Goal: Task Accomplishment & Management: Manage account settings

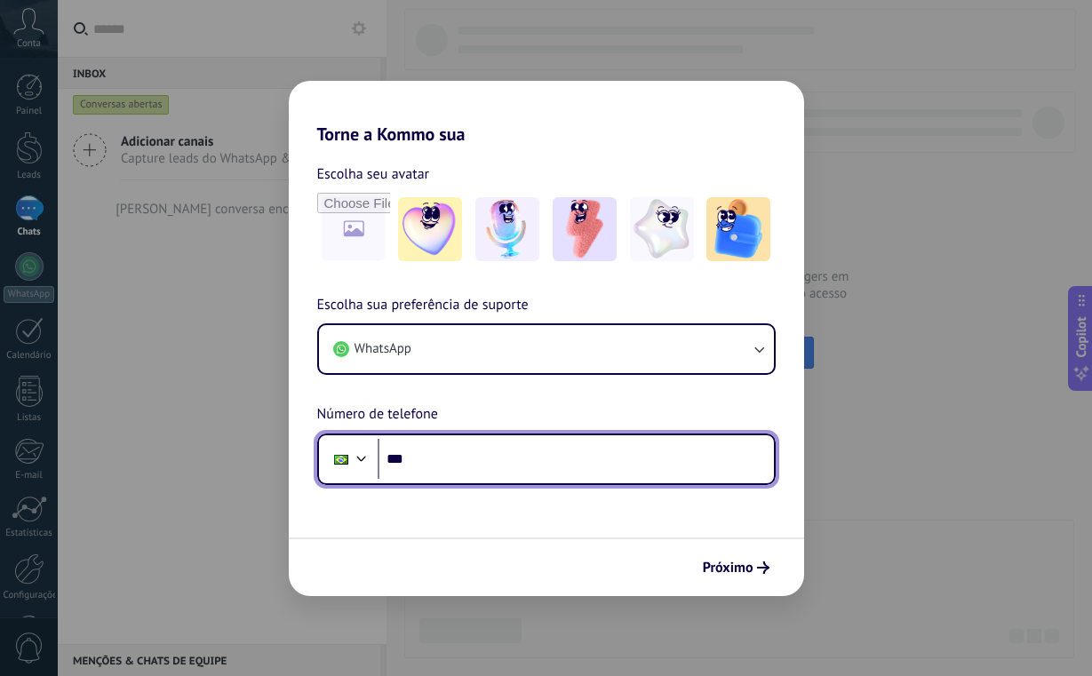
click at [482, 470] on input "***" at bounding box center [575, 459] width 396 height 41
type input "**********"
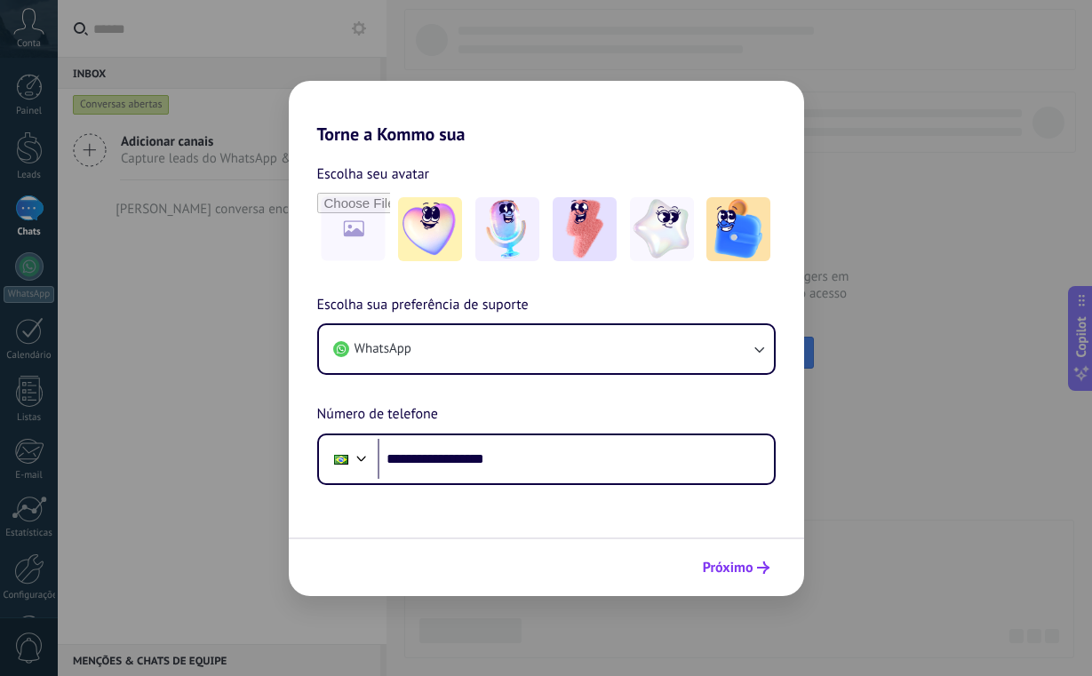
click at [732, 568] on span "Próximo" at bounding box center [728, 567] width 51 height 12
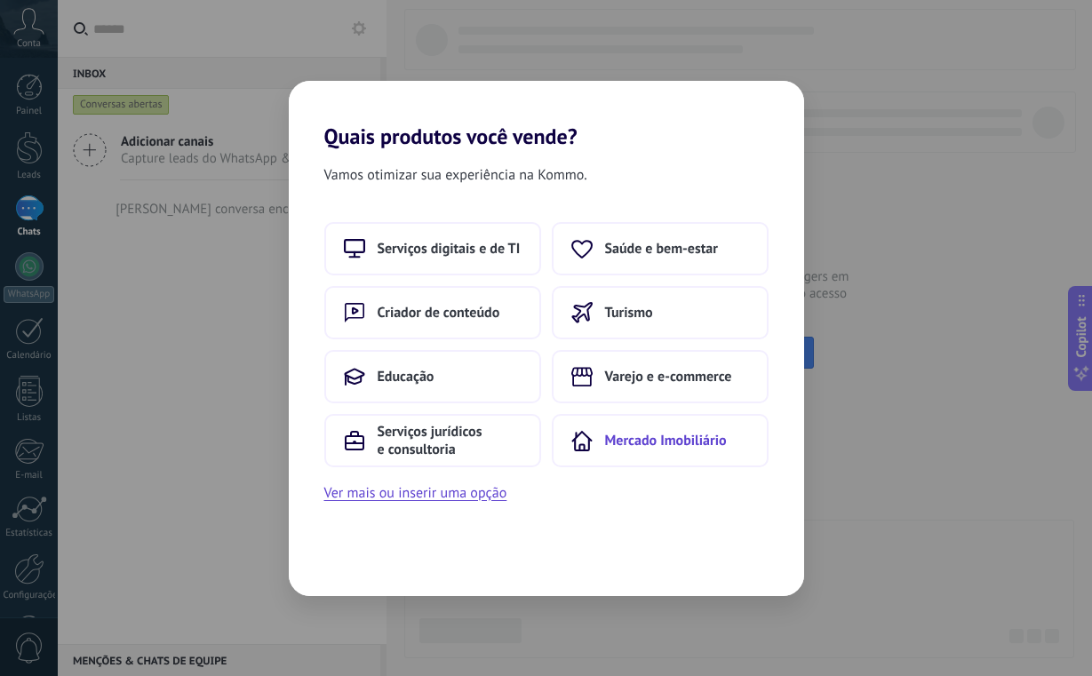
click at [599, 436] on button "Mercado Imobiliário" at bounding box center [660, 440] width 217 height 53
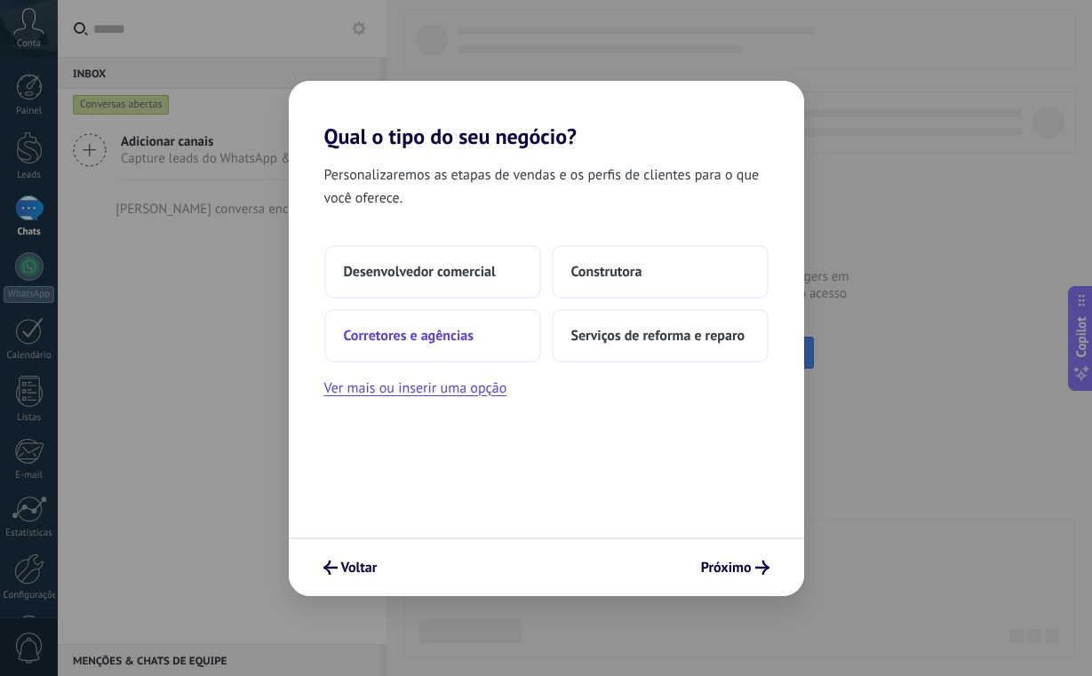
click at [504, 347] on button "Corretores e agências" at bounding box center [432, 335] width 217 height 53
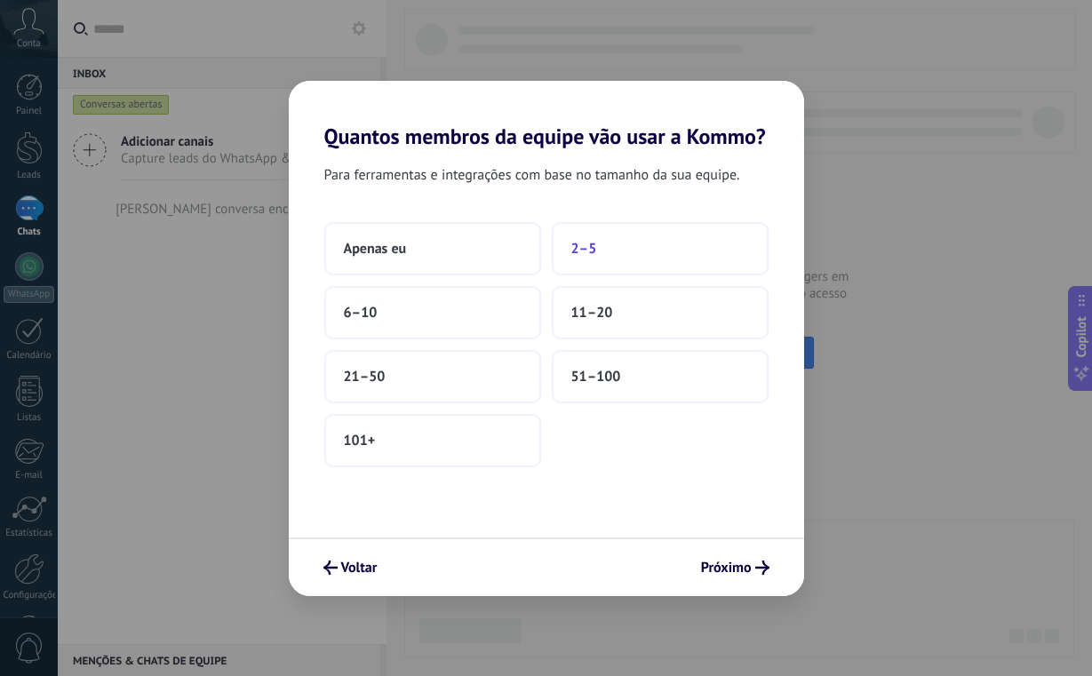
click at [576, 252] on span "2–5" at bounding box center [584, 249] width 26 height 18
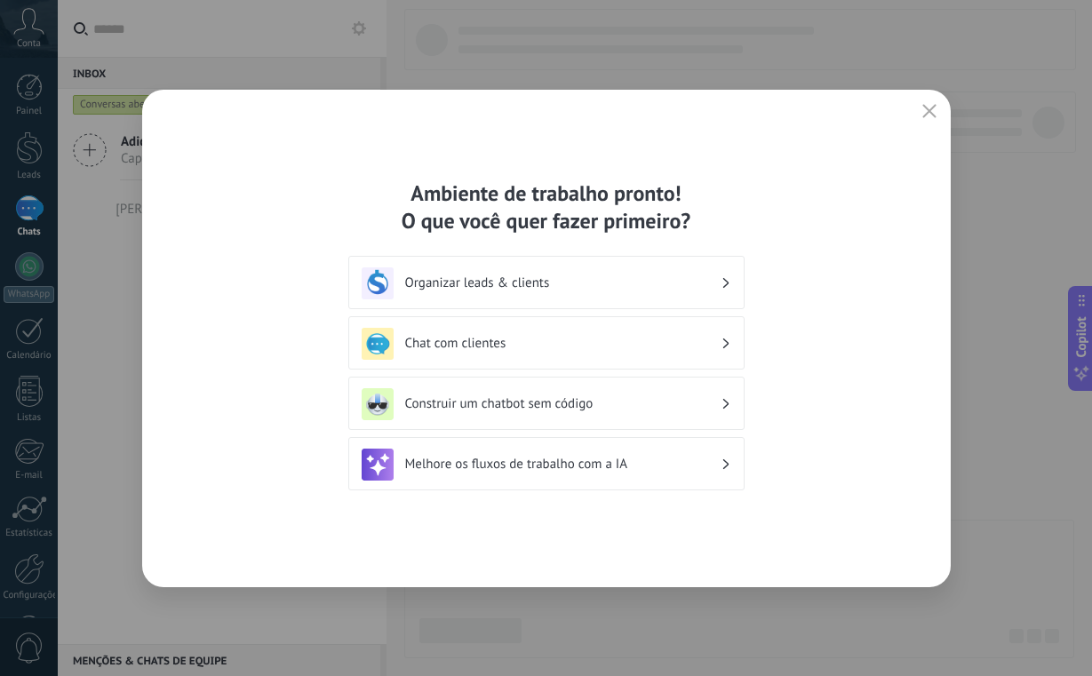
click at [518, 290] on h3 "Organizar leads & clients" at bounding box center [562, 282] width 315 height 17
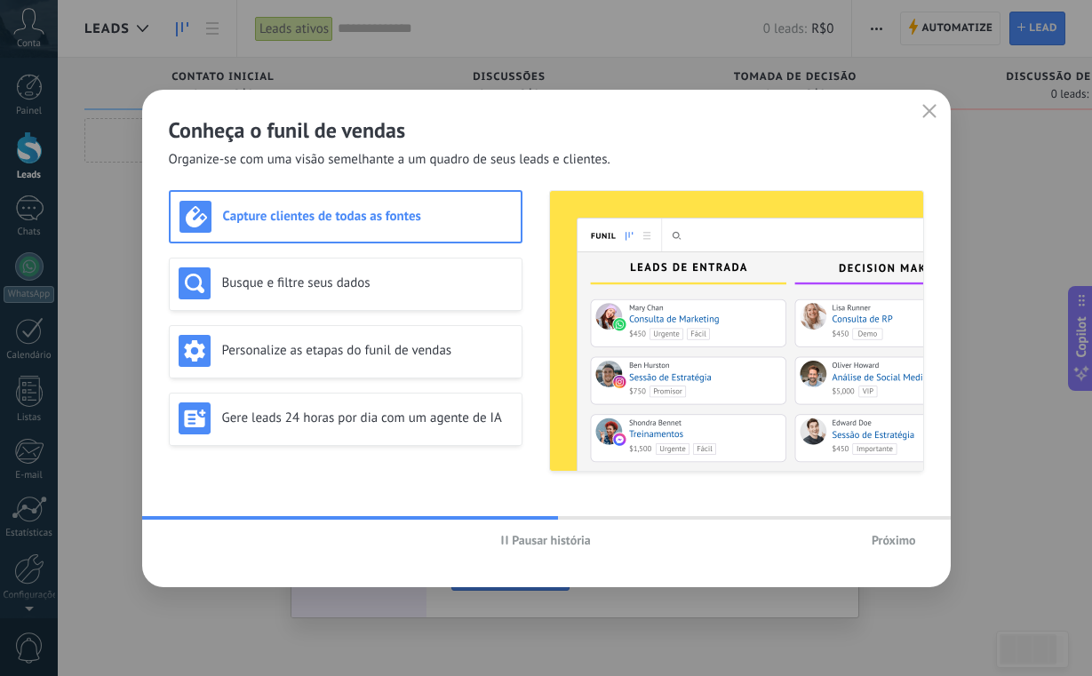
click at [881, 546] on span "Próximo" at bounding box center [893, 540] width 44 height 12
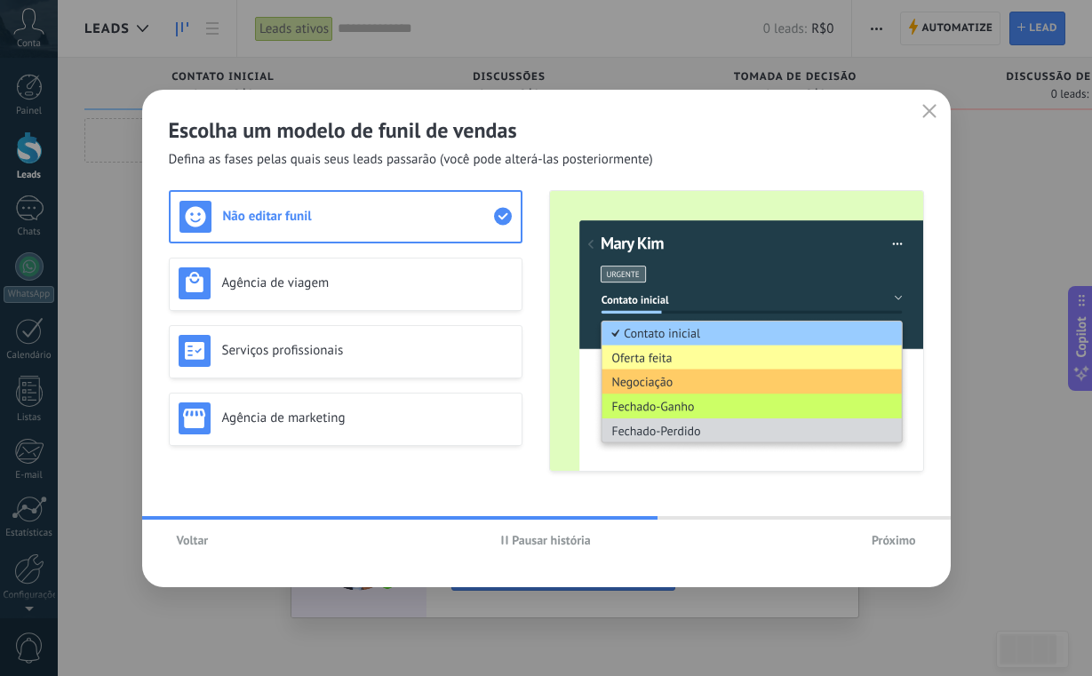
click at [204, 544] on span "Voltar" at bounding box center [193, 540] width 32 height 12
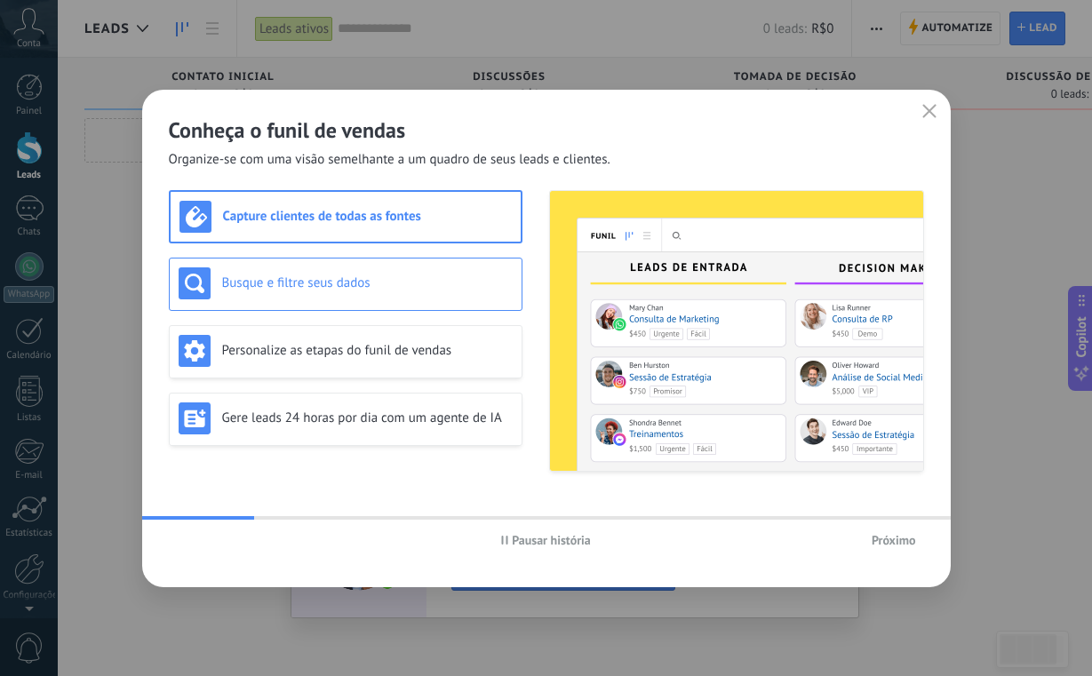
click at [305, 293] on div "Busque e filtre seus dados" at bounding box center [346, 283] width 334 height 32
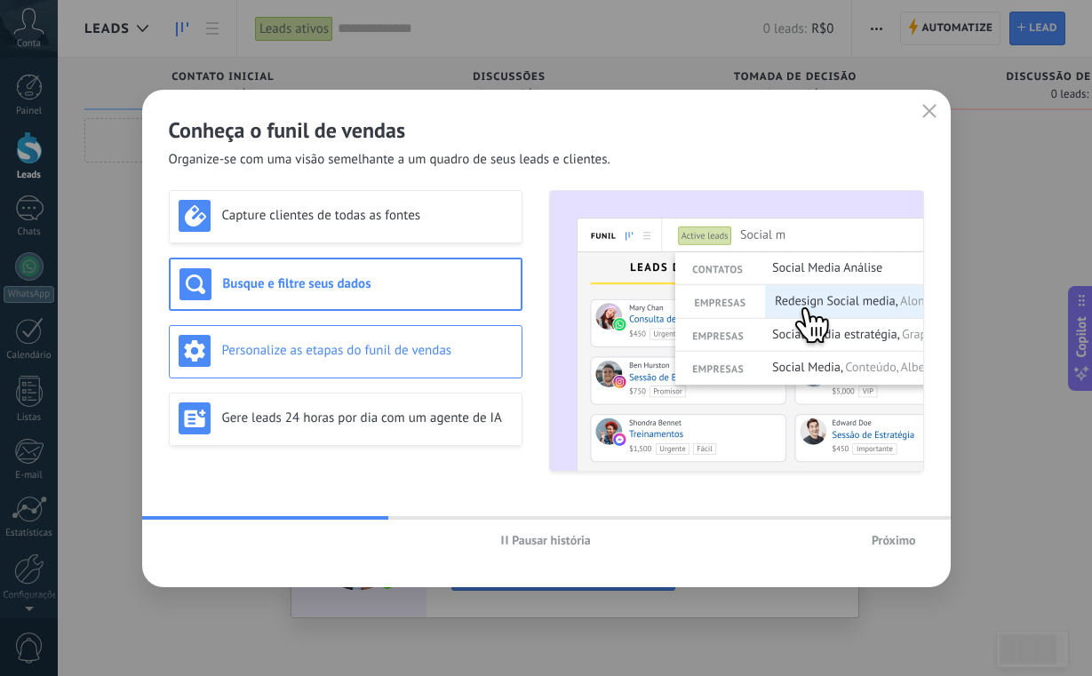
click at [306, 337] on div "Personalize as etapas do funil de vendas" at bounding box center [346, 351] width 334 height 32
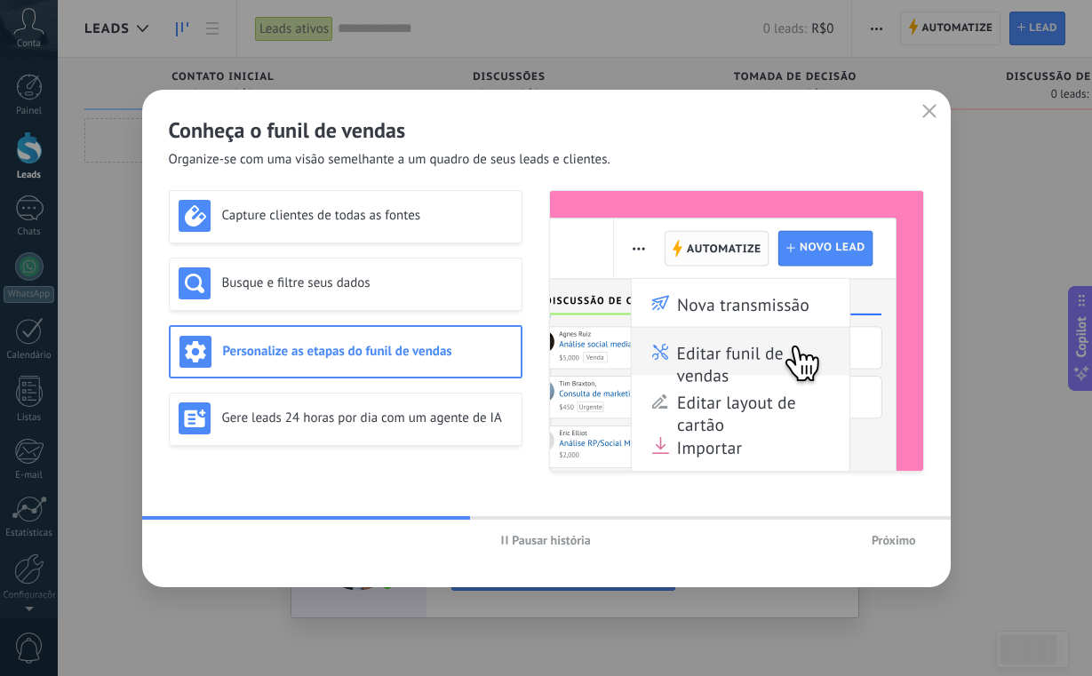
click at [306, 385] on div "Capture clientes de todas as fontes Busque e filtre seus dados Personalize as e…" at bounding box center [345, 331] width 353 height 282
click at [306, 400] on div "Gere leads 24 horas por dia com um agente de IA" at bounding box center [345, 419] width 353 height 53
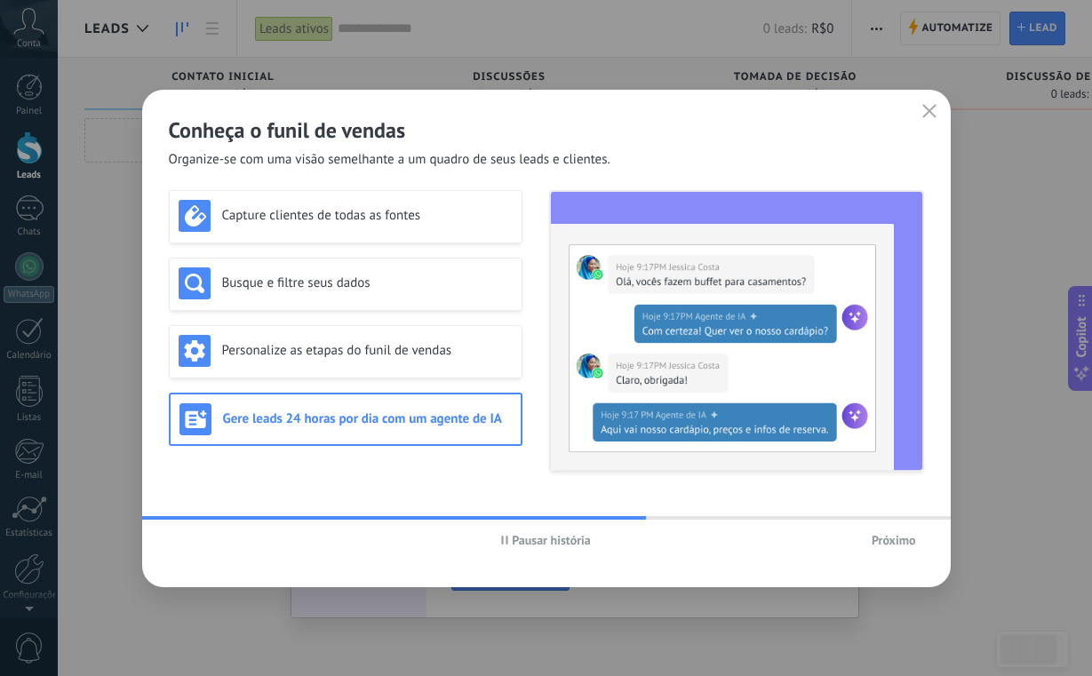
click at [877, 544] on span "Próximo" at bounding box center [893, 540] width 44 height 12
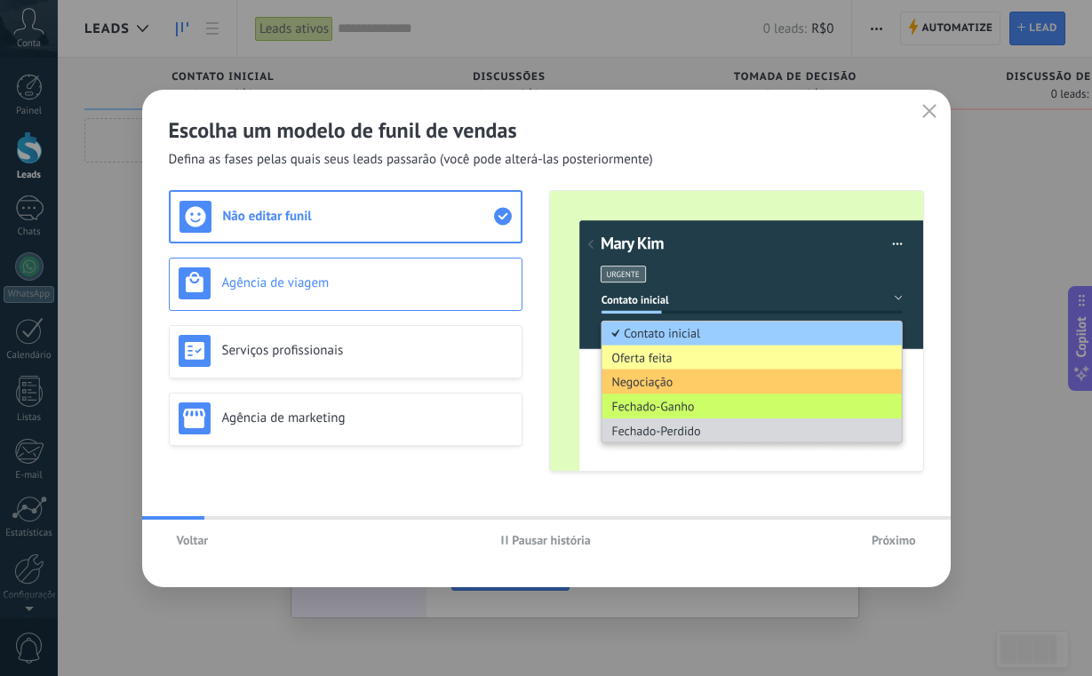
click at [331, 288] on h3 "Agência de viagem" at bounding box center [367, 282] width 290 height 17
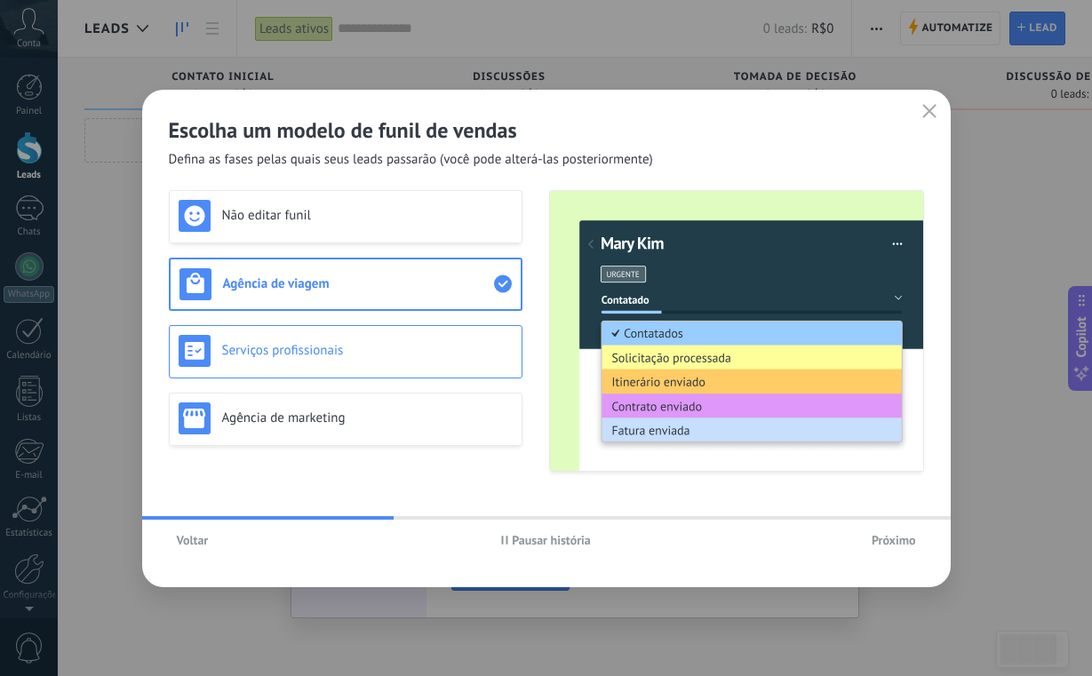
click at [460, 357] on h3 "Serviços profissionais" at bounding box center [367, 350] width 290 height 17
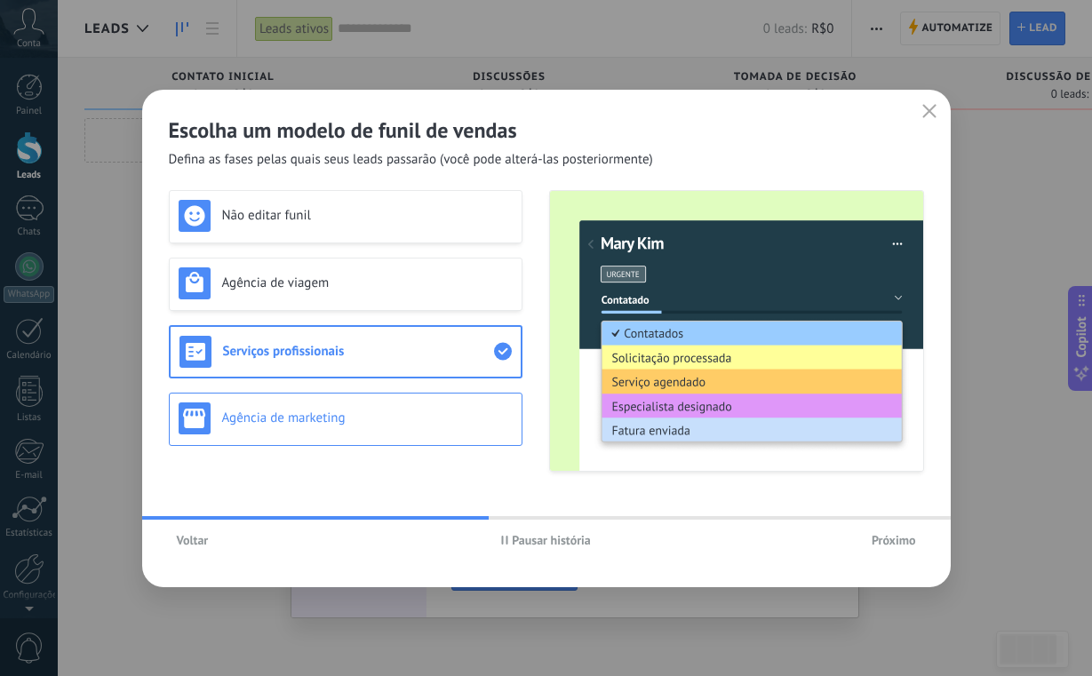
click at [444, 418] on h3 "Agência de marketing" at bounding box center [367, 417] width 290 height 17
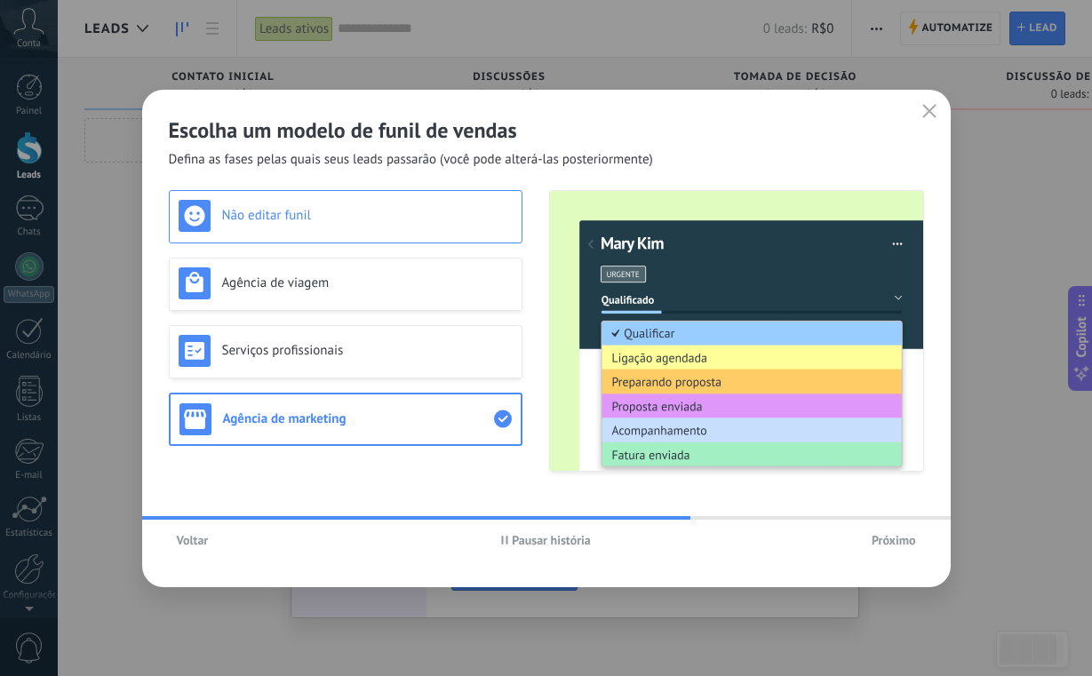
click at [353, 238] on div "Não editar funil" at bounding box center [345, 216] width 353 height 53
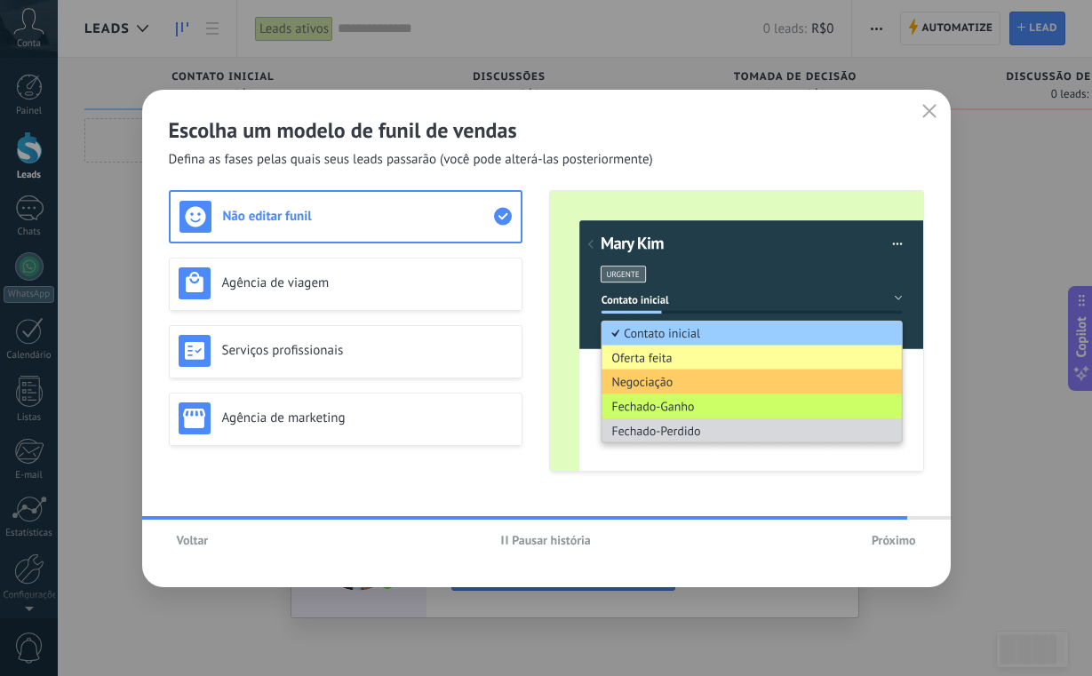
click at [904, 550] on button "Próximo" at bounding box center [893, 540] width 60 height 27
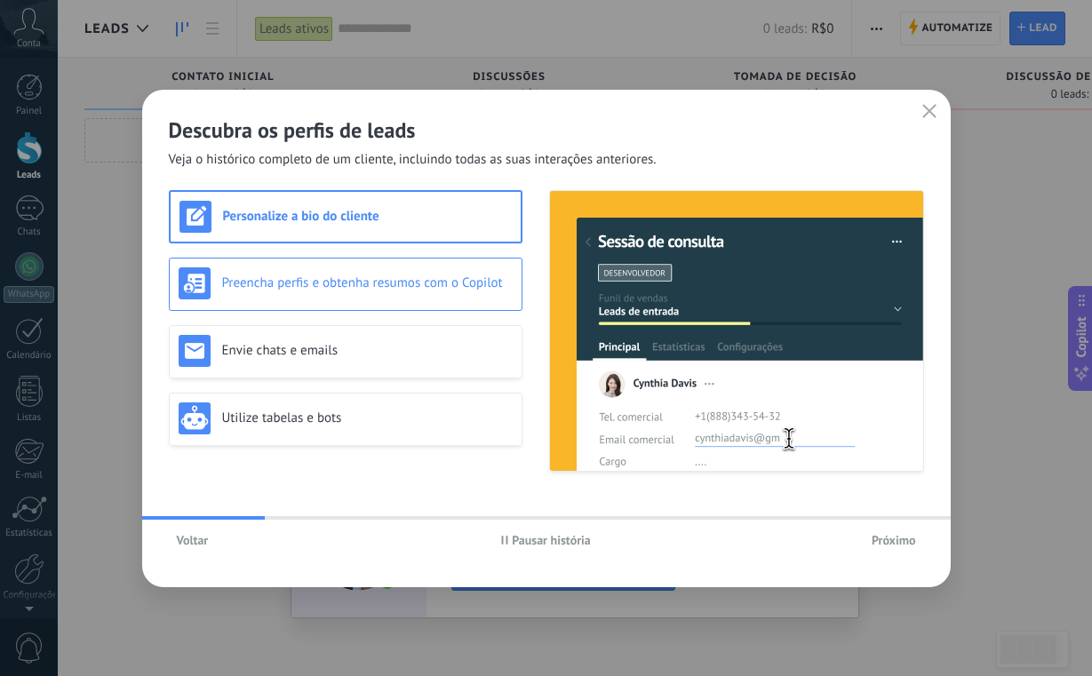
click at [467, 278] on h3 "Preencha perfis e obtenha resumos com o Copilot" at bounding box center [367, 282] width 290 height 17
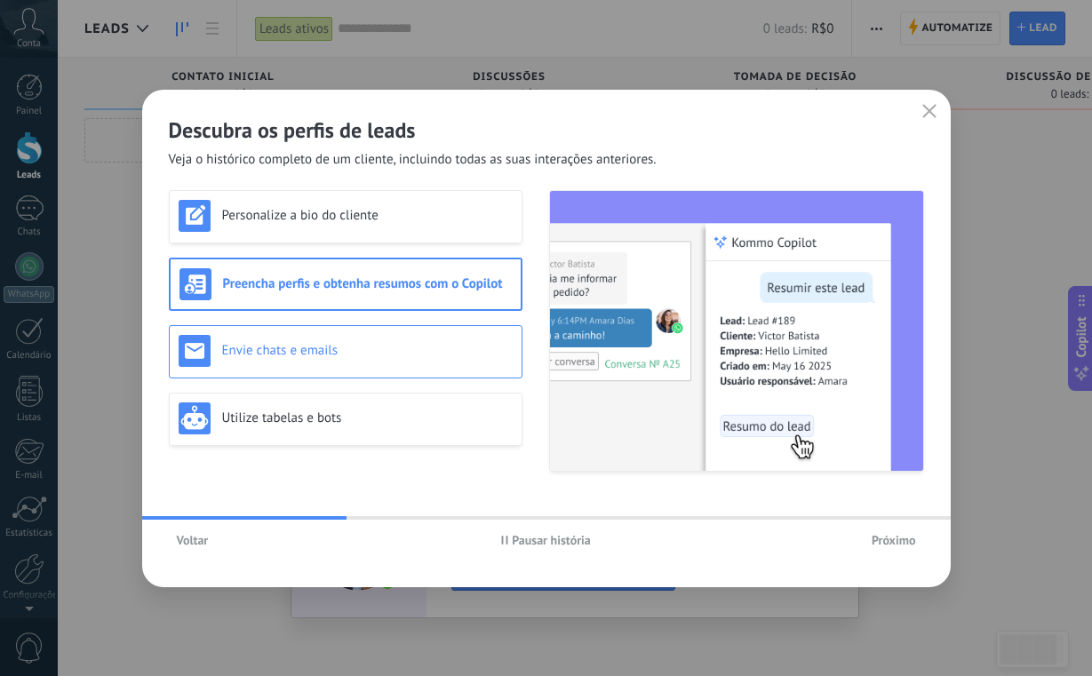
click at [444, 347] on h3 "Envie chats e emails" at bounding box center [367, 350] width 290 height 17
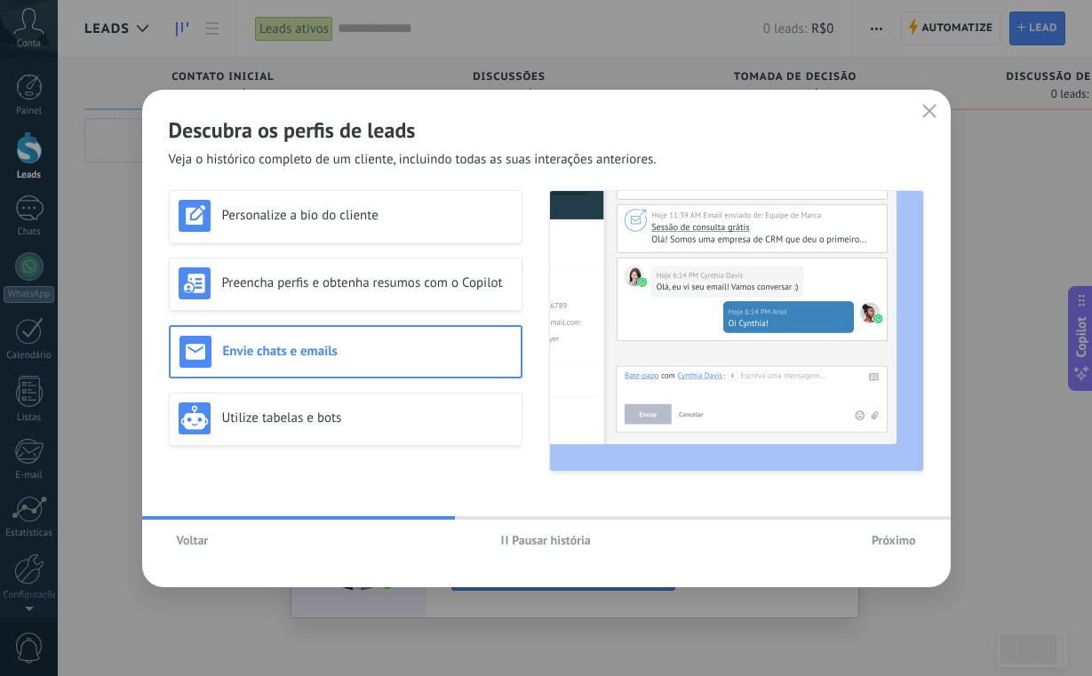
click at [888, 546] on span "Próximo" at bounding box center [893, 540] width 44 height 12
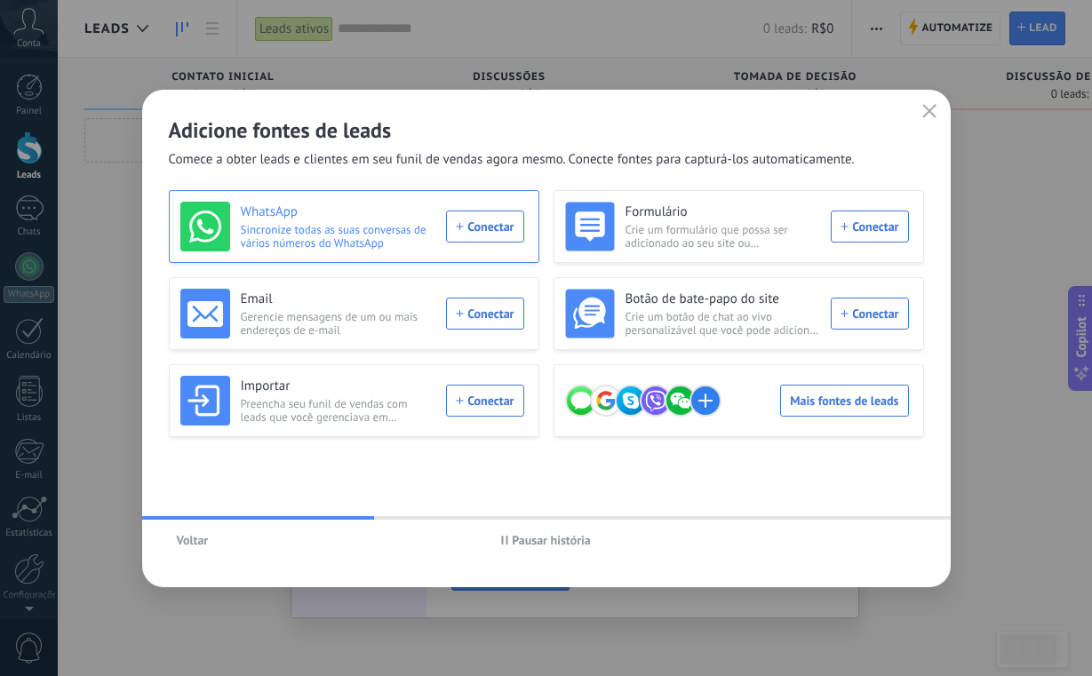
click at [498, 227] on div "WhatsApp Sincronize todas as suas conversas de vários números do WhatsApp Conec…" at bounding box center [352, 227] width 344 height 50
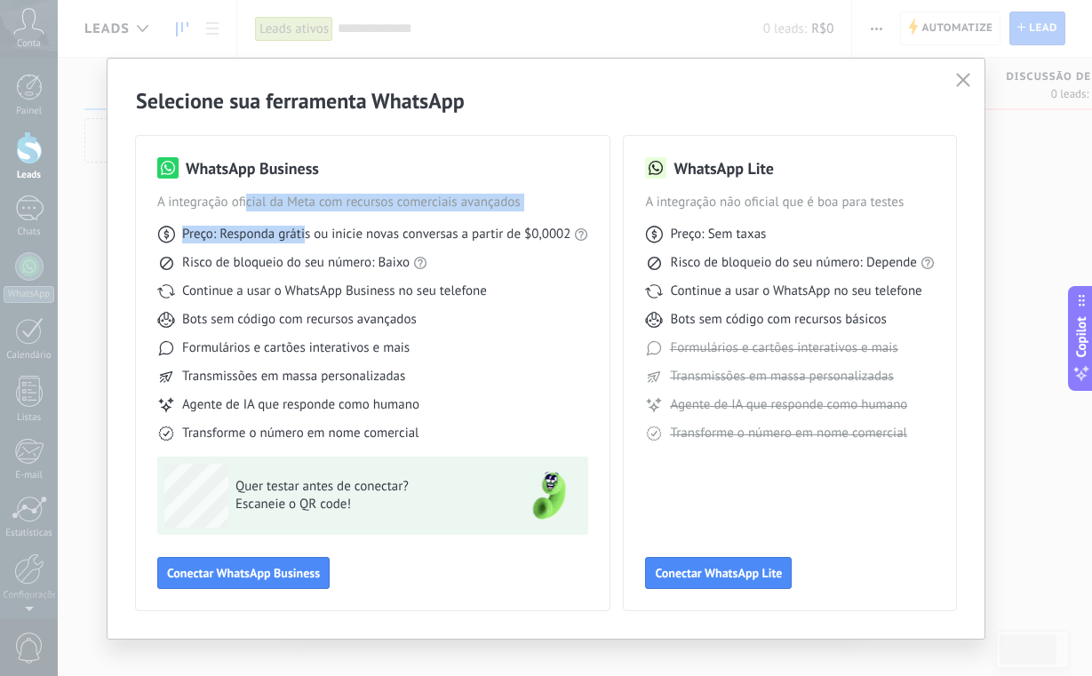
drag, startPoint x: 243, startPoint y: 206, endPoint x: 301, endPoint y: 233, distance: 63.6
click at [301, 233] on div "WhatsApp Business A integração oficial da Meta com recursos comerciais avançado…" at bounding box center [372, 299] width 431 height 285
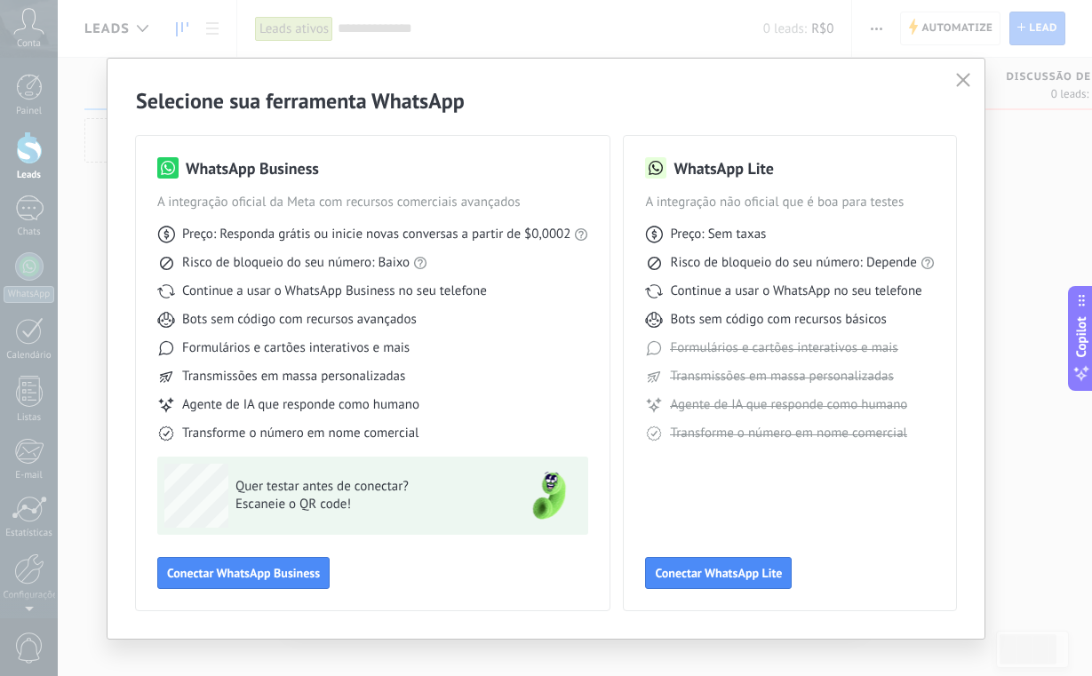
click at [456, 250] on div "Preço: Responda grátis ou inicie novas conversas a partir de $0,0002 Risco de b…" at bounding box center [372, 326] width 431 height 231
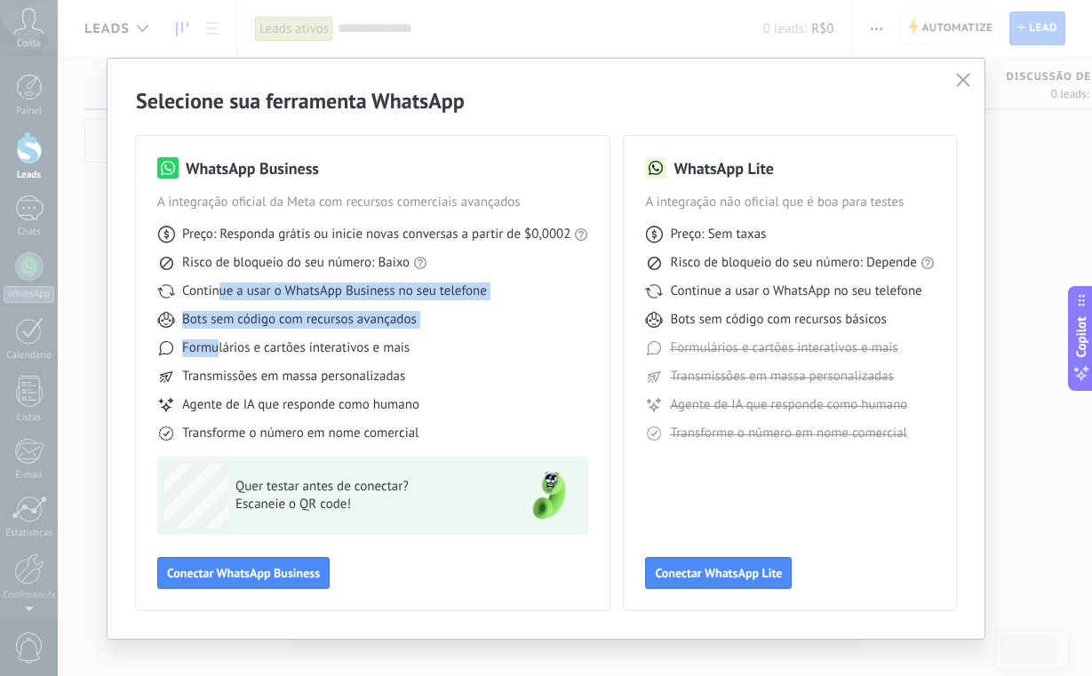
drag, startPoint x: 214, startPoint y: 297, endPoint x: 214, endPoint y: 352, distance: 55.1
click at [214, 352] on div "Preço: Responda grátis ou inicie novas conversas a partir de $0,0002 Risco de b…" at bounding box center [372, 326] width 431 height 231
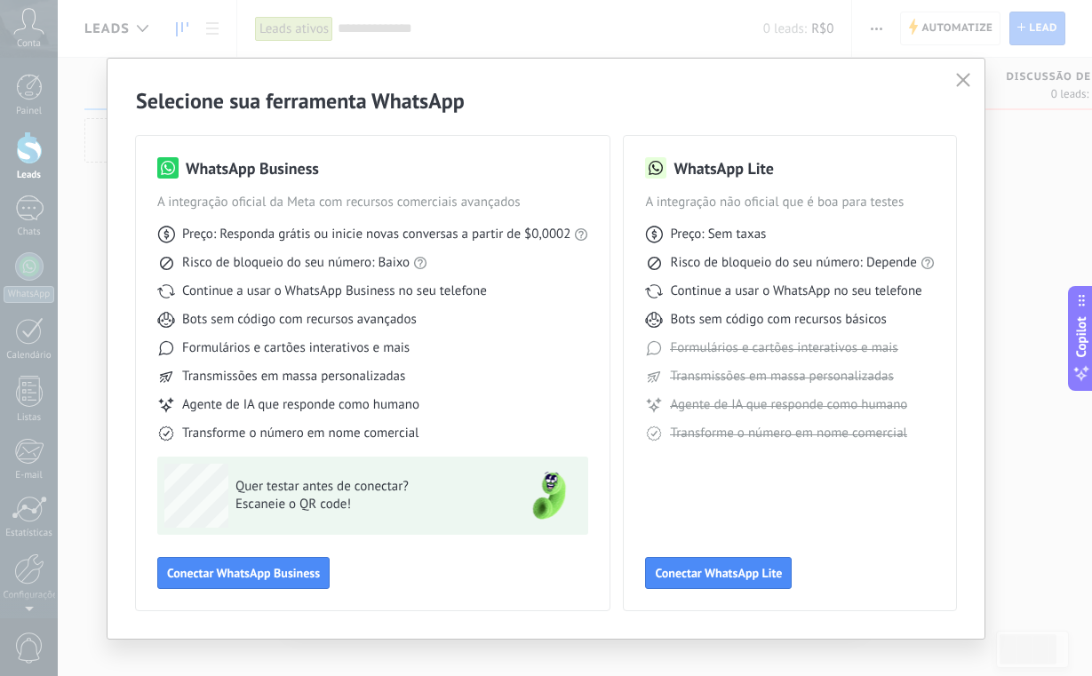
click at [294, 361] on div "Preço: Responda grátis ou inicie novas conversas a partir de $0,0002 Risco de b…" at bounding box center [372, 326] width 431 height 231
click at [299, 572] on span "Conectar WhatsApp Business" at bounding box center [243, 573] width 153 height 12
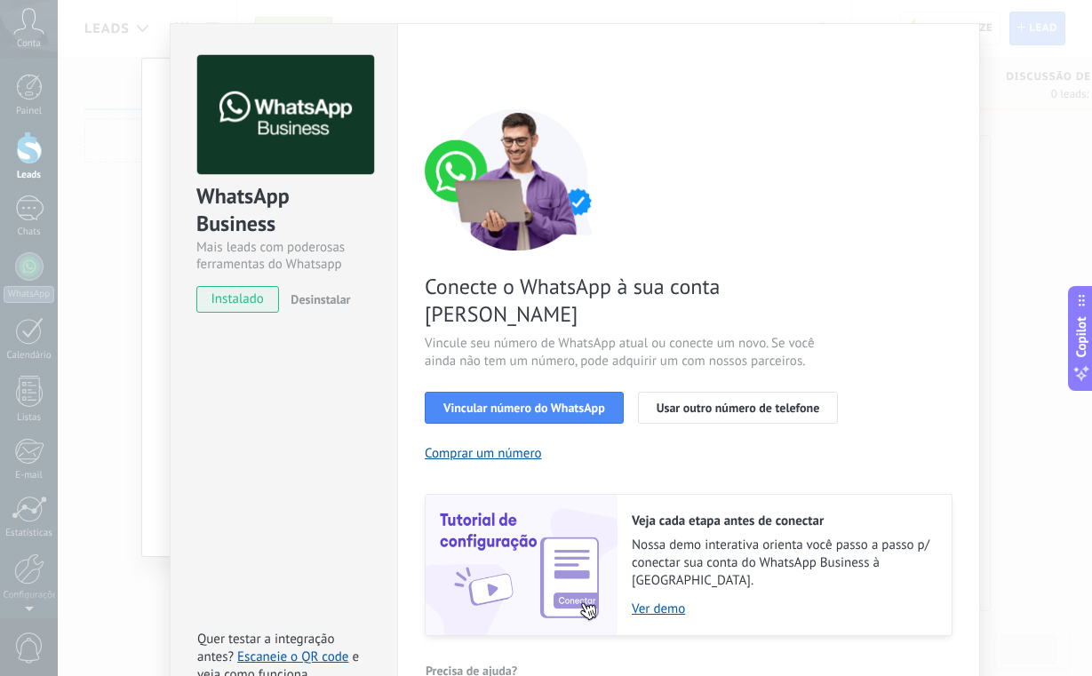
scroll to position [49, 0]
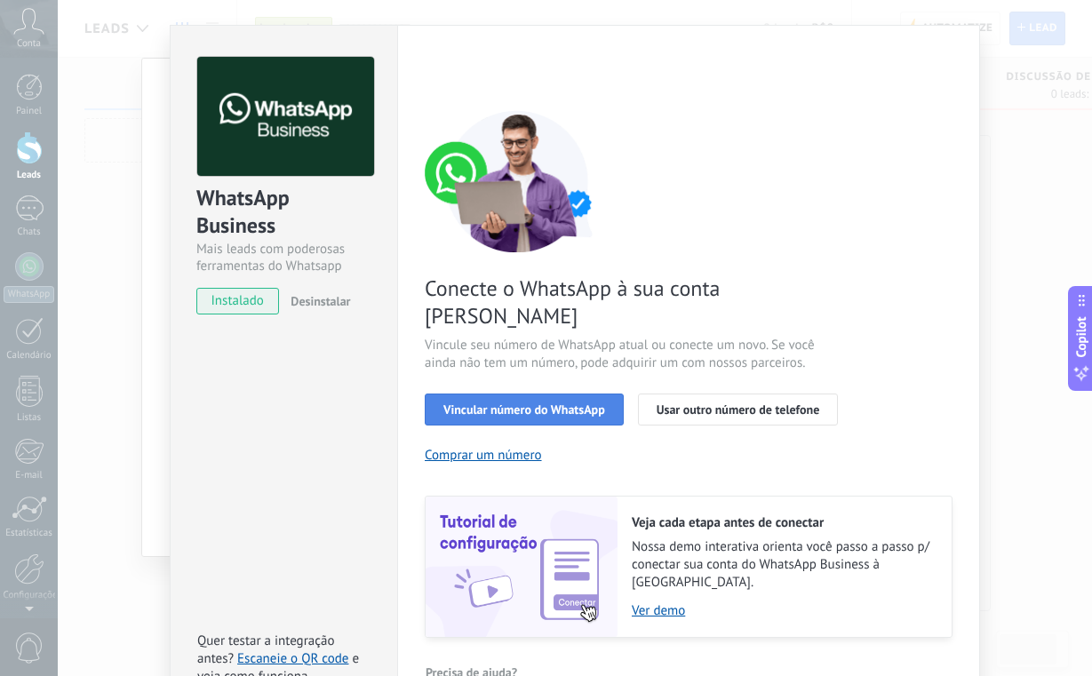
click at [485, 403] on span "Vincular número do WhatsApp" at bounding box center [524, 409] width 162 height 12
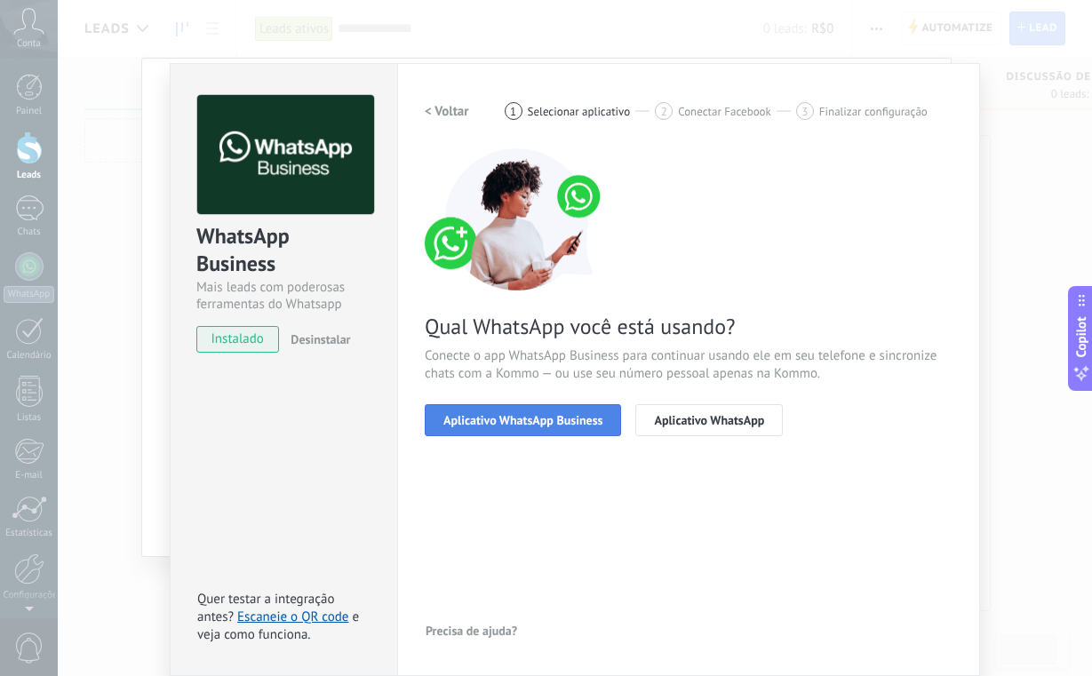
click at [493, 425] on span "Aplicativo WhatsApp Business" at bounding box center [522, 420] width 159 height 12
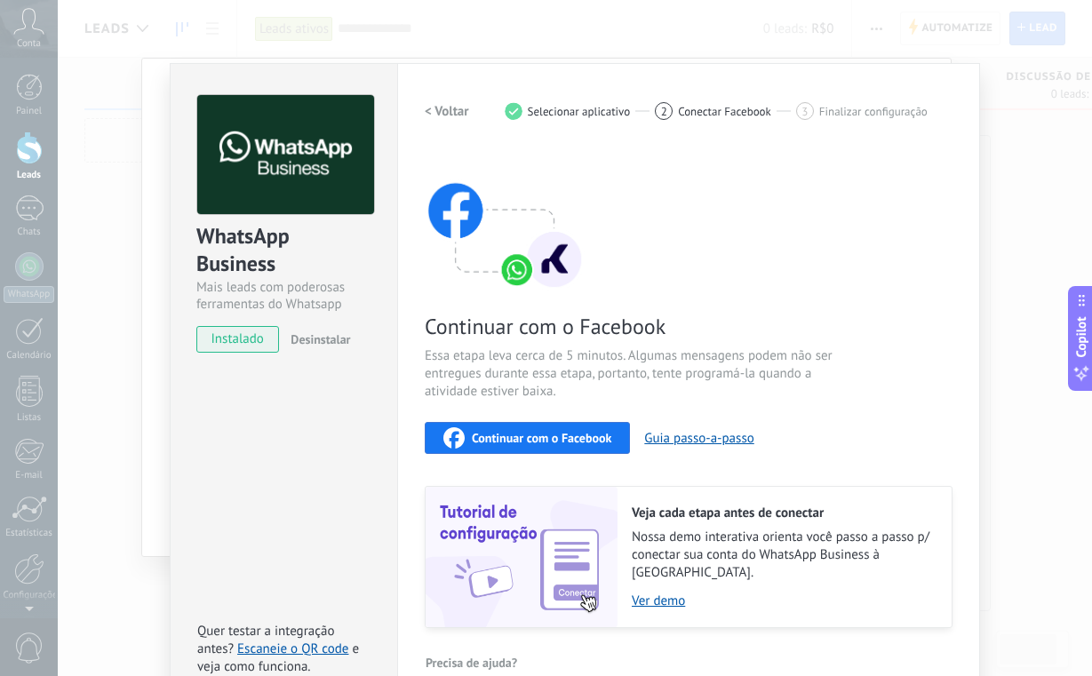
click at [544, 438] on span "Continuar com o Facebook" at bounding box center [541, 438] width 139 height 12
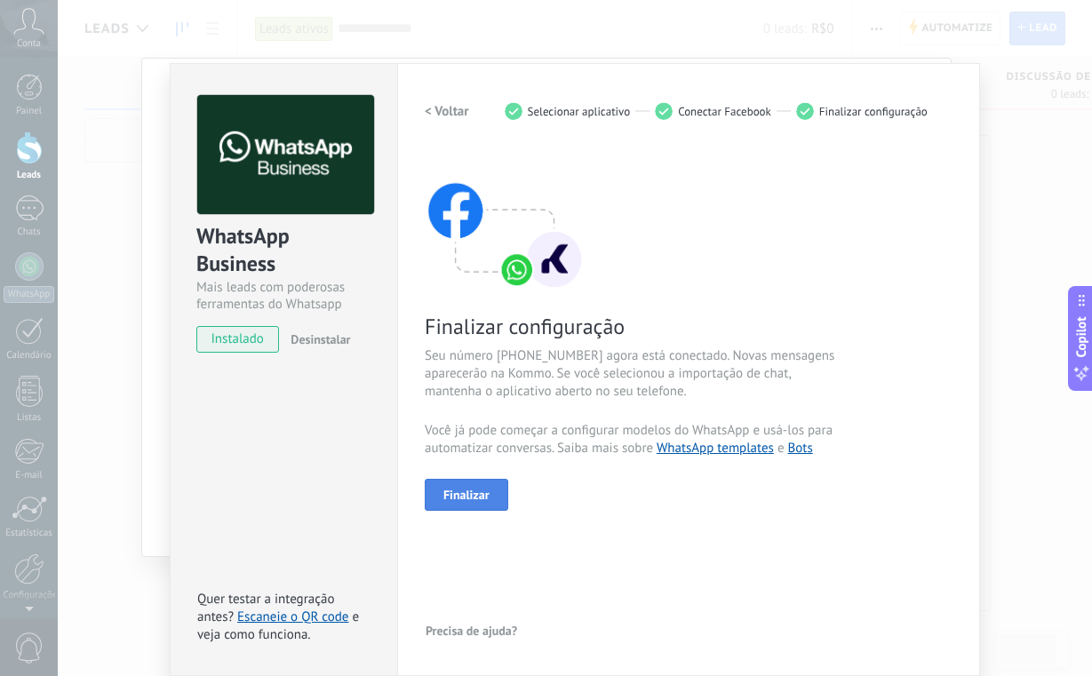
click at [456, 504] on button "Finalizar" at bounding box center [466, 495] width 83 height 32
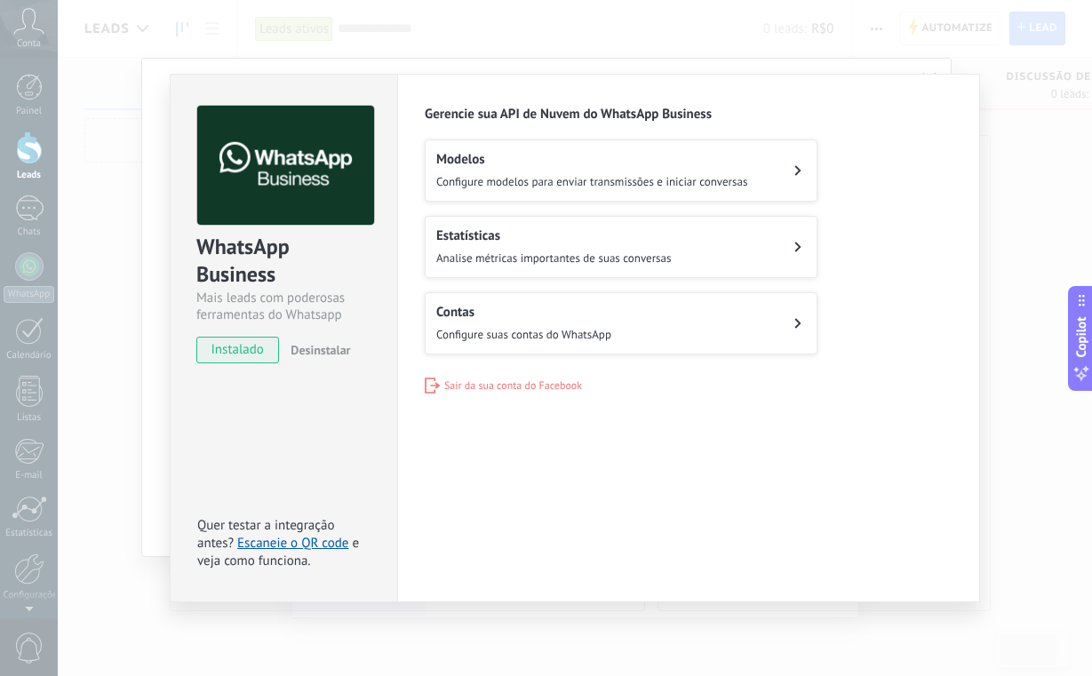
scroll to position [0, 0]
click at [996, 430] on div "WhatsApp Business Mais leads com poderosas ferramentas do Whatsapp instalado De…" at bounding box center [575, 338] width 1034 height 676
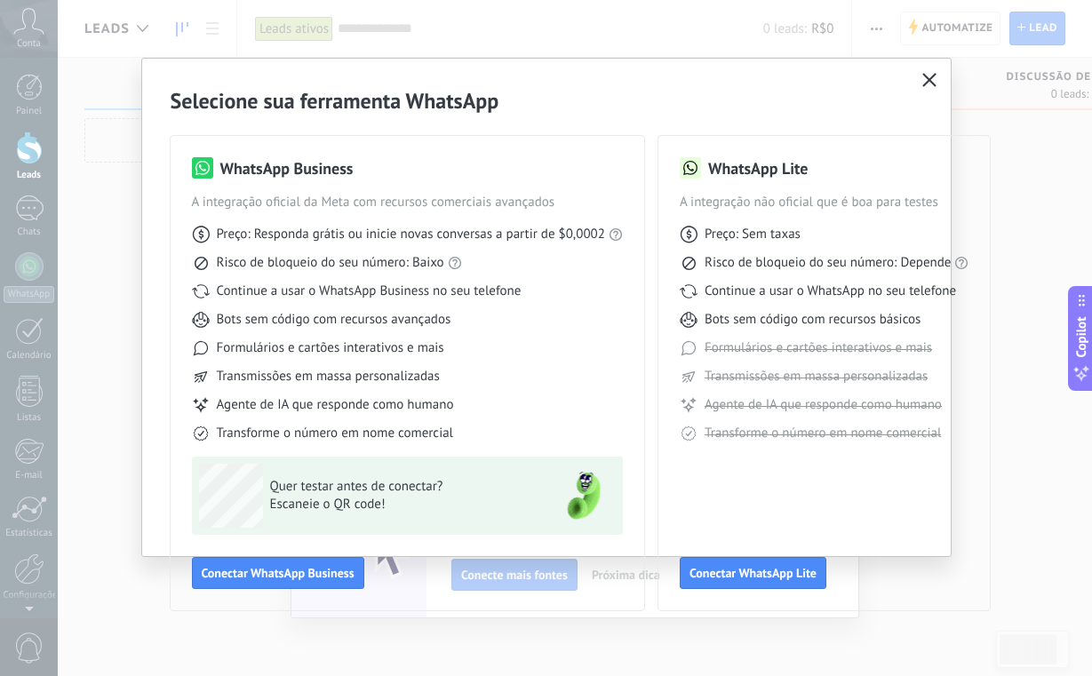
click at [928, 83] on icon "button" at bounding box center [929, 80] width 14 height 14
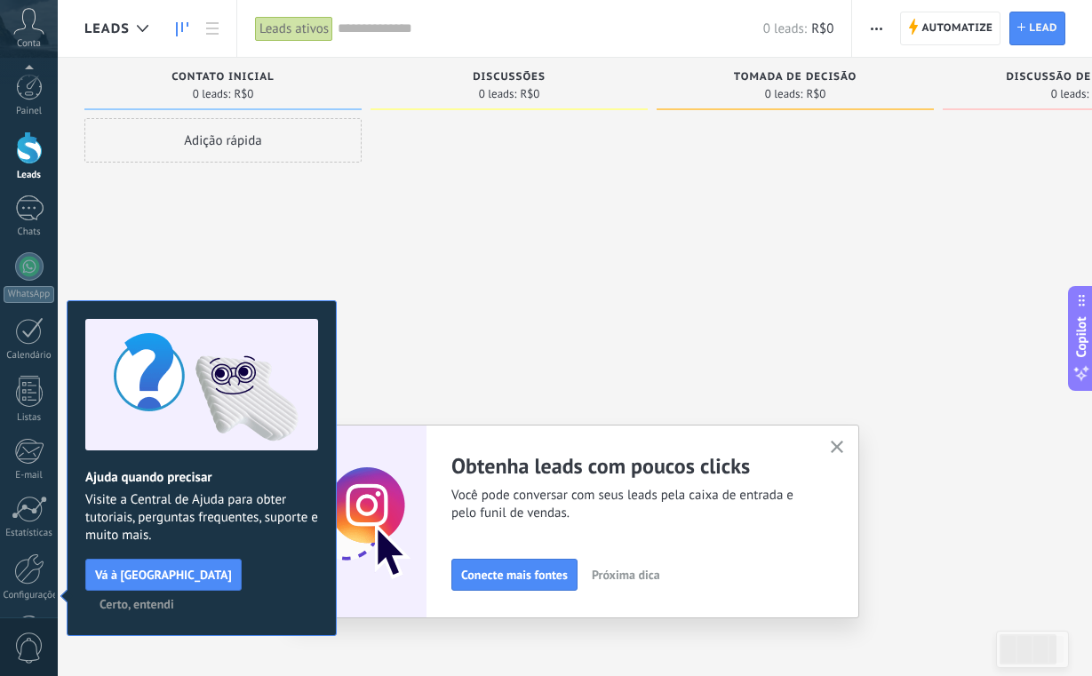
scroll to position [63, 0]
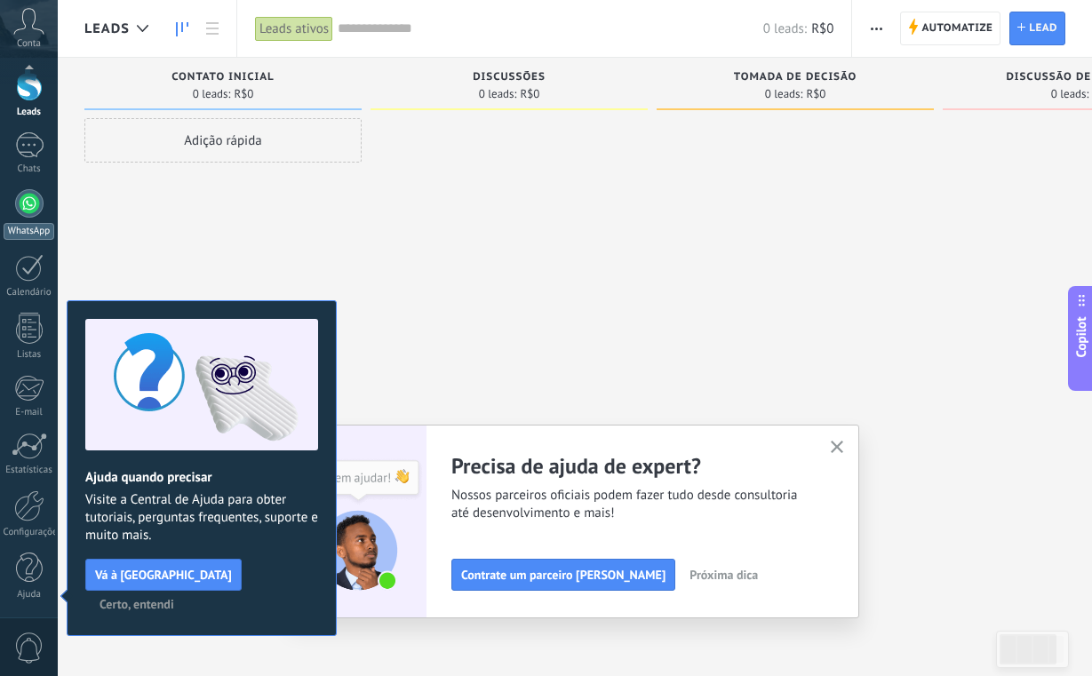
click at [11, 210] on link "WhatsApp" at bounding box center [29, 214] width 58 height 51
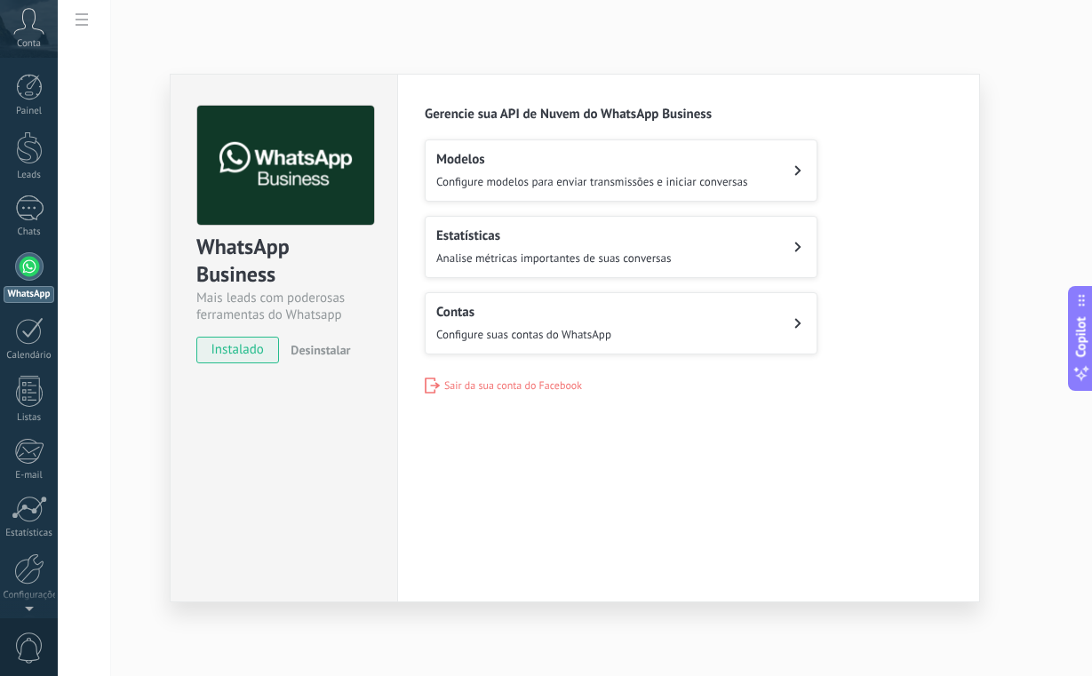
click at [565, 337] on span "Configure suas contas do WhatsApp" at bounding box center [523, 334] width 175 height 15
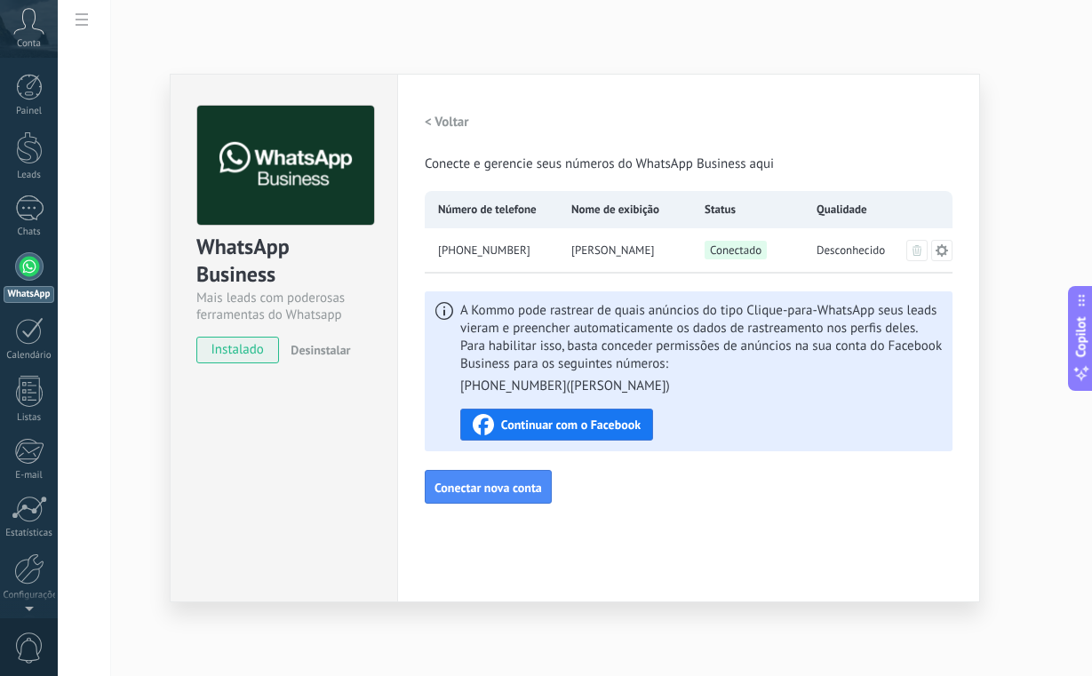
click at [610, 421] on span "Continuar com o Facebook" at bounding box center [570, 424] width 139 height 12
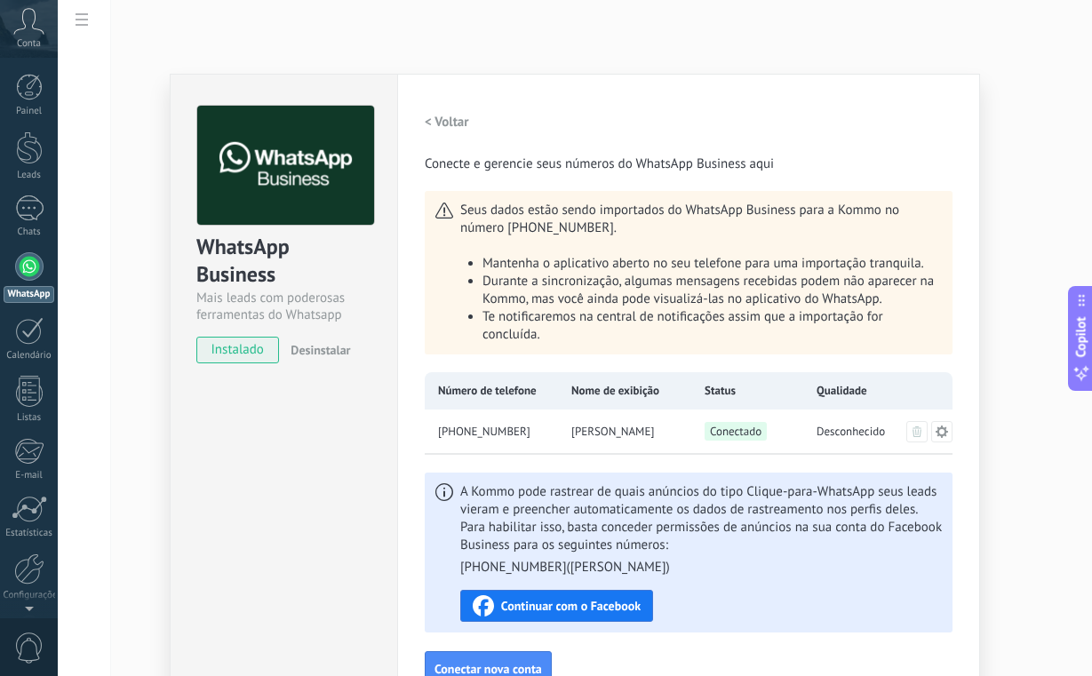
click at [535, 600] on span "Continuar com o Facebook" at bounding box center [570, 605] width 139 height 12
click at [21, 158] on div at bounding box center [29, 147] width 27 height 33
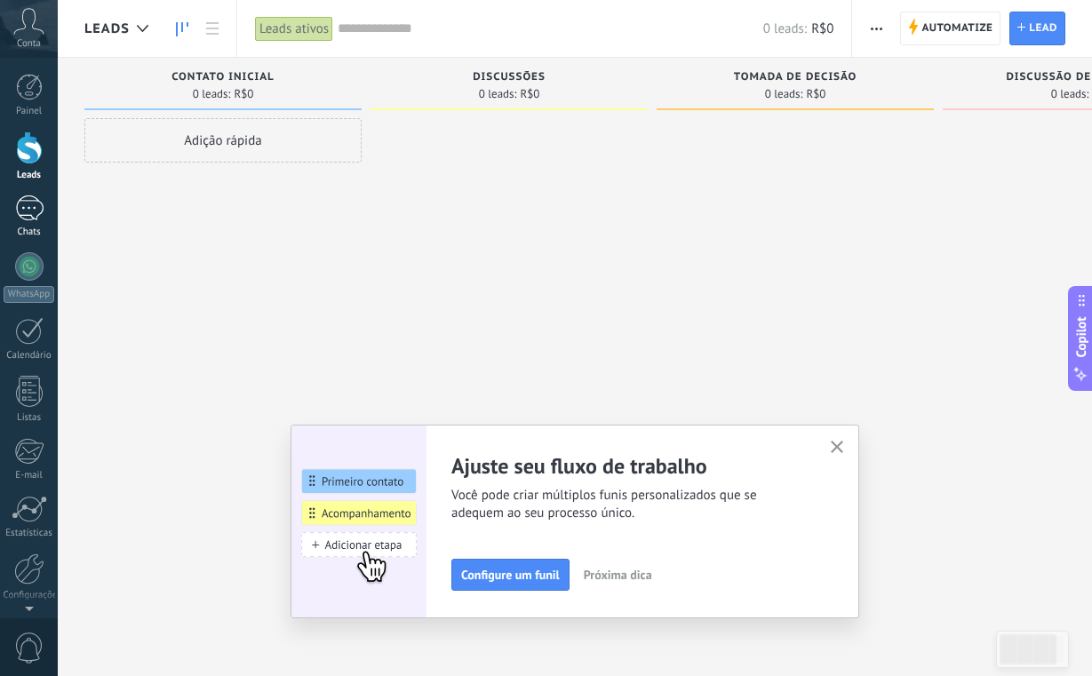
click at [29, 199] on div at bounding box center [29, 208] width 28 height 26
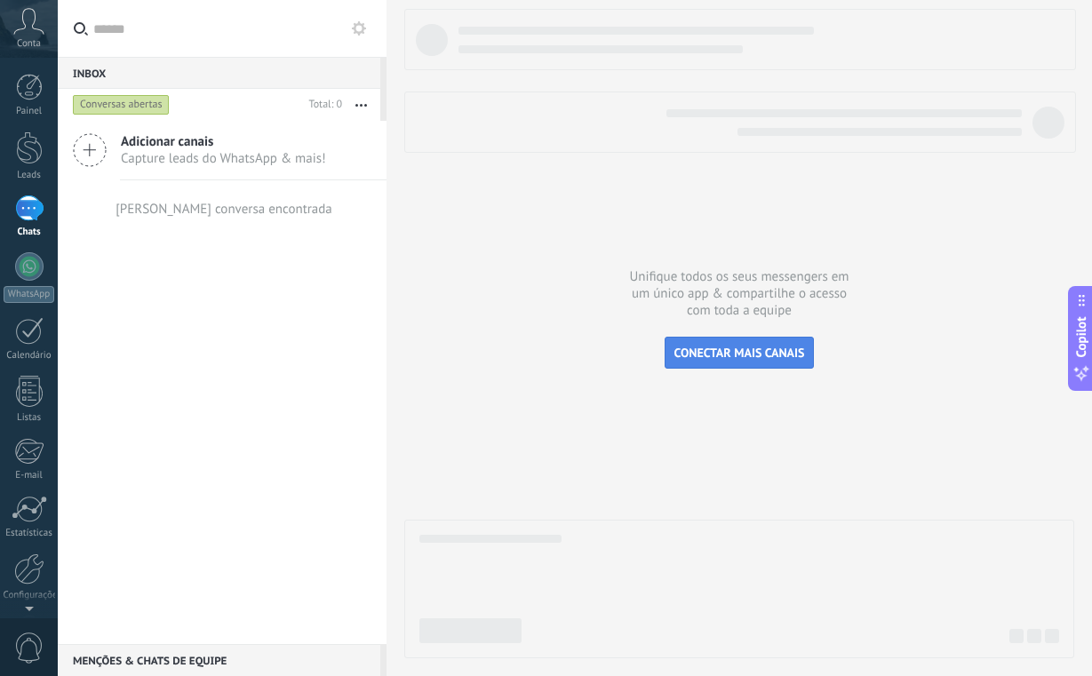
click at [750, 358] on span "CONECTAR MAIS CANAIS" at bounding box center [739, 353] width 131 height 16
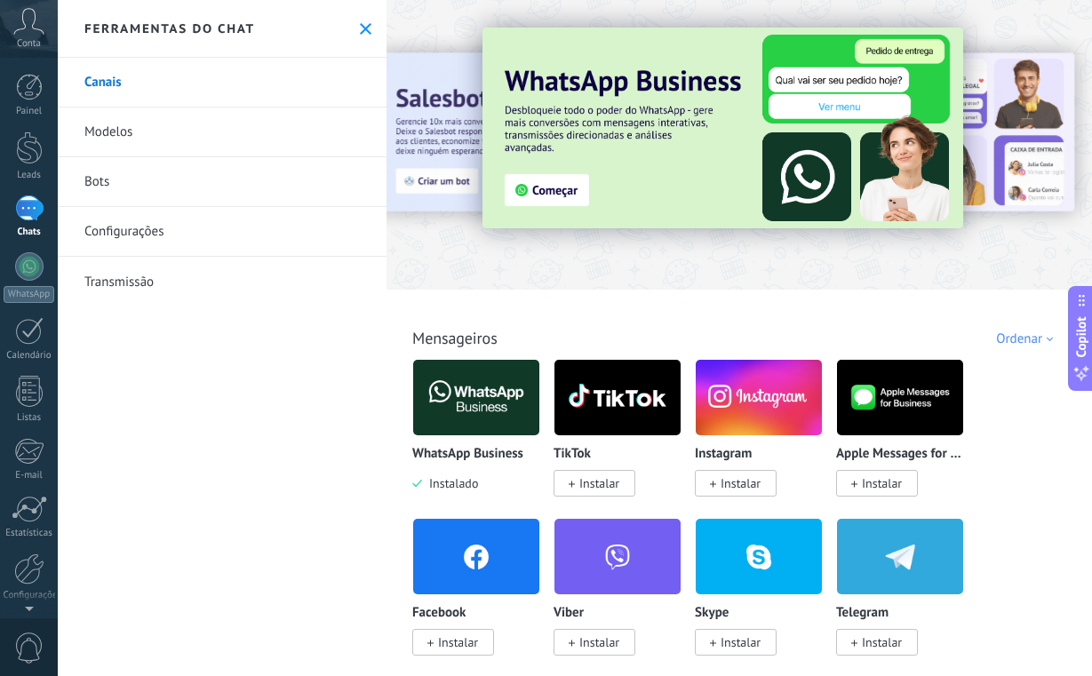
click at [528, 195] on img at bounding box center [722, 128] width 480 height 201
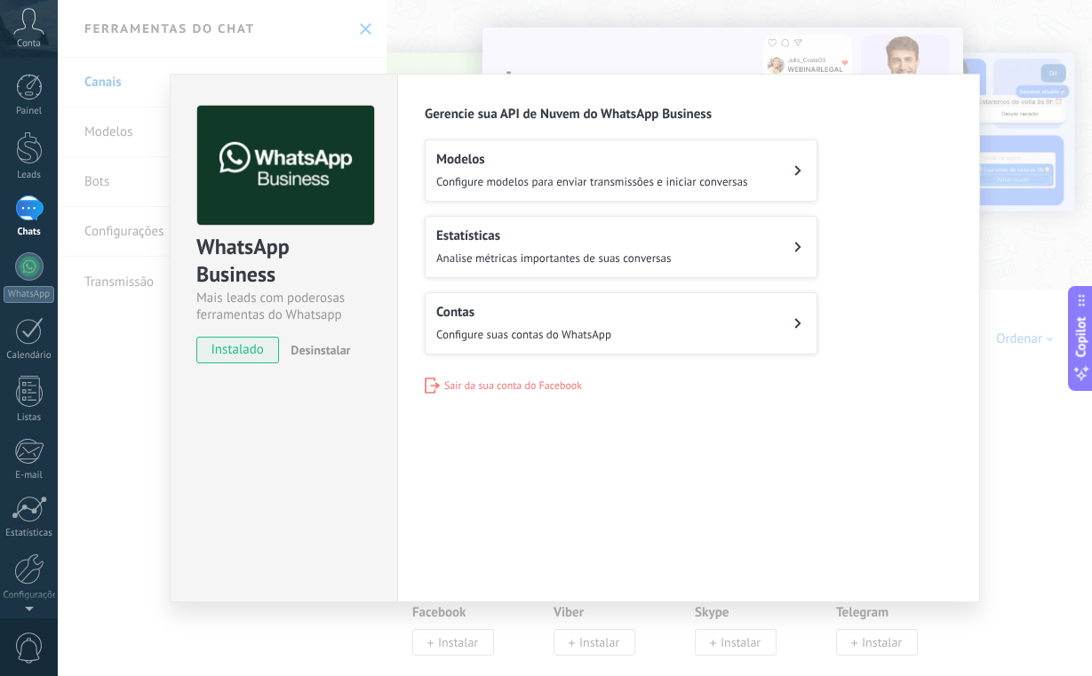
click at [512, 318] on h2 "Contas" at bounding box center [523, 312] width 175 height 17
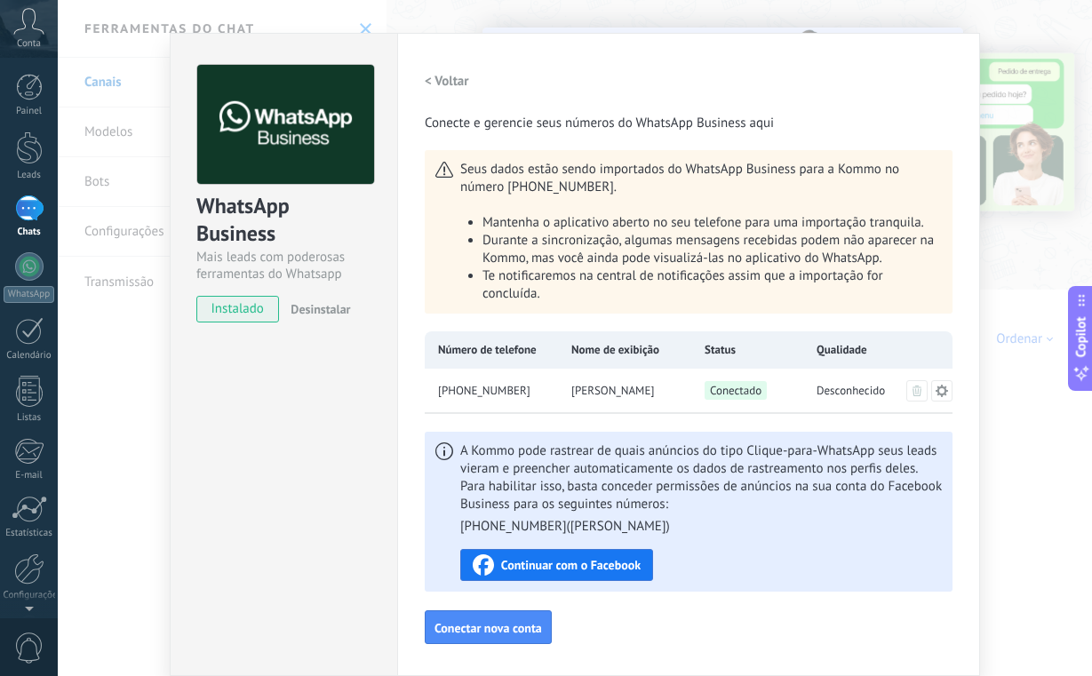
scroll to position [41, 0]
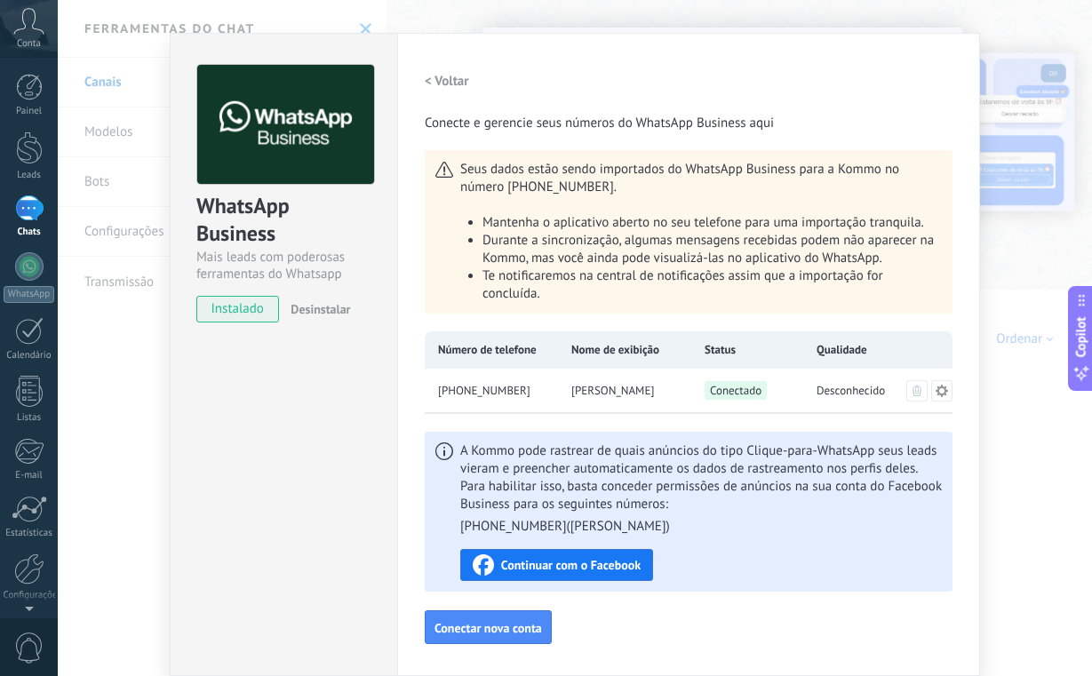
click at [618, 560] on span "Continuar com o Facebook" at bounding box center [570, 565] width 139 height 12
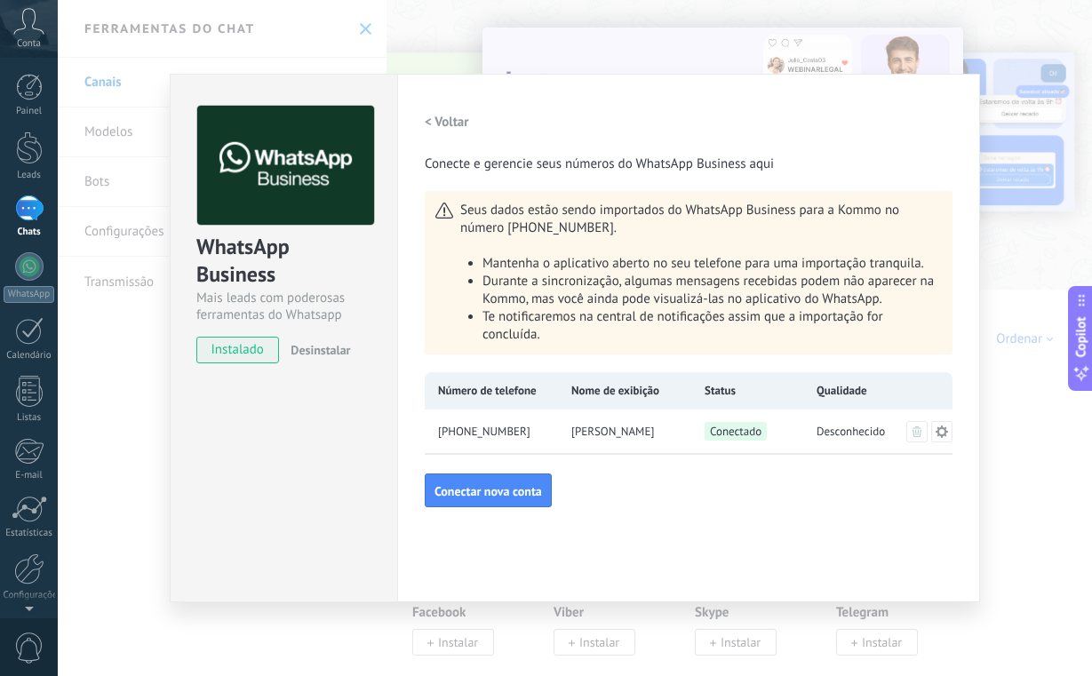
scroll to position [0, 0]
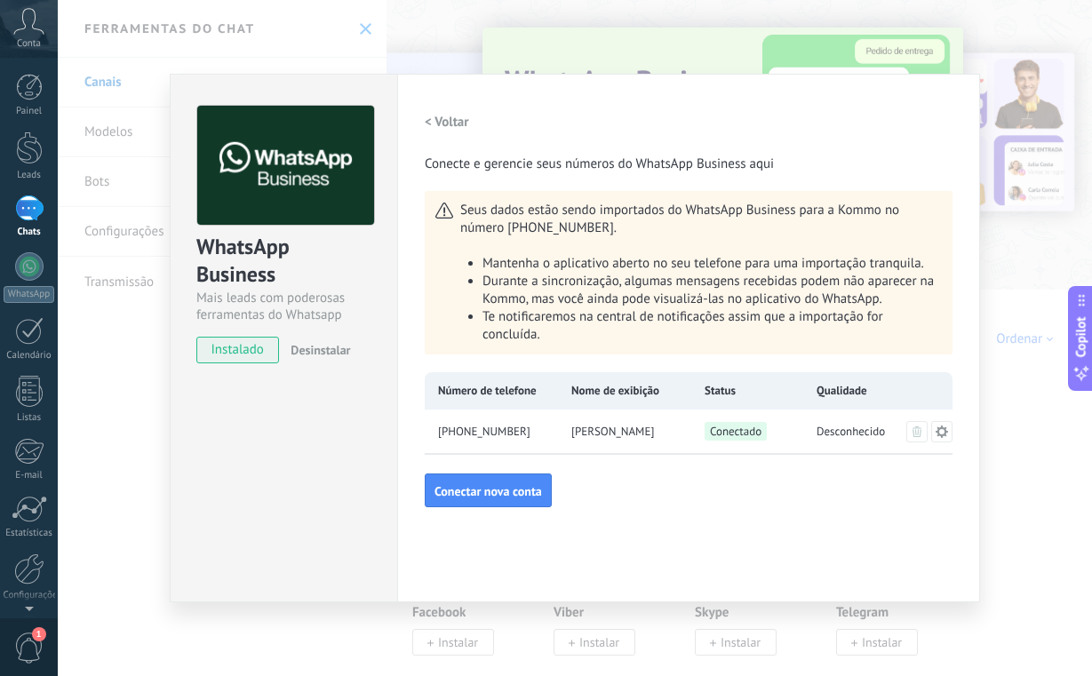
click at [280, 75] on div "WhatsApp Business Mais leads com poderosas ferramentas do Whatsapp instalado De…" at bounding box center [284, 226] width 226 height 303
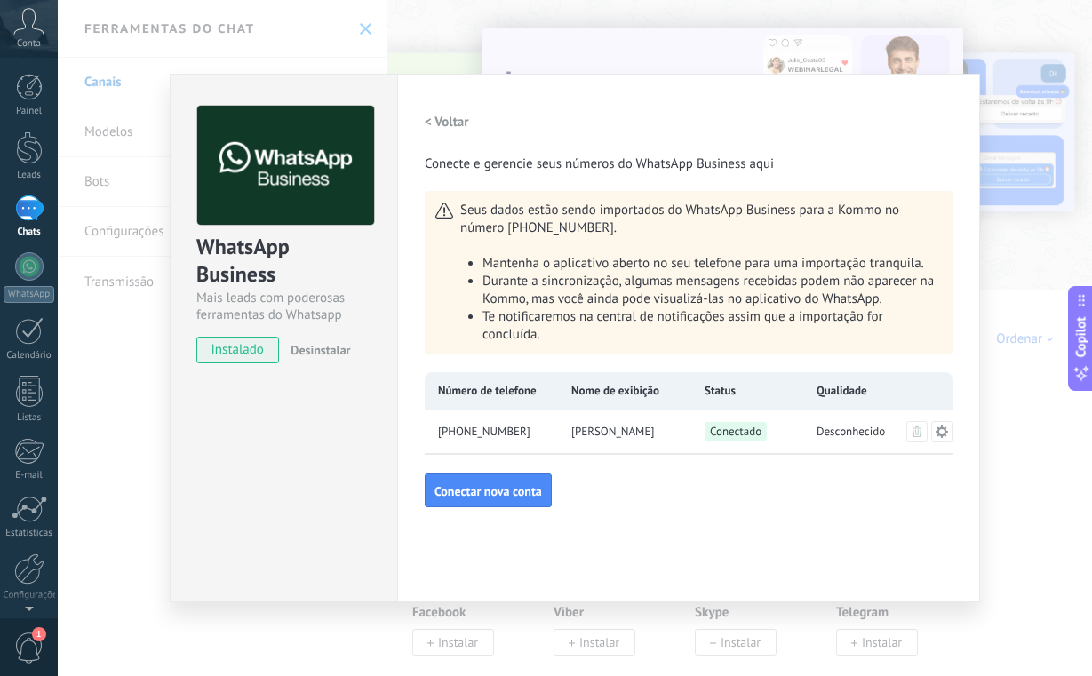
click at [280, 75] on div "WhatsApp Business Mais leads com poderosas ferramentas do Whatsapp instalado De…" at bounding box center [284, 226] width 226 height 303
click at [366, 22] on div "WhatsApp Business Mais leads com poderosas ferramentas do Whatsapp instalado De…" at bounding box center [575, 338] width 1034 height 676
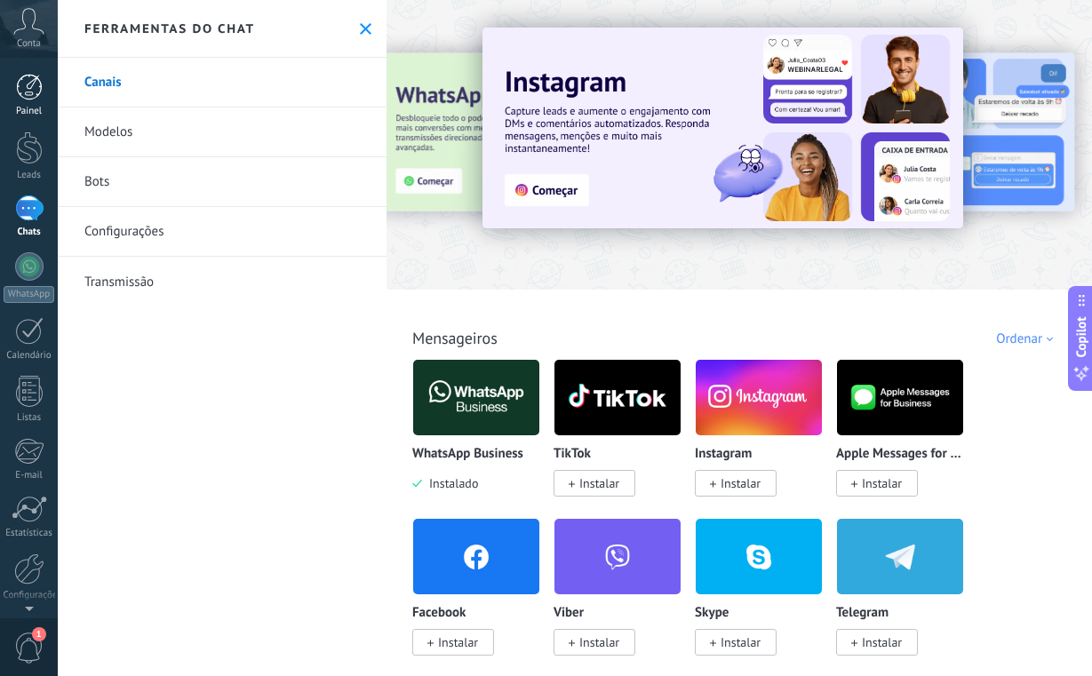
click at [17, 115] on div "Painel" at bounding box center [30, 112] width 52 height 12
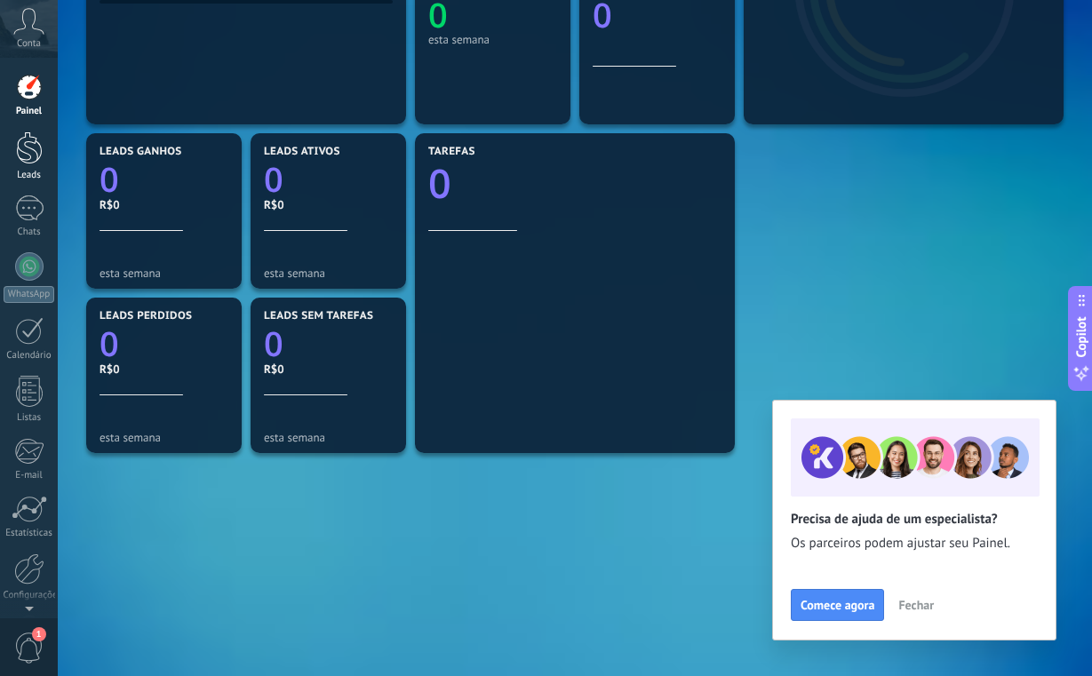
scroll to position [425, 0]
click at [25, 157] on div at bounding box center [29, 147] width 27 height 33
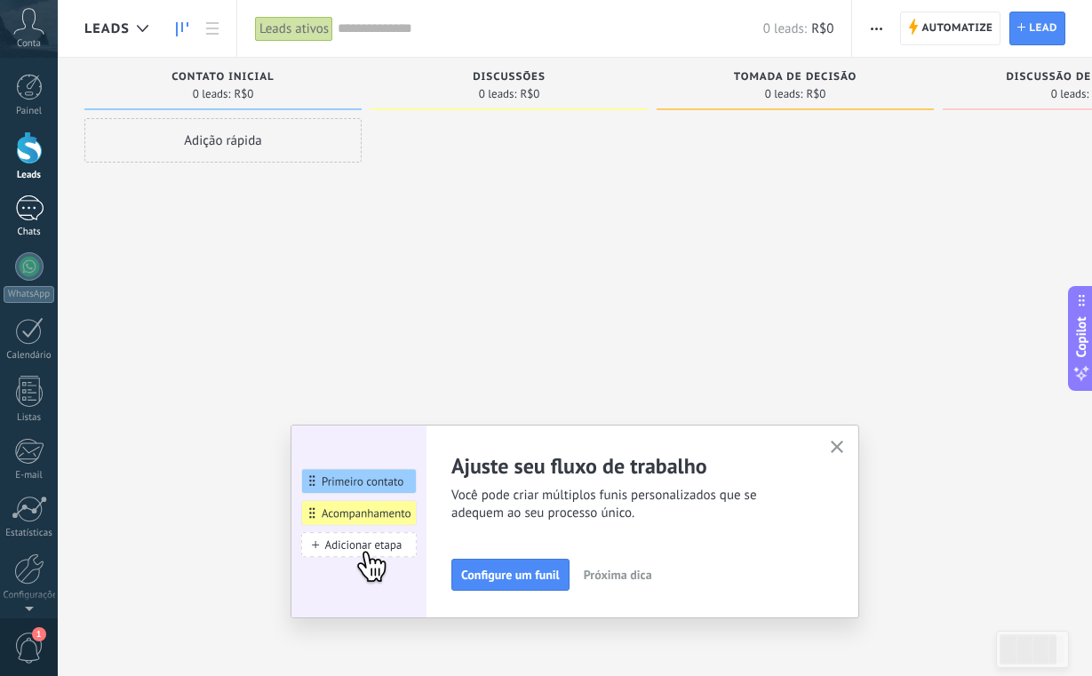
click at [12, 216] on link "Chats" at bounding box center [29, 216] width 58 height 43
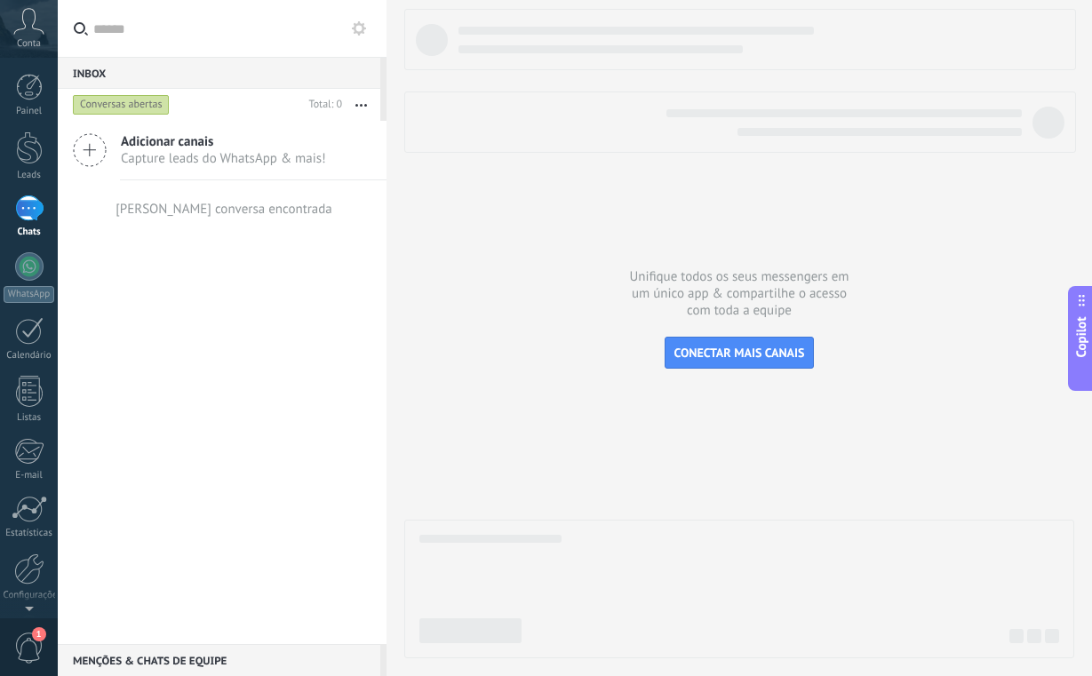
click at [304, 147] on span "Adicionar canais" at bounding box center [223, 141] width 205 height 17
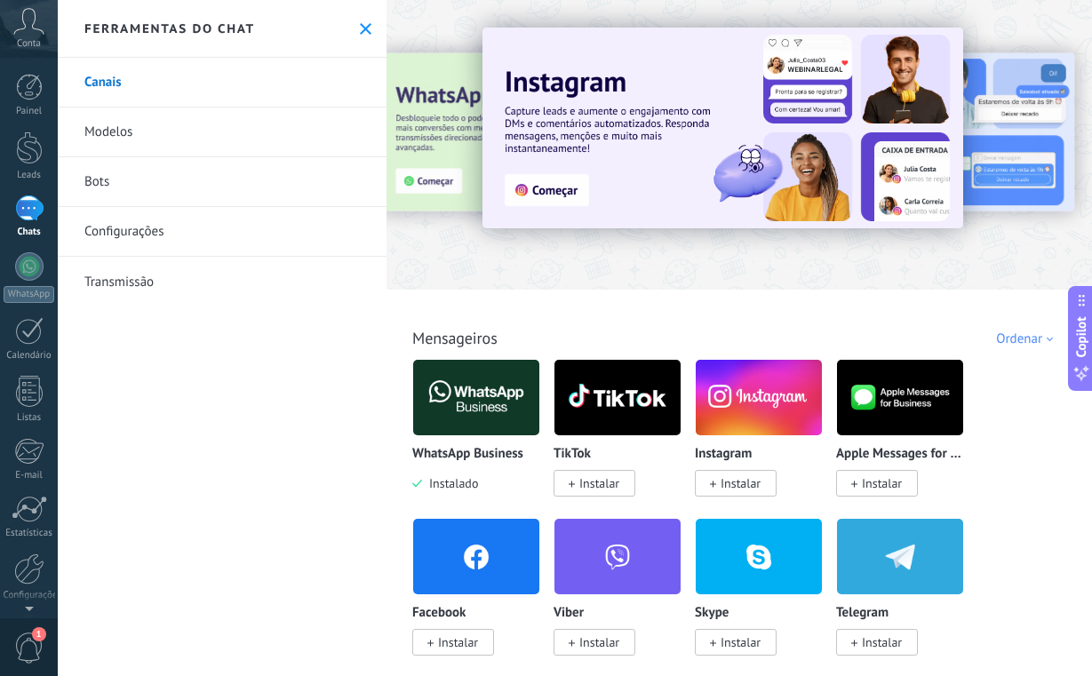
click at [358, 31] on button at bounding box center [365, 28] width 15 height 15
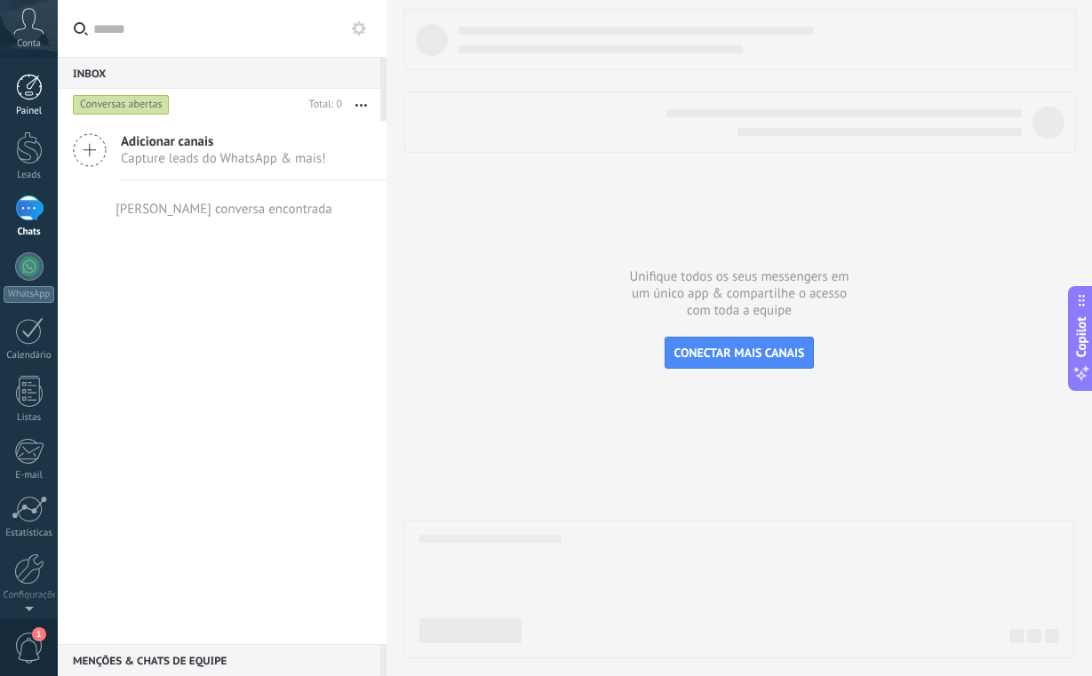
click at [18, 103] on link "Painel" at bounding box center [29, 96] width 58 height 44
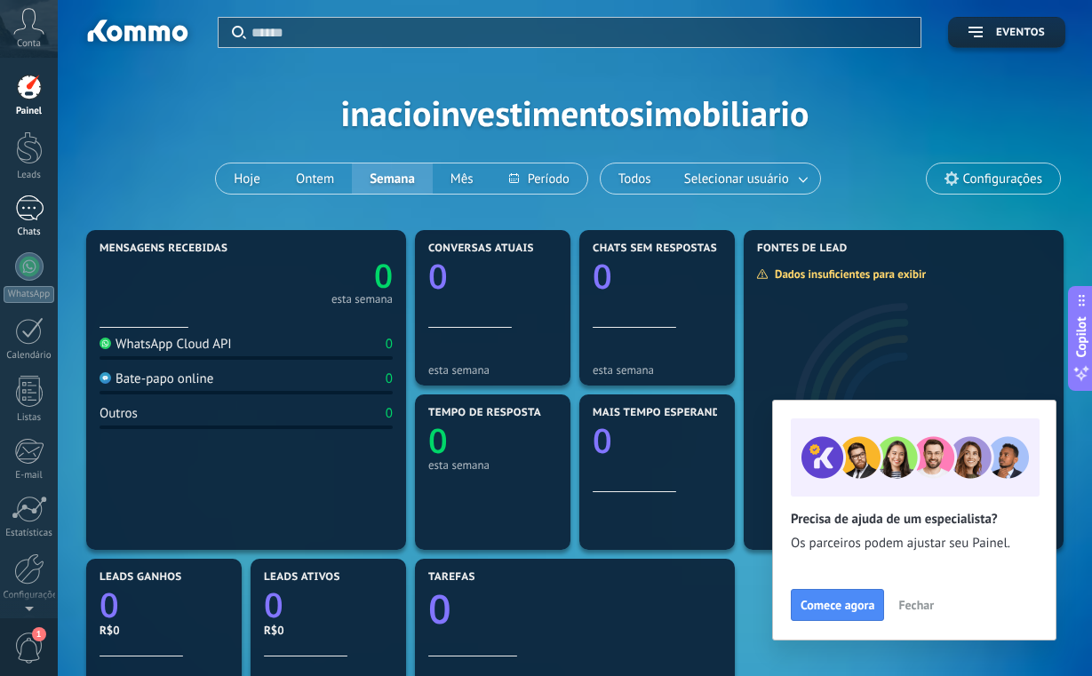
click at [25, 210] on div at bounding box center [29, 208] width 28 height 26
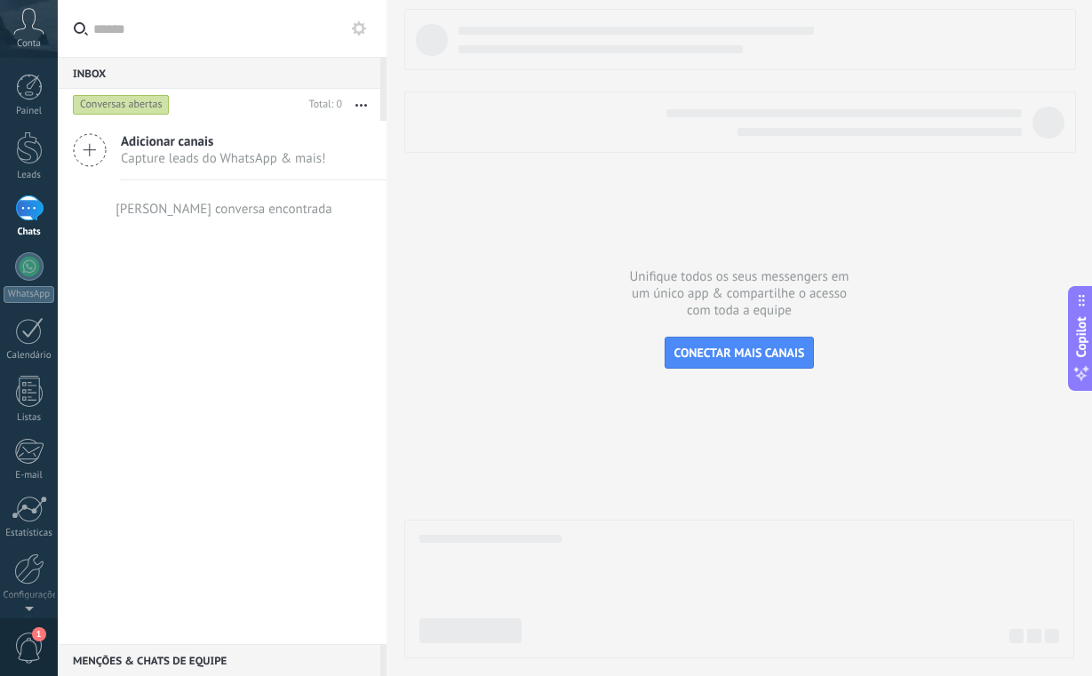
click at [134, 115] on div "Conversas abertas" at bounding box center [121, 104] width 97 height 21
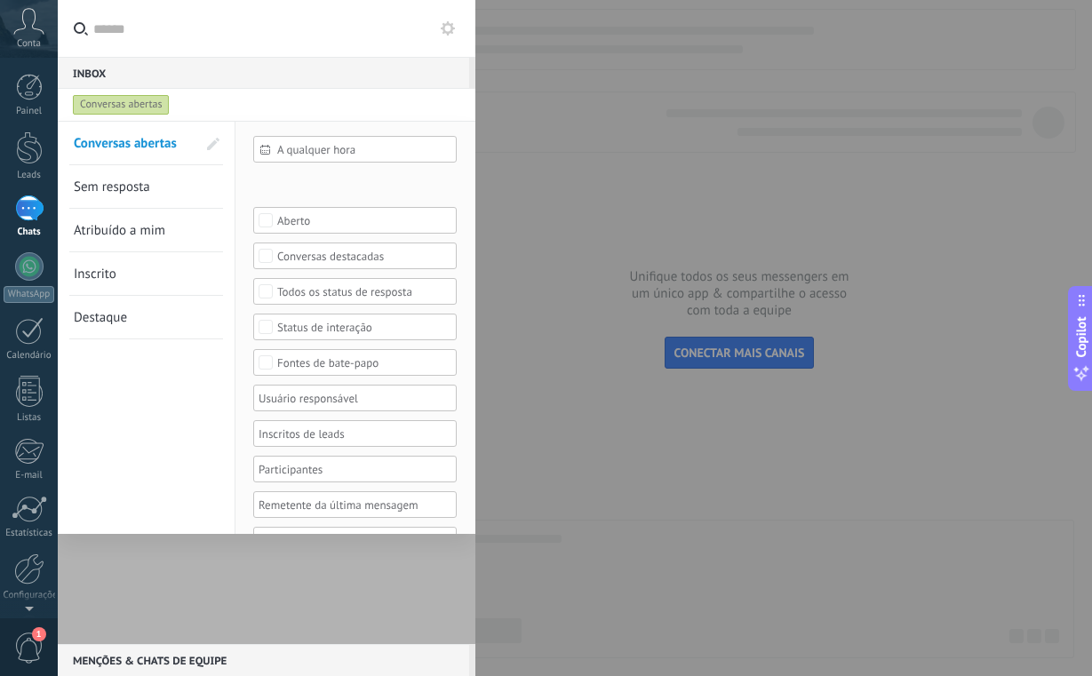
click at [127, 187] on span "Sem resposta" at bounding box center [112, 187] width 76 height 17
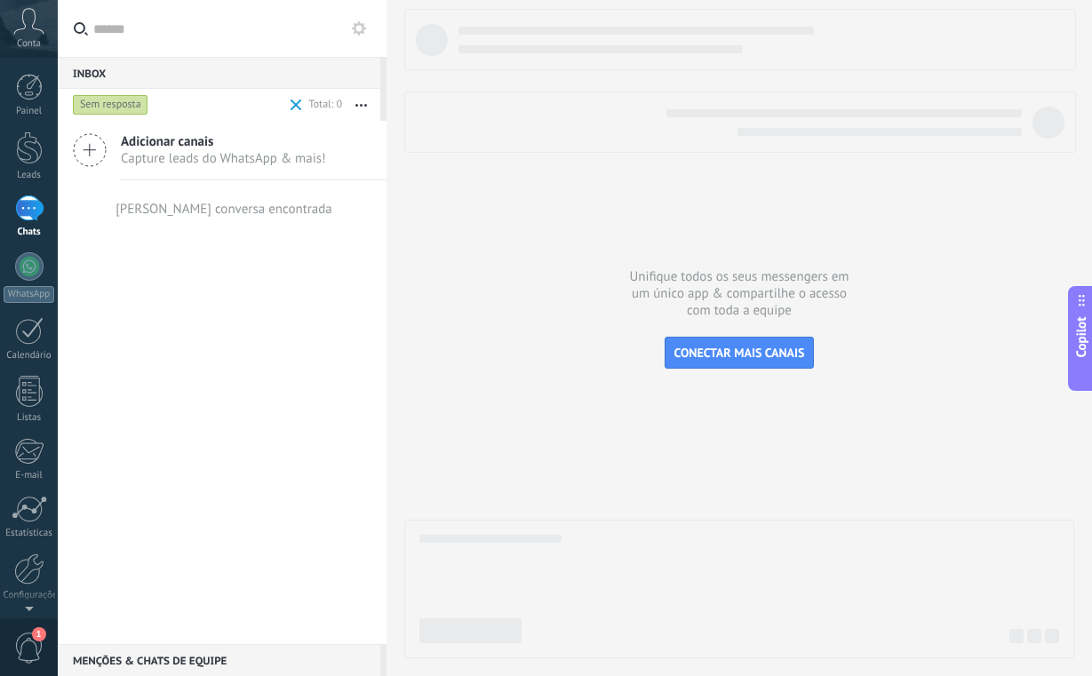
click at [126, 168] on div "Adicionar canais Capture leads do WhatsApp & mais!" at bounding box center [222, 151] width 329 height 60
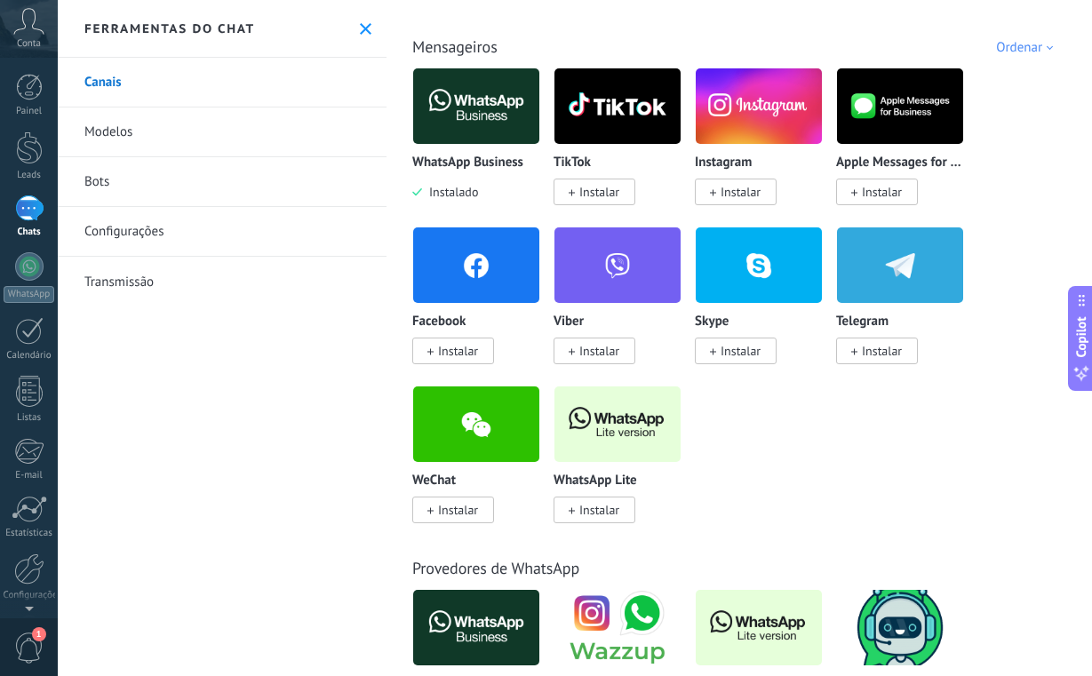
scroll to position [296, 0]
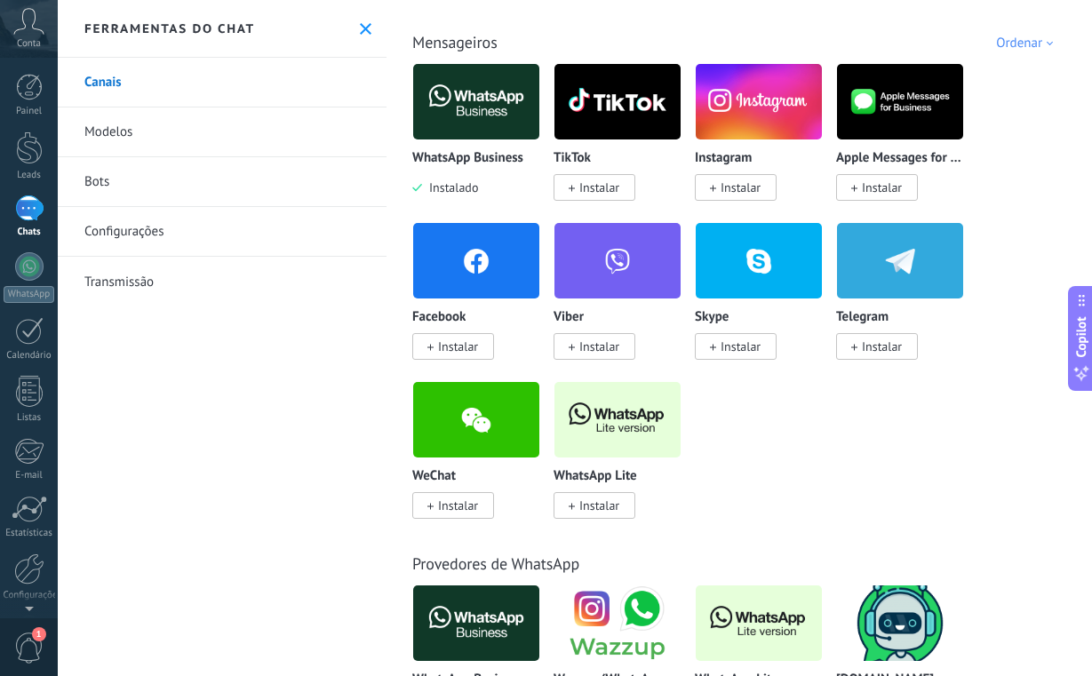
click at [155, 137] on link "Modelos" at bounding box center [222, 132] width 329 height 50
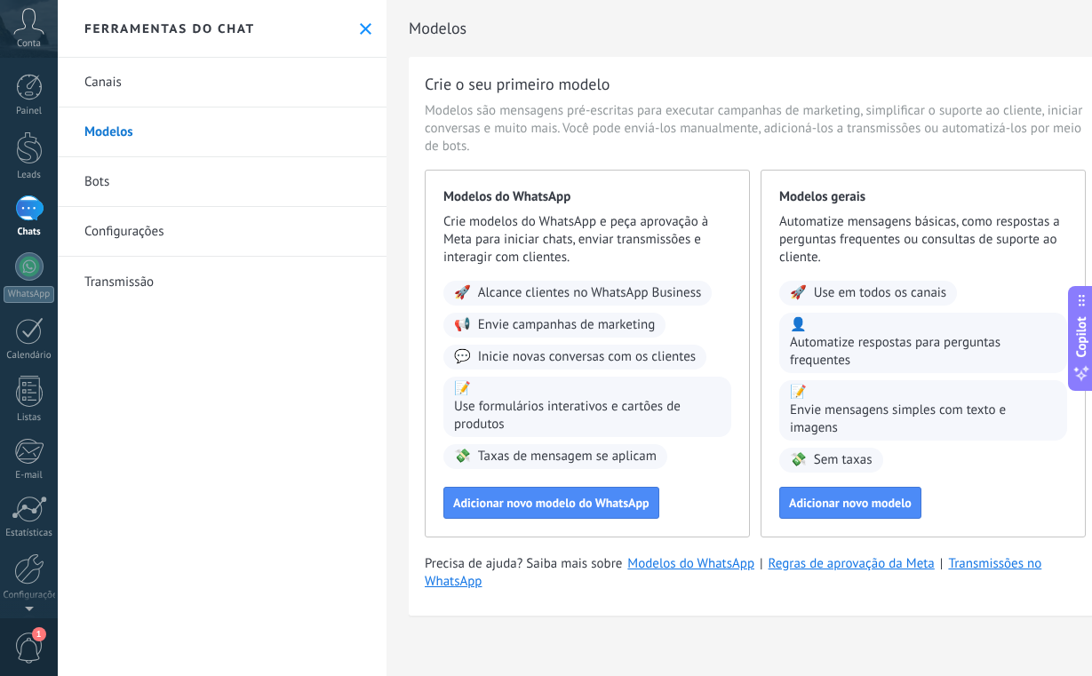
click at [113, 185] on link "Bots" at bounding box center [222, 182] width 329 height 50
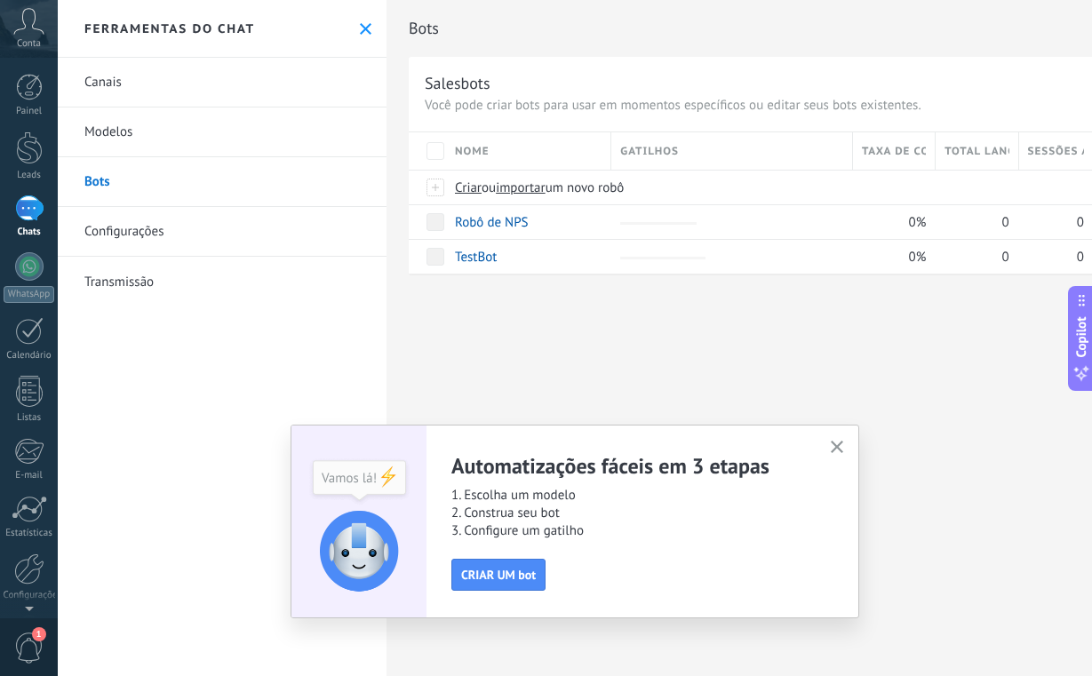
click at [118, 220] on link "Configurações" at bounding box center [222, 232] width 329 height 50
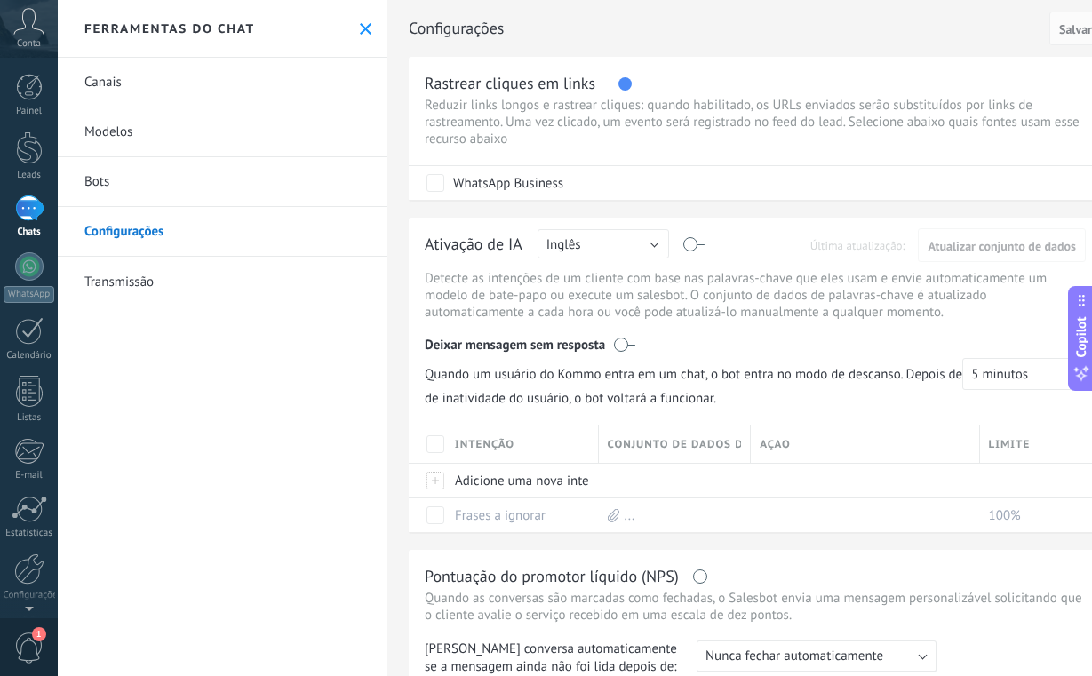
click at [116, 274] on link "Transmissão" at bounding box center [222, 282] width 329 height 50
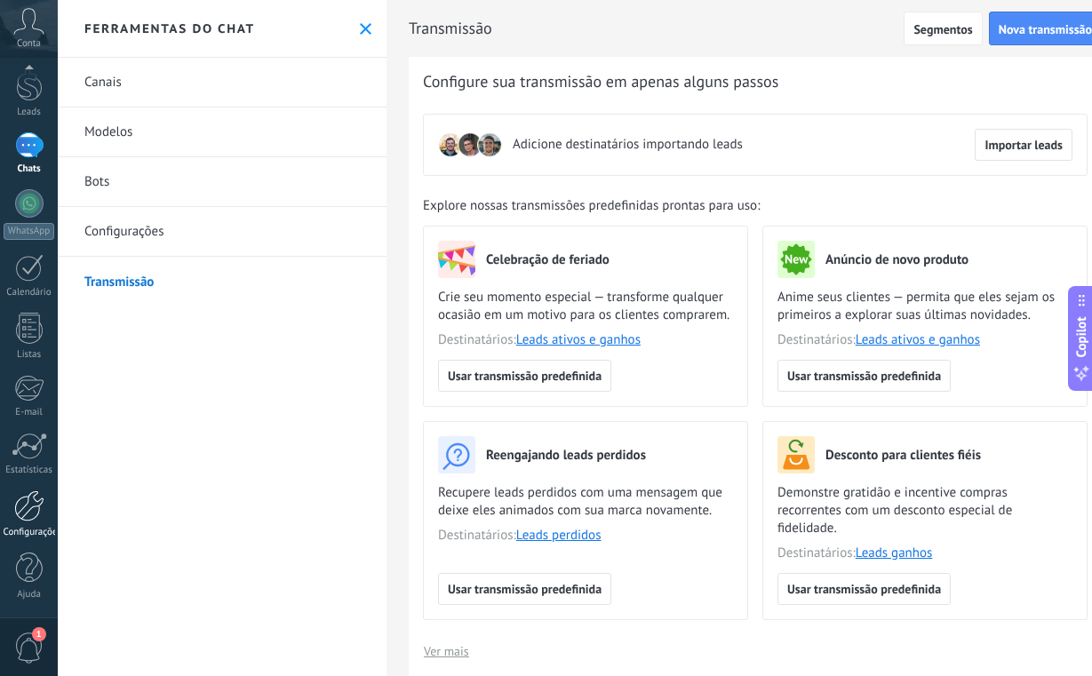
click at [18, 514] on div at bounding box center [29, 505] width 30 height 31
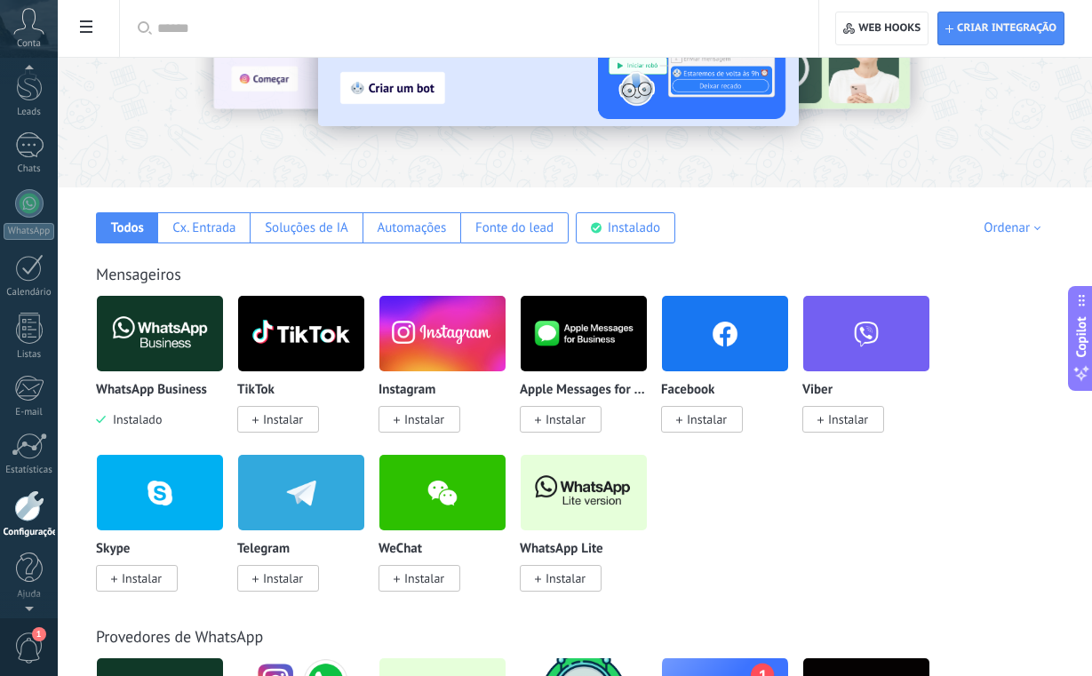
scroll to position [36, 0]
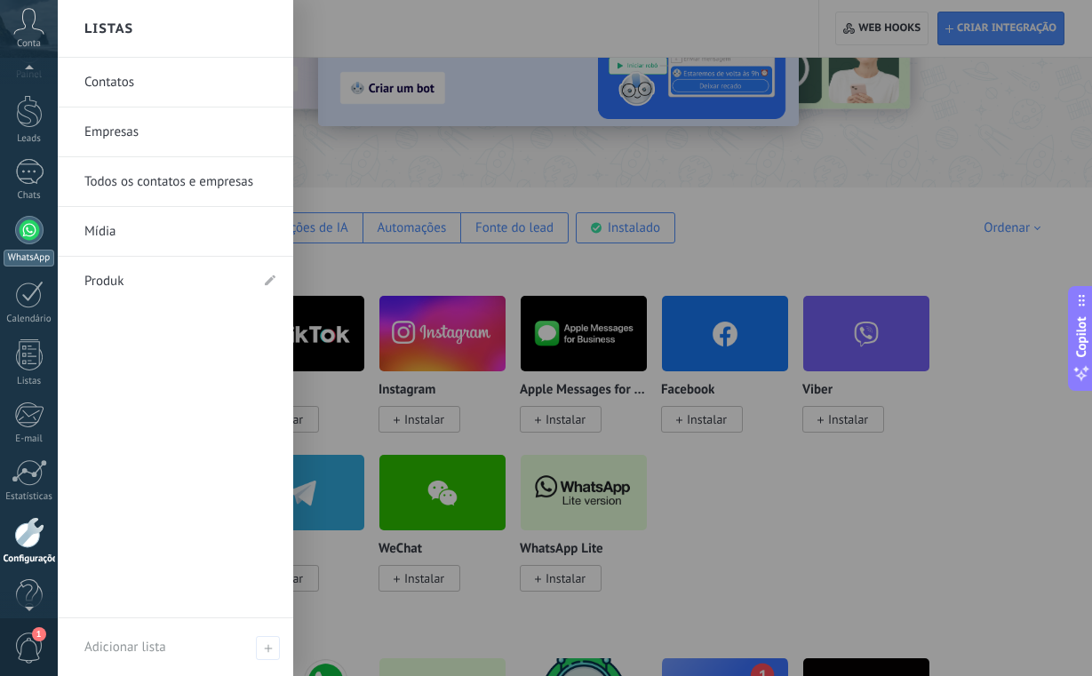
click at [22, 221] on div at bounding box center [29, 230] width 28 height 28
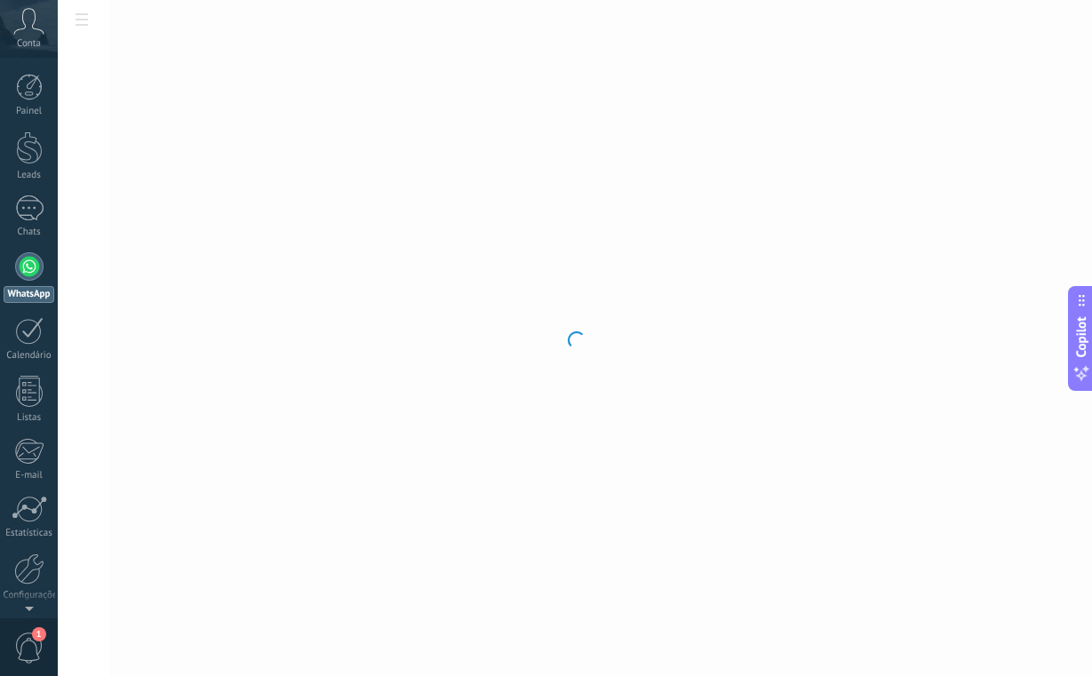
click at [246, 298] on div at bounding box center [575, 338] width 1034 height 676
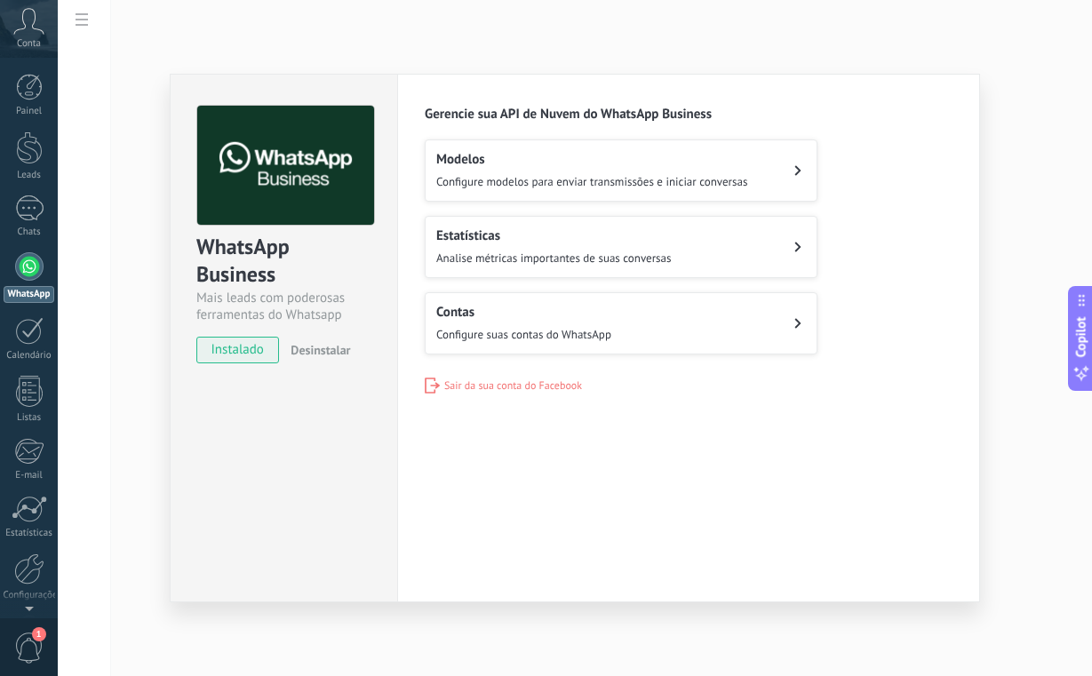
click at [536, 299] on button "Contas Configure suas contas do WhatsApp" at bounding box center [621, 323] width 393 height 62
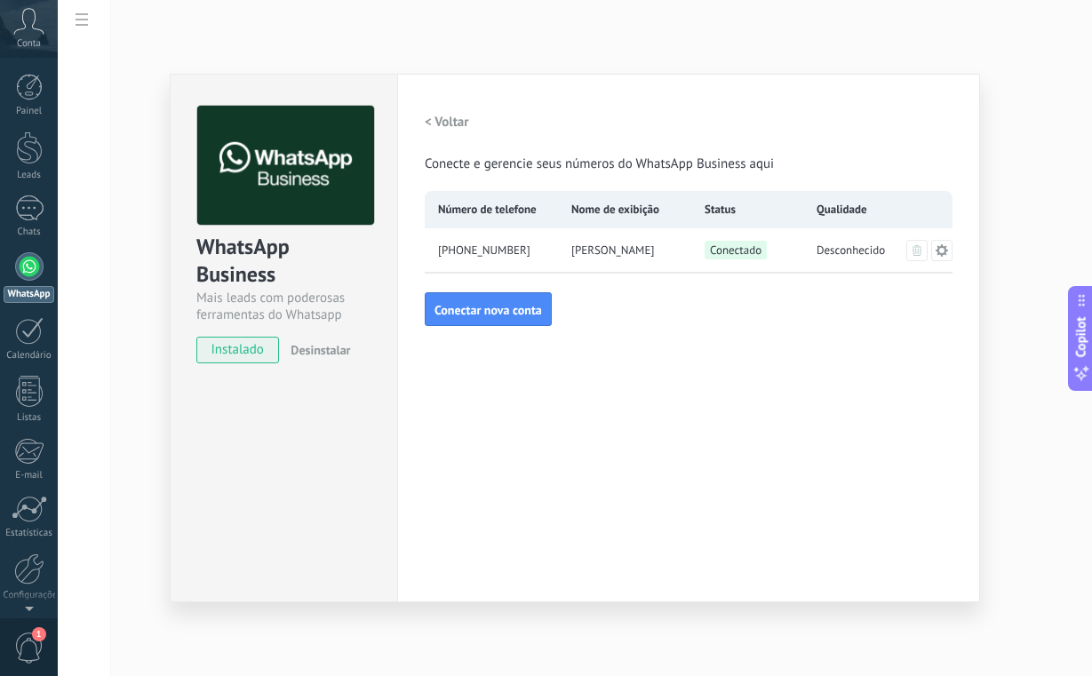
click at [935, 259] on button at bounding box center [941, 250] width 21 height 21
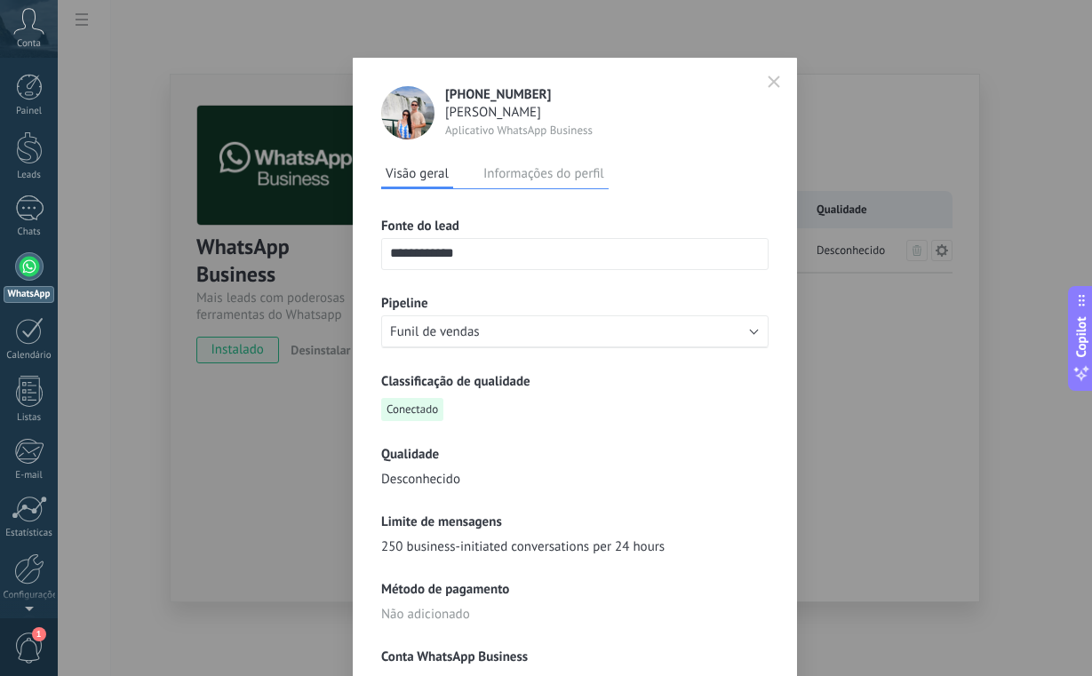
click at [773, 84] on icon "button" at bounding box center [773, 81] width 11 height 11
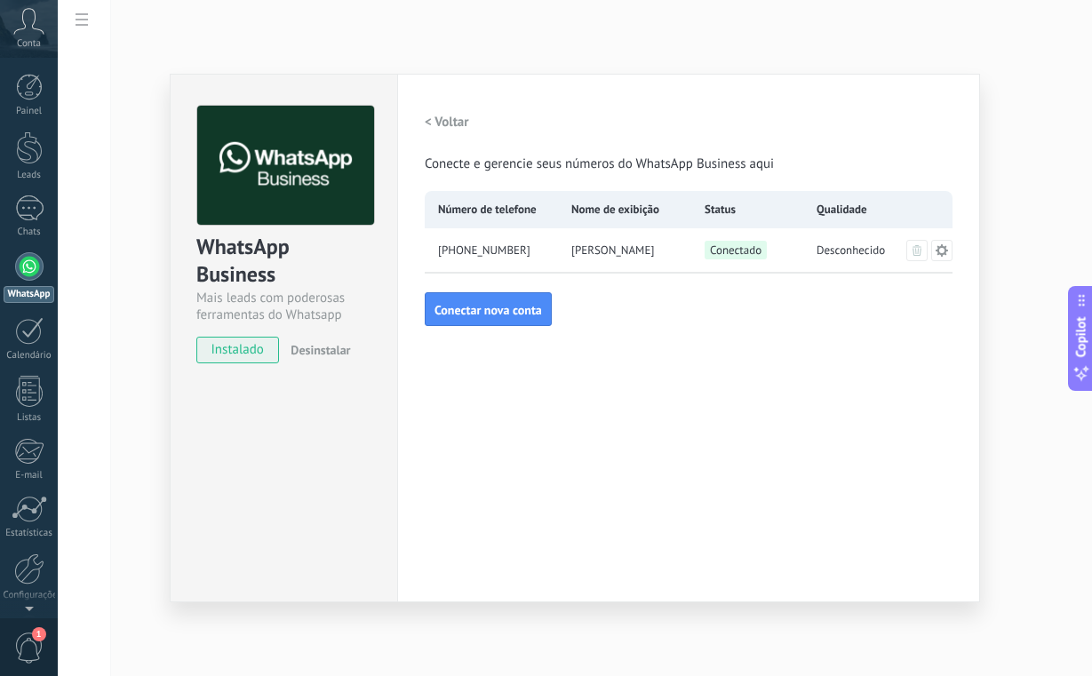
click at [110, 353] on div "WhatsApp Business Mais leads com poderosas ferramentas do Whatsapp instalado De…" at bounding box center [575, 338] width 1034 height 676
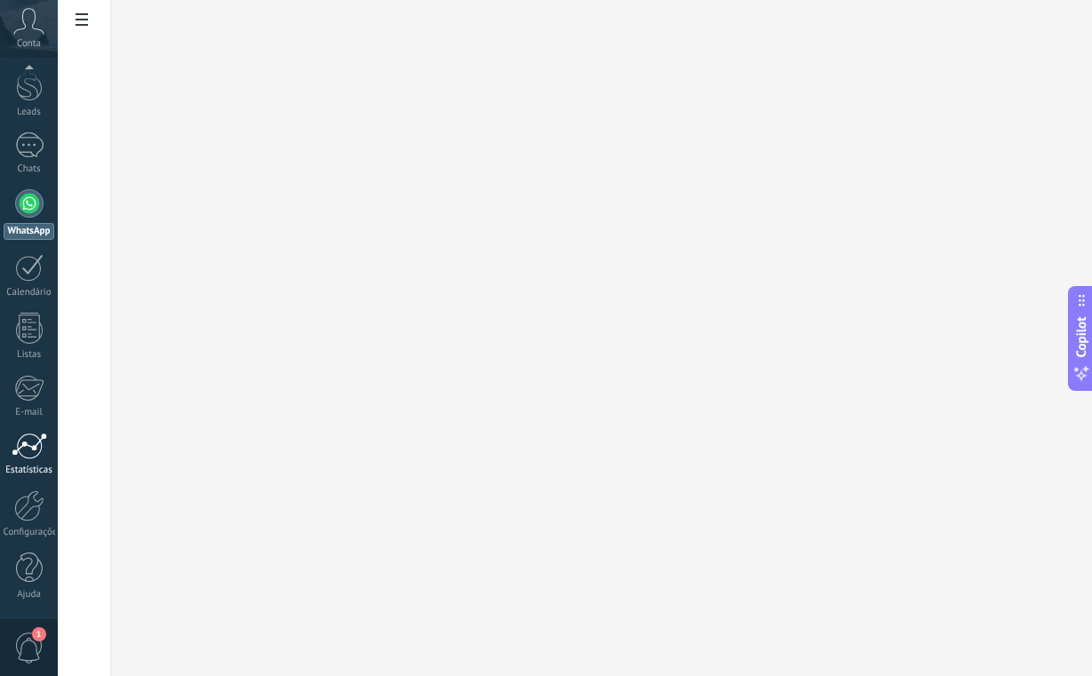
scroll to position [63, 0]
click at [36, 516] on div at bounding box center [29, 505] width 30 height 31
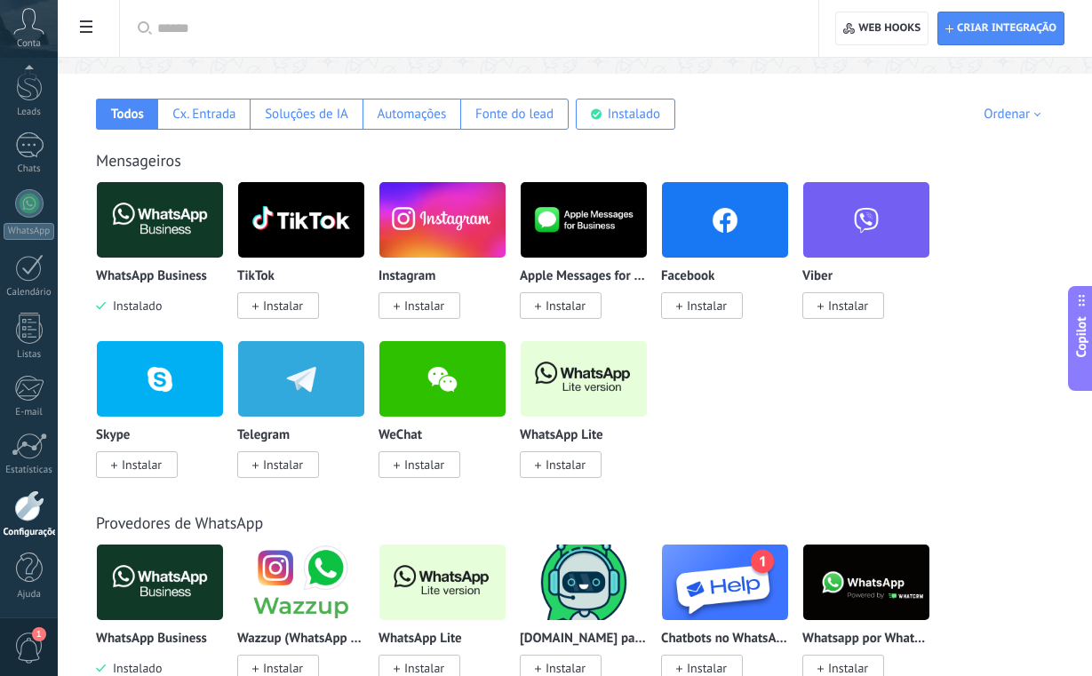
scroll to position [263, 0]
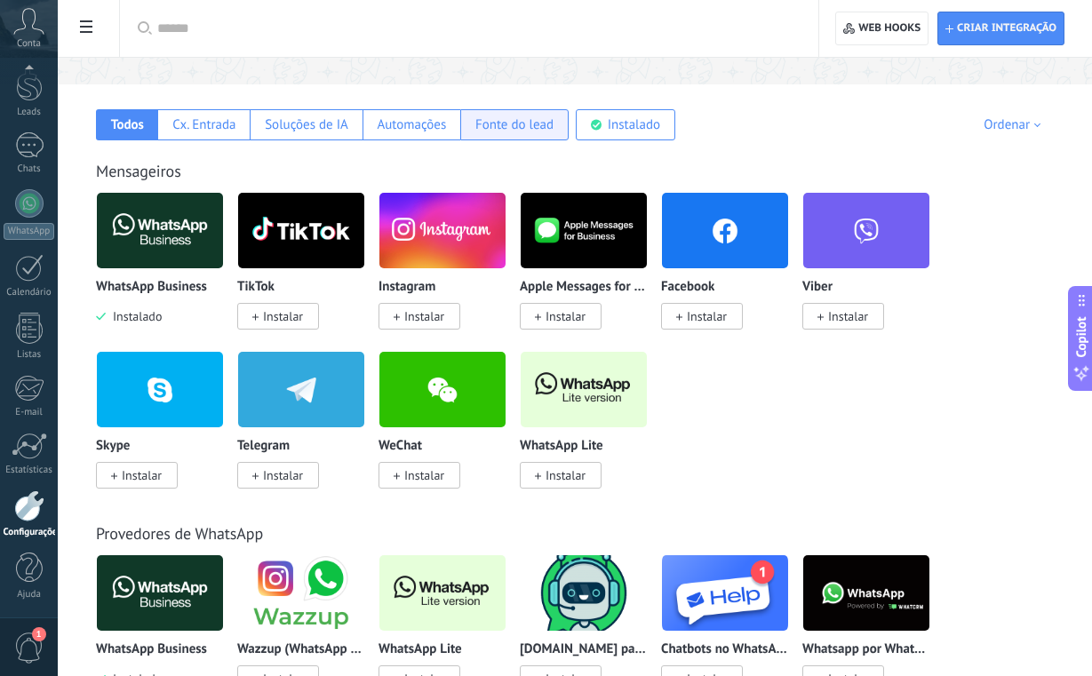
click at [475, 131] on div "Fonte do lead" at bounding box center [514, 124] width 78 height 17
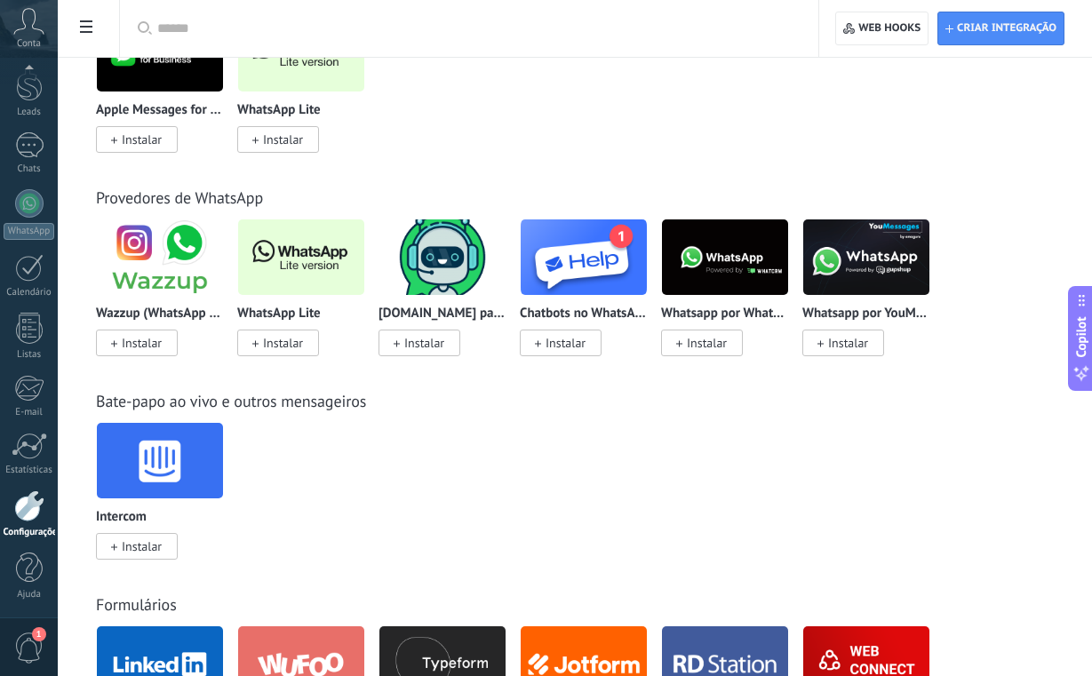
scroll to position [434, 0]
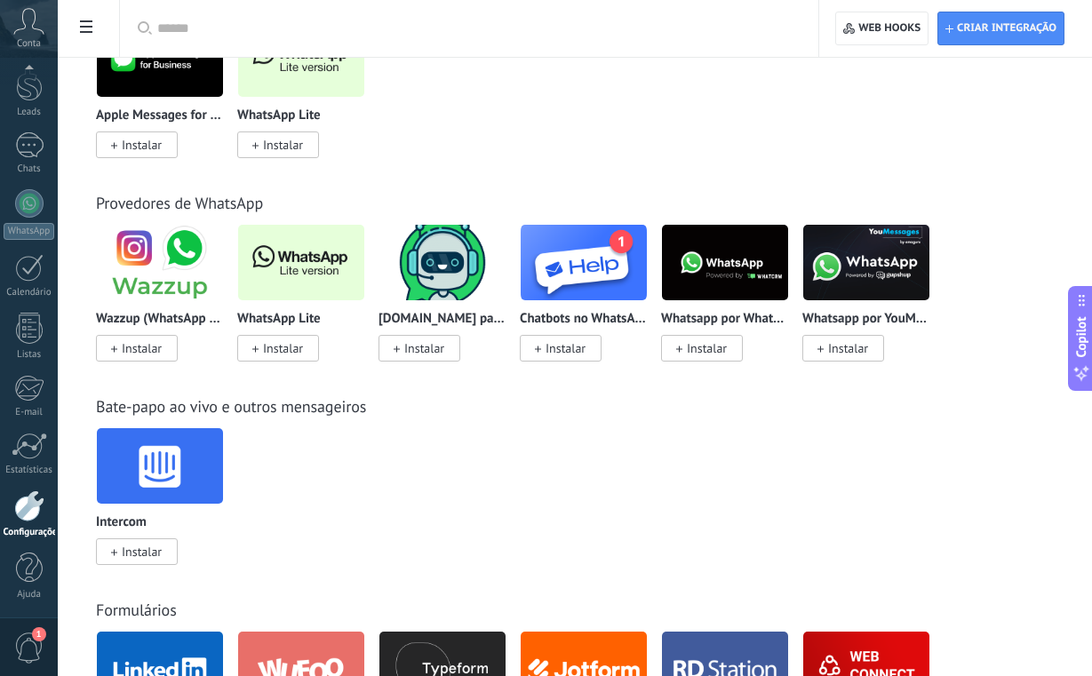
click at [278, 353] on span "Instalar" at bounding box center [283, 348] width 40 height 16
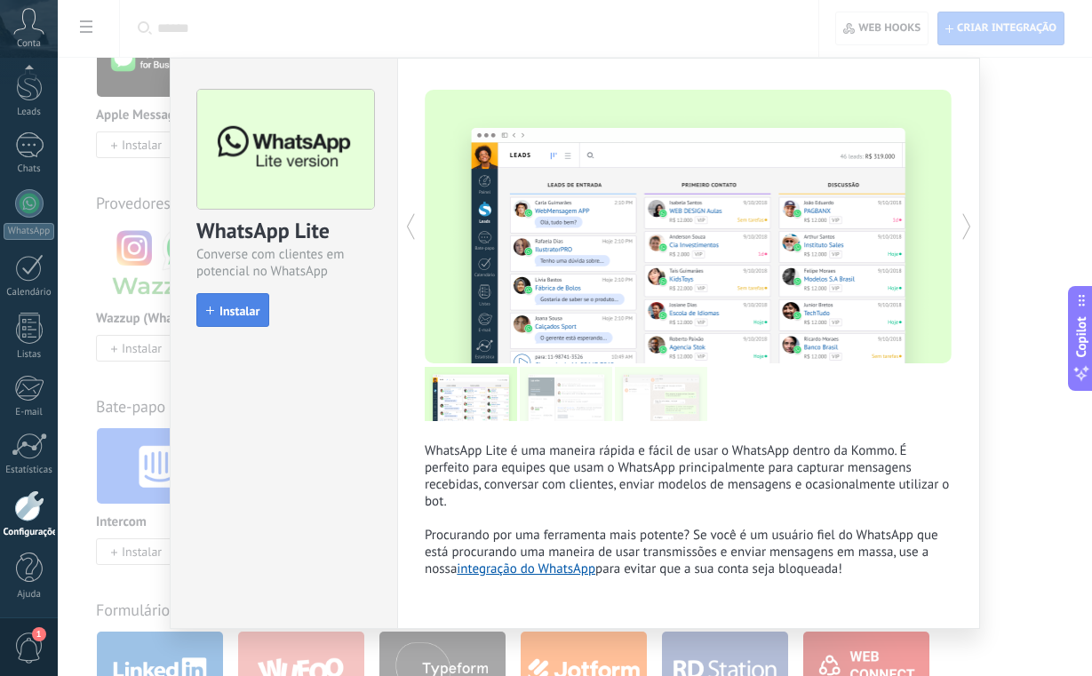
click at [260, 303] on button "Instalar" at bounding box center [232, 310] width 73 height 34
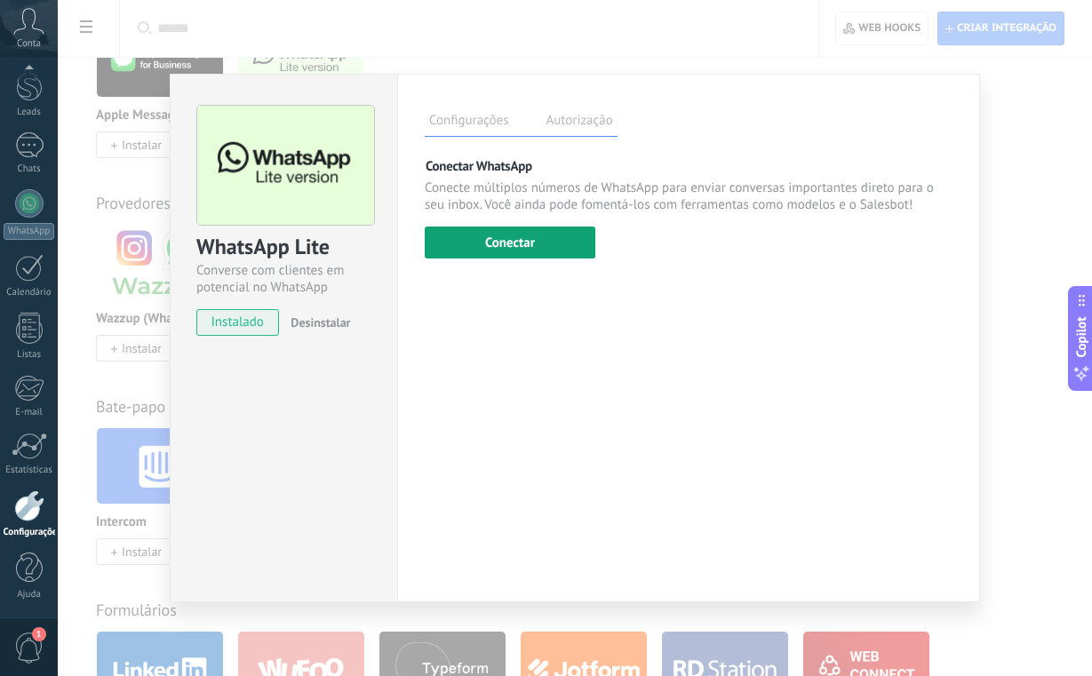
click at [451, 251] on button "Conectar" at bounding box center [510, 242] width 171 height 32
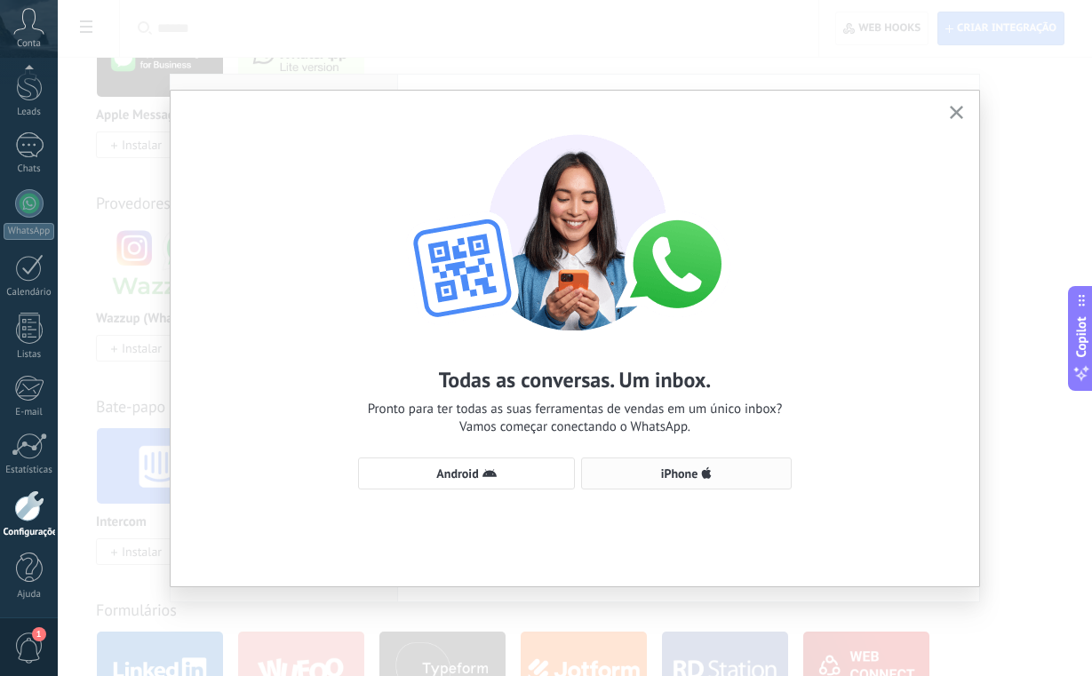
click at [653, 464] on button "iPhone" at bounding box center [686, 473] width 210 height 32
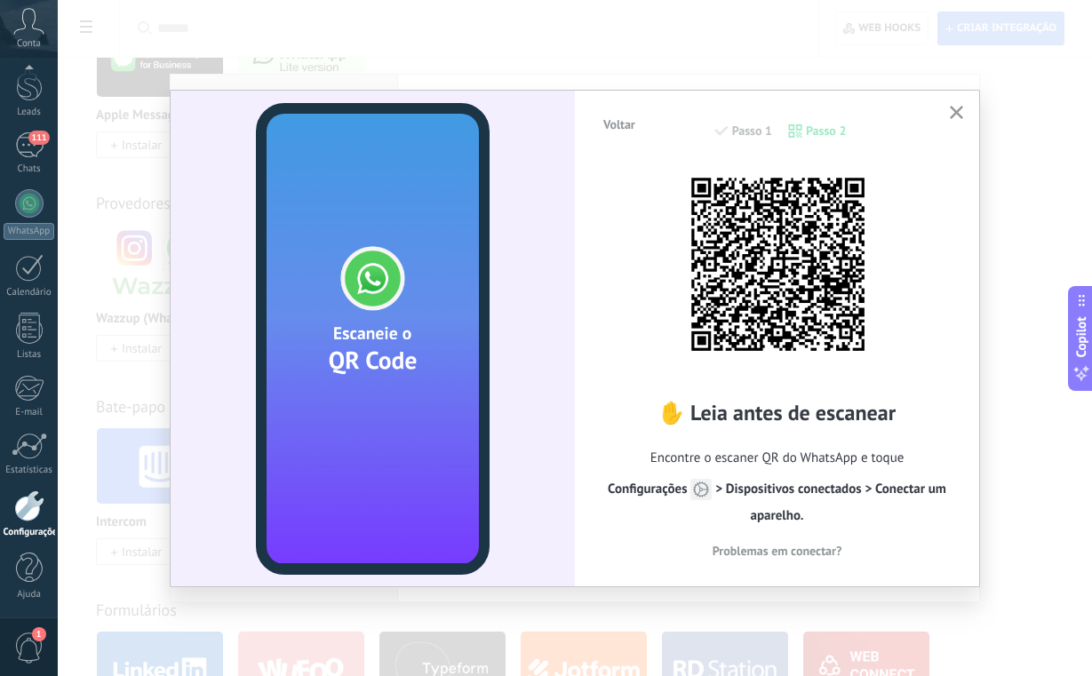
click at [965, 113] on button "button" at bounding box center [956, 113] width 22 height 24
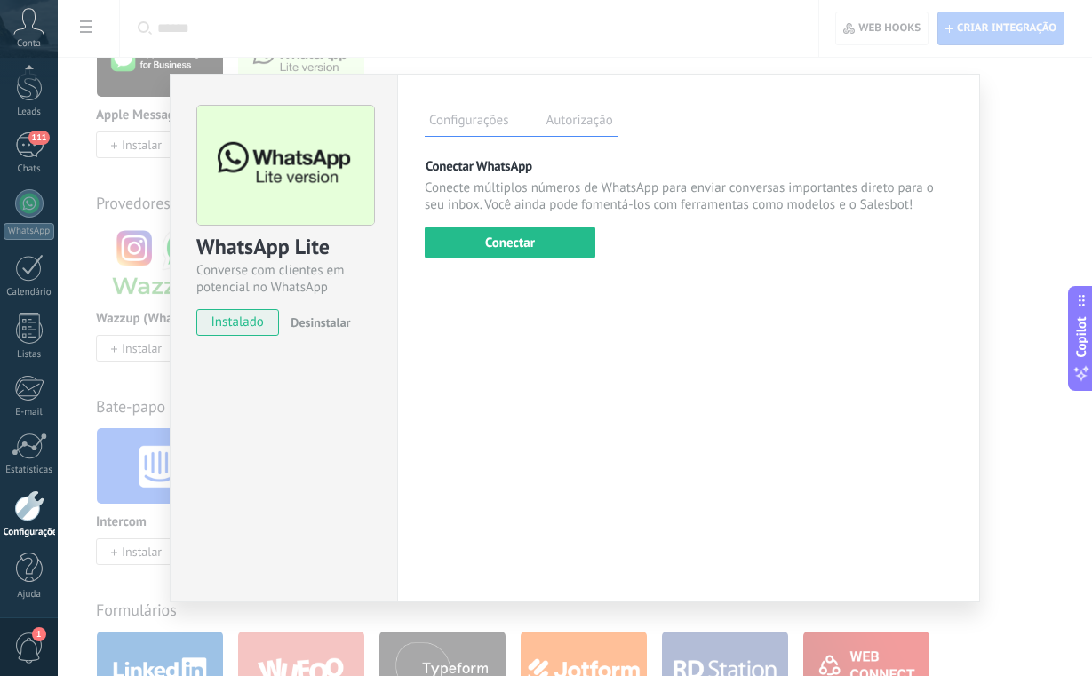
click at [988, 108] on div "WhatsApp Lite Converse com clientes em potencial no WhatsApp instalado Desinsta…" at bounding box center [575, 338] width 1034 height 676
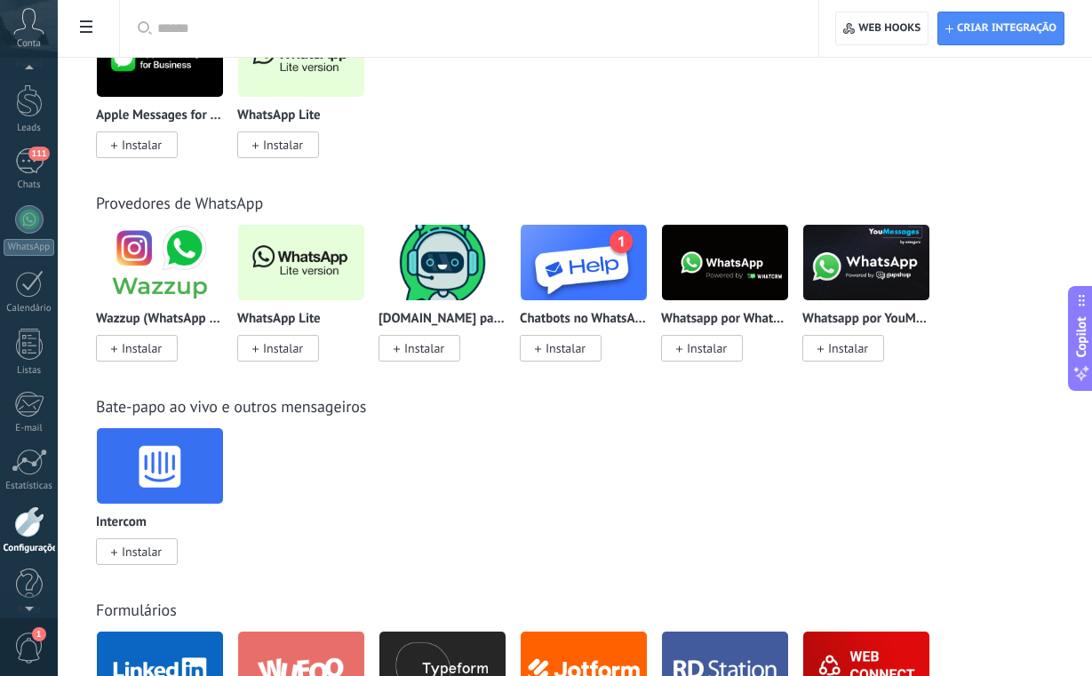
scroll to position [44, 0]
click at [33, 162] on span "111" at bounding box center [38, 156] width 20 height 14
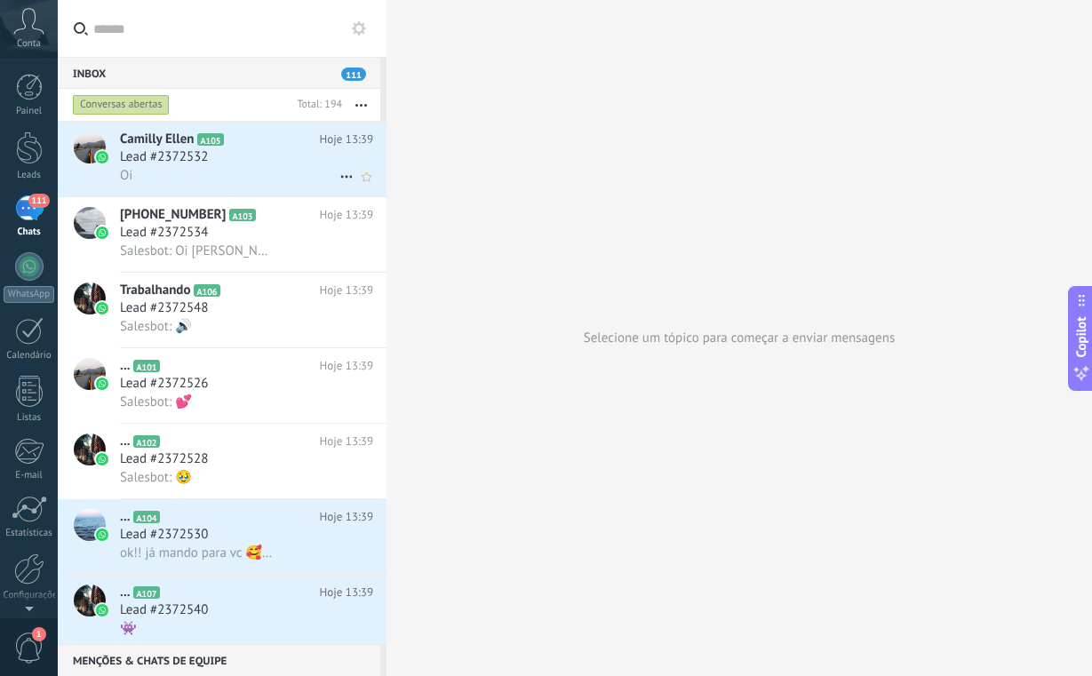
click at [167, 159] on span "Lead #2372532" at bounding box center [164, 157] width 88 height 18
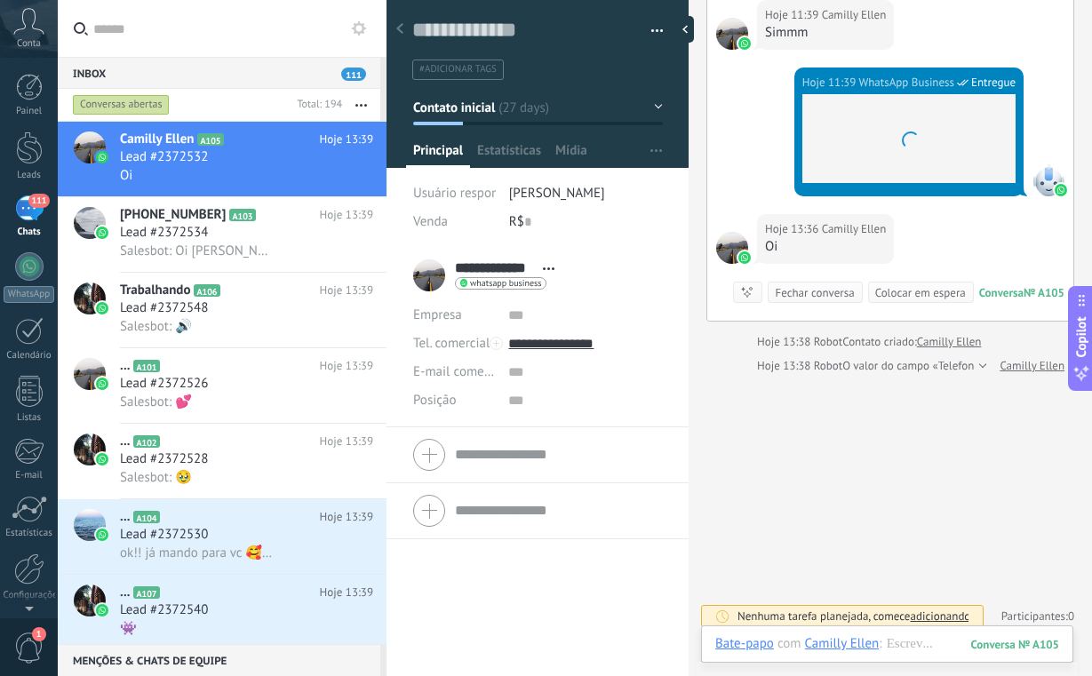
scroll to position [3266, 0]
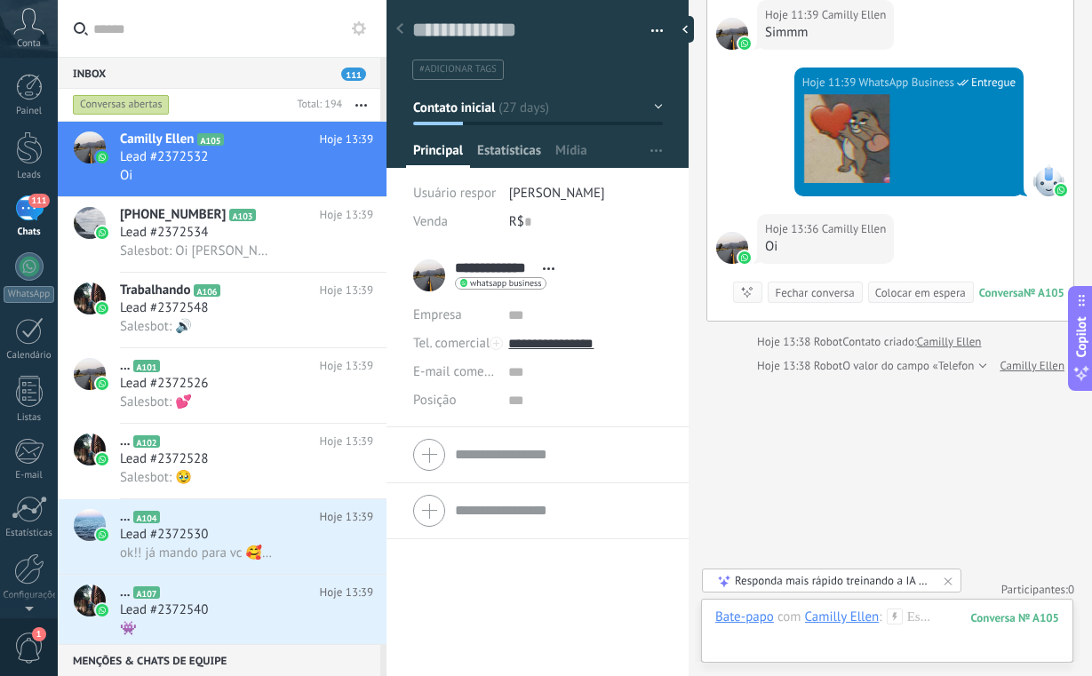
click at [489, 143] on span "Estatísticas" at bounding box center [509, 155] width 64 height 26
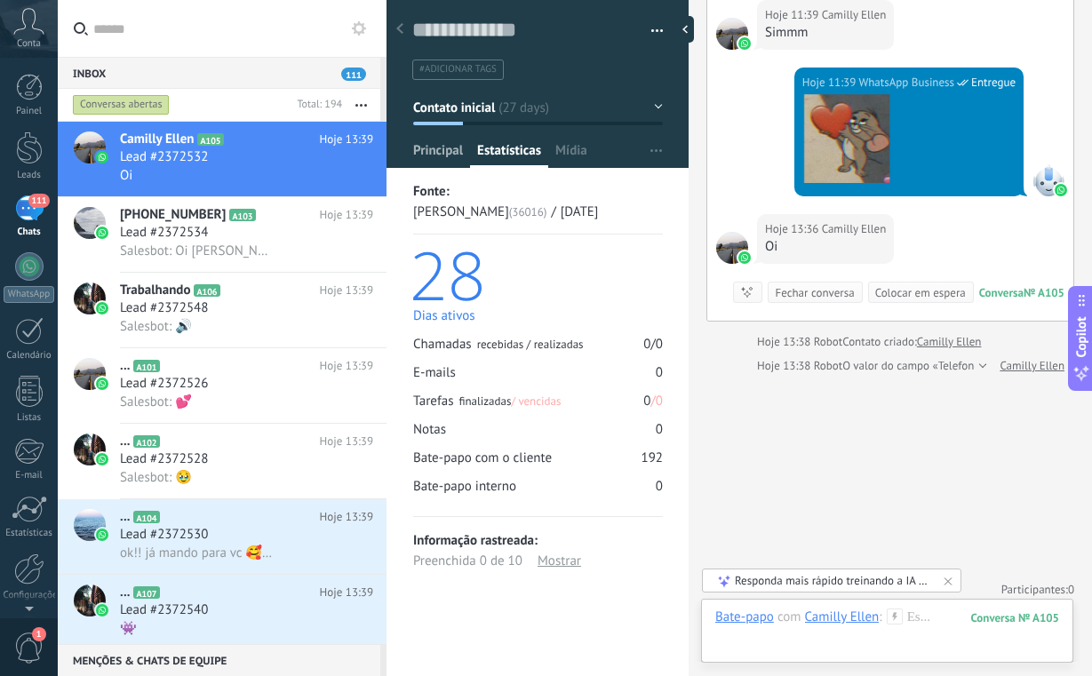
click at [454, 162] on span "Principal" at bounding box center [438, 155] width 50 height 26
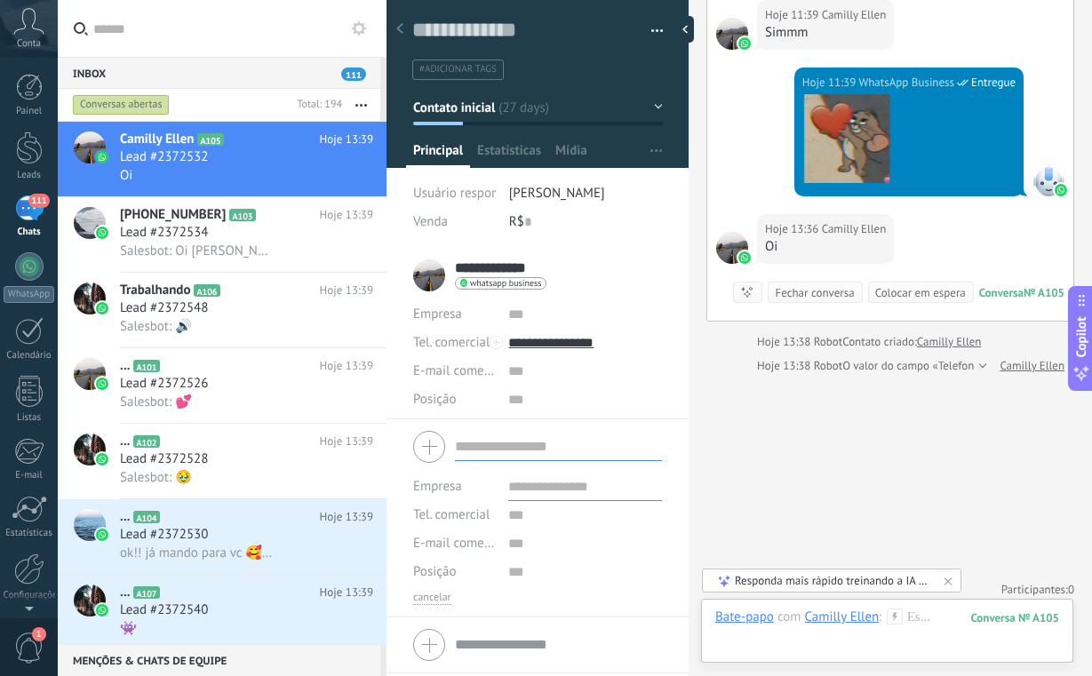
click at [470, 454] on form "Empresa Tel. comercial Comercial direto Celular Faz Casa Outros Tel. comercial …" at bounding box center [537, 515] width 249 height 180
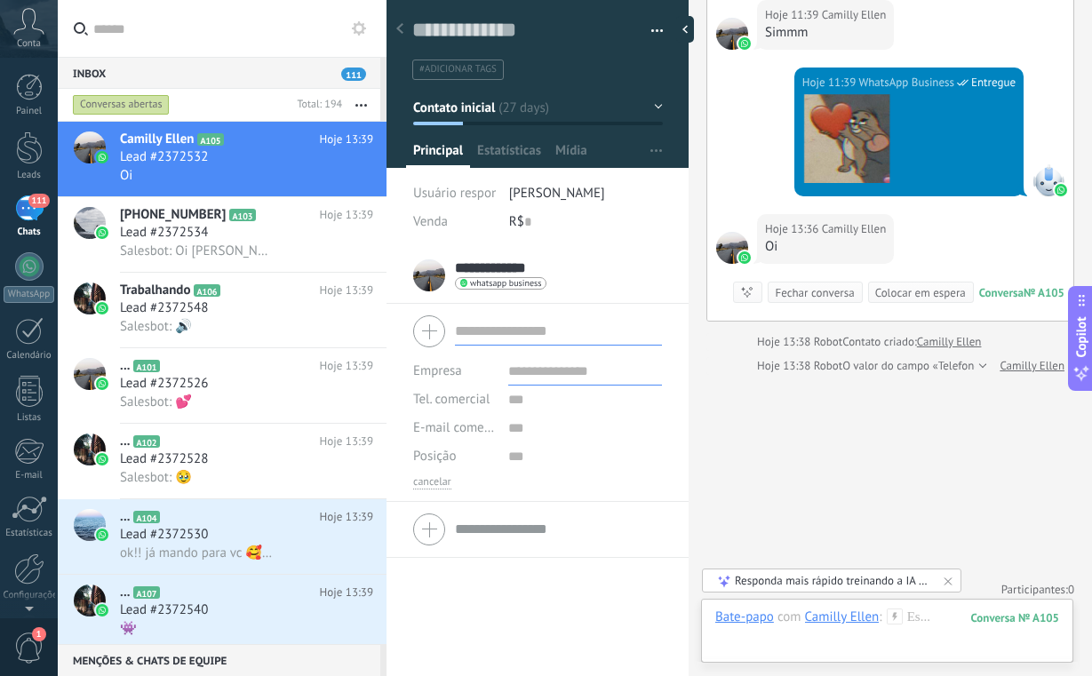
click at [568, 276] on div "**********" at bounding box center [537, 275] width 249 height 44
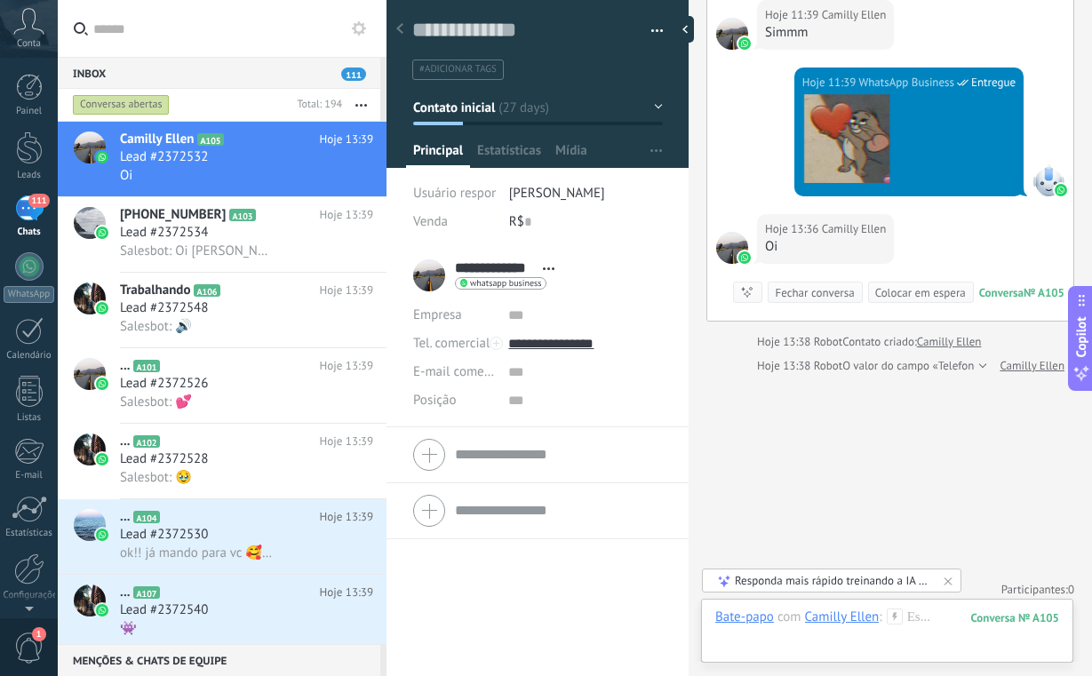
click at [551, 269] on icon at bounding box center [549, 268] width 12 height 3
click at [577, 253] on div "**********" at bounding box center [537, 275] width 249 height 44
click at [798, 636] on div at bounding box center [887, 634] width 344 height 53
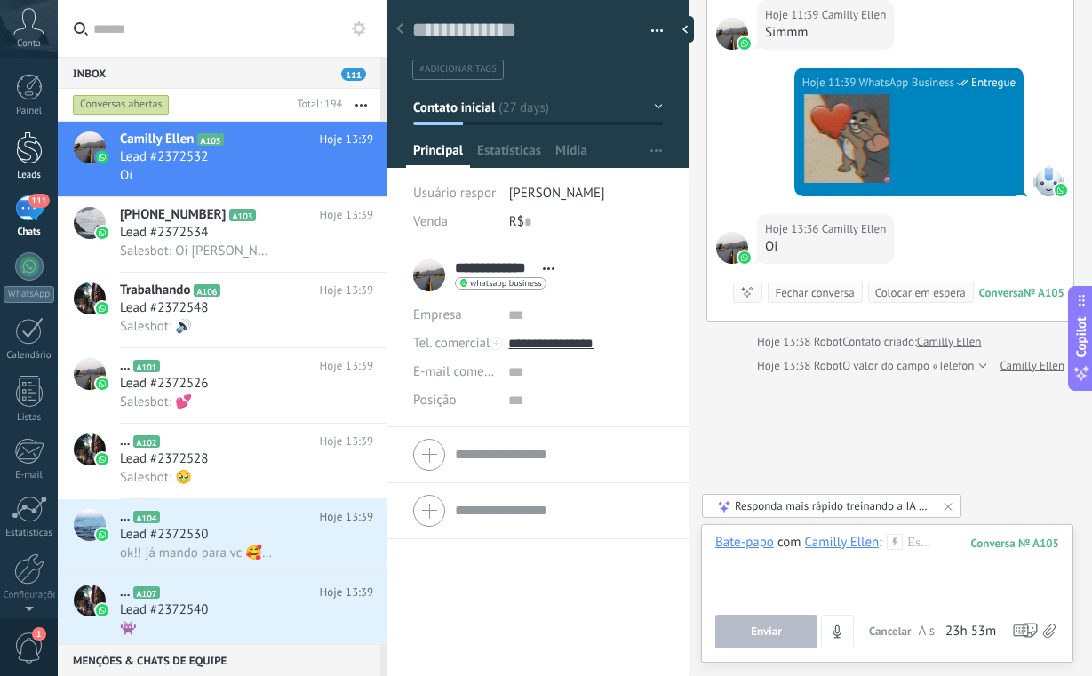
click at [25, 147] on div at bounding box center [29, 147] width 27 height 33
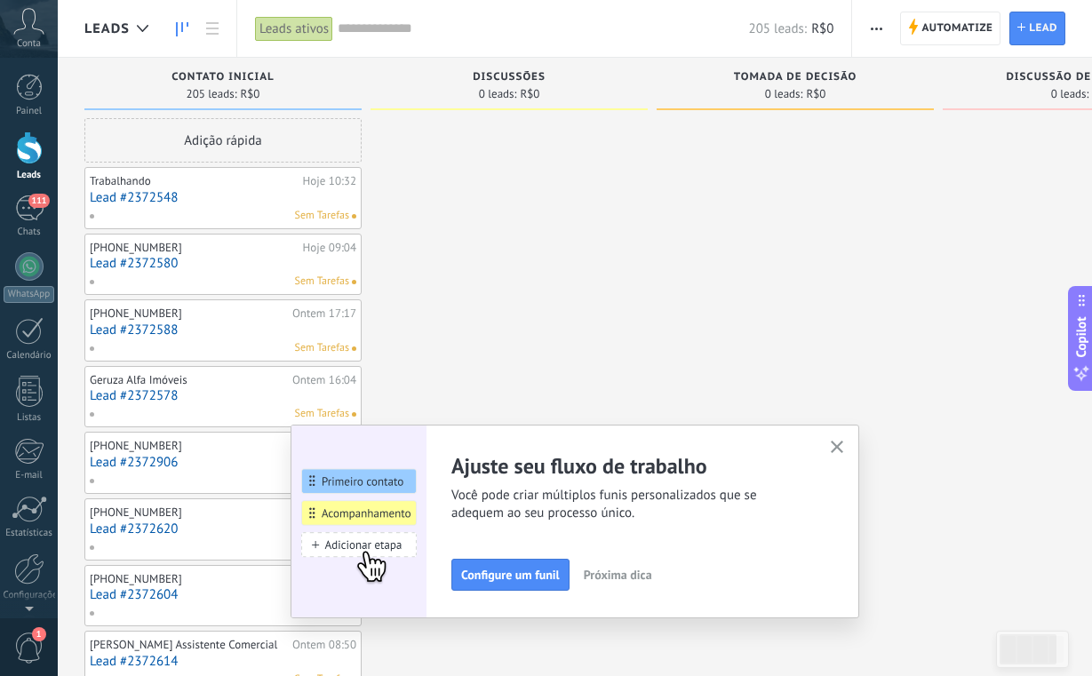
click at [838, 448] on icon "button" at bounding box center [836, 447] width 13 height 13
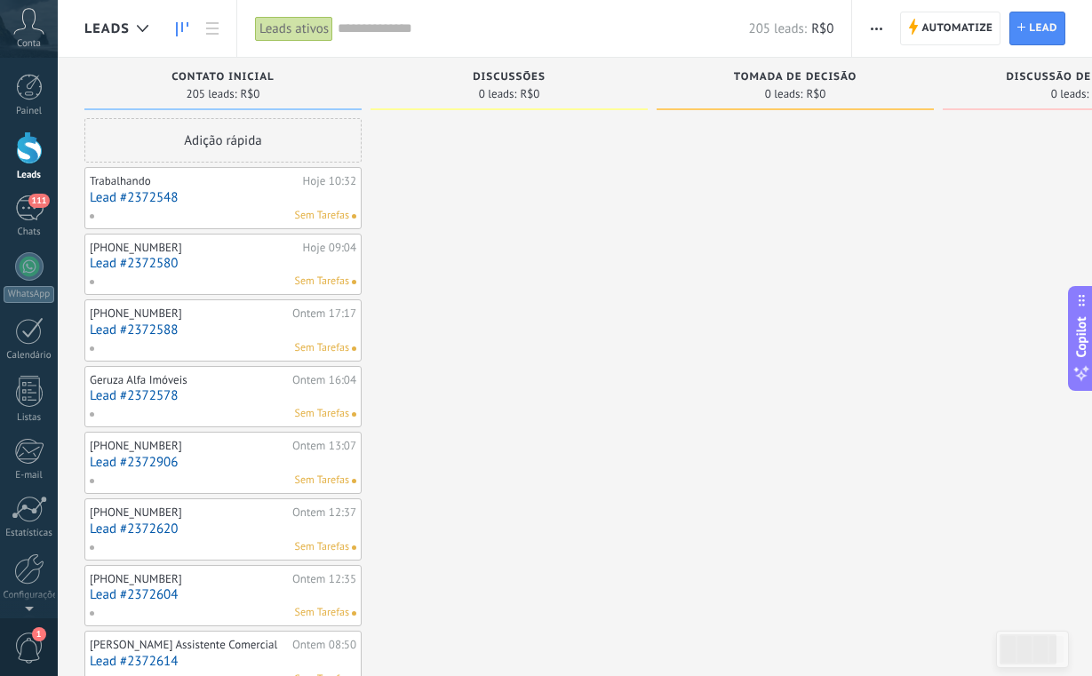
click at [266, 209] on div "Sem Tarefas" at bounding box center [219, 216] width 260 height 16
click at [211, 199] on link "Lead #2372548" at bounding box center [223, 197] width 266 height 15
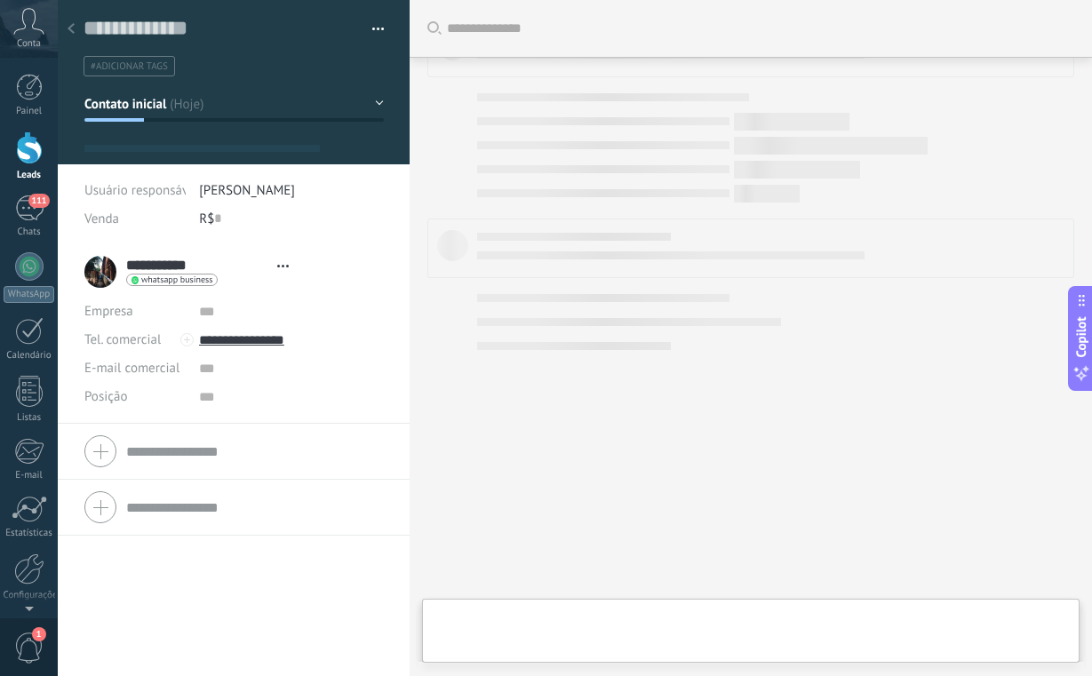
type textarea "**********"
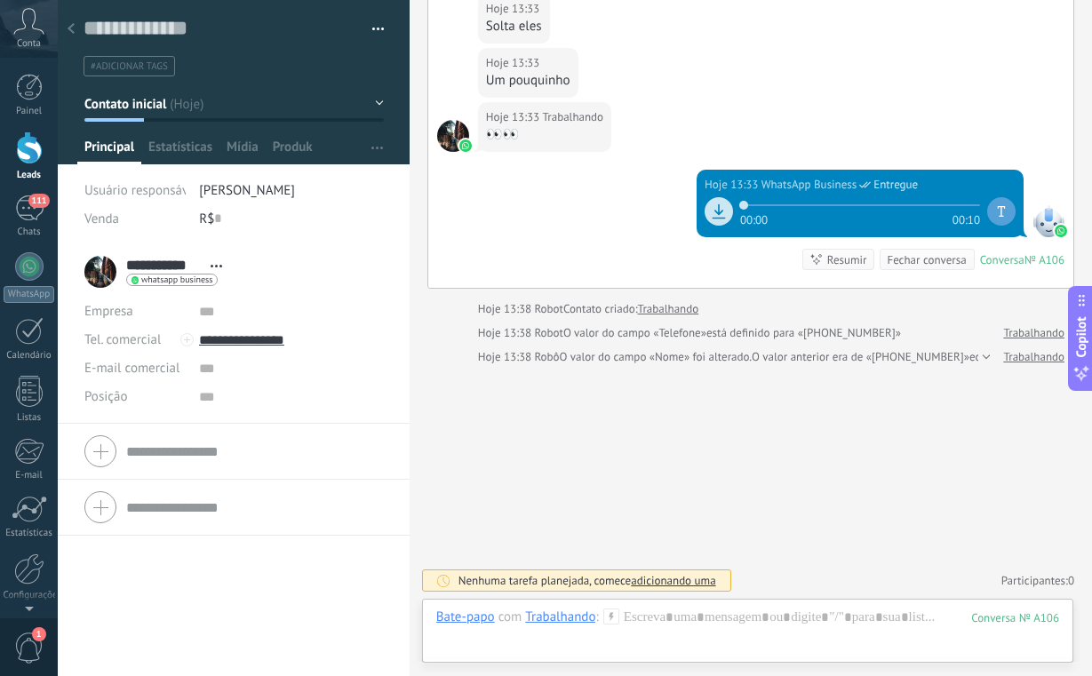
scroll to position [707, 0]
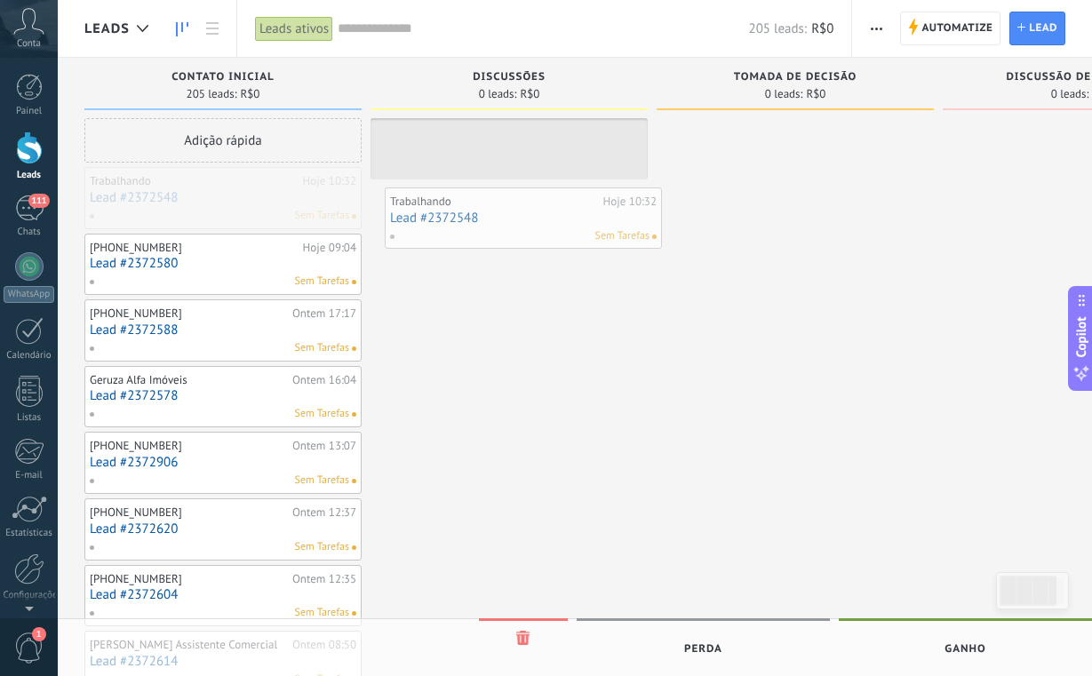
drag, startPoint x: 256, startPoint y: 200, endPoint x: 544, endPoint y: 211, distance: 288.0
